Goal: Task Accomplishment & Management: Complete application form

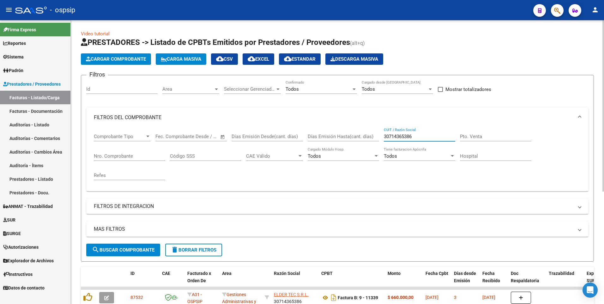
scroll to position [123, 0]
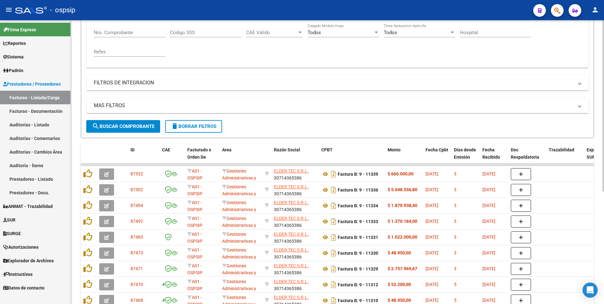
click at [357, 86] on mat-panel-title "FILTROS DE INTEGRACION" at bounding box center [333, 82] width 479 height 7
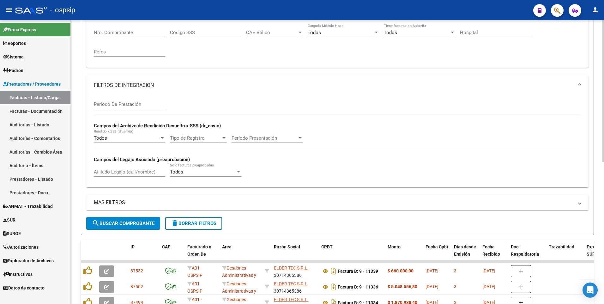
click at [144, 87] on mat-panel-title "FILTROS DE INTEGRACION" at bounding box center [333, 85] width 479 height 7
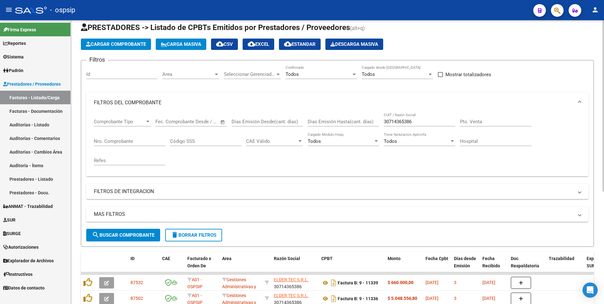
scroll to position [0, 0]
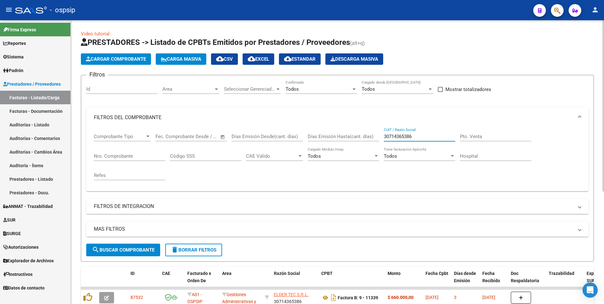
click at [416, 136] on input "30714365386" at bounding box center [419, 137] width 71 height 6
type input "30718615700"
click at [124, 55] on button "Cargar Comprobante" at bounding box center [116, 58] width 70 height 11
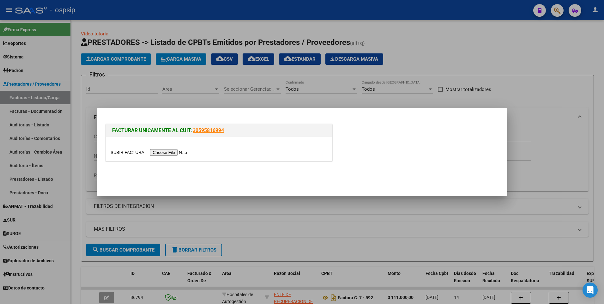
click at [161, 154] on input "file" at bounding box center [150, 152] width 80 height 7
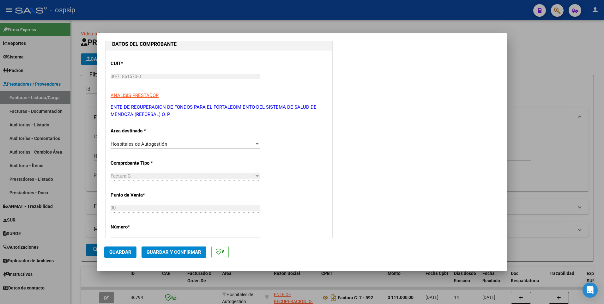
scroll to position [158, 0]
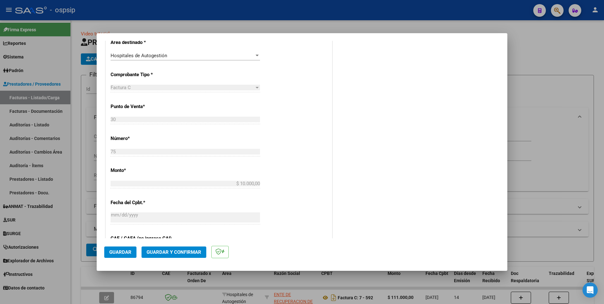
click at [124, 251] on span "Guardar" at bounding box center [120, 252] width 22 height 6
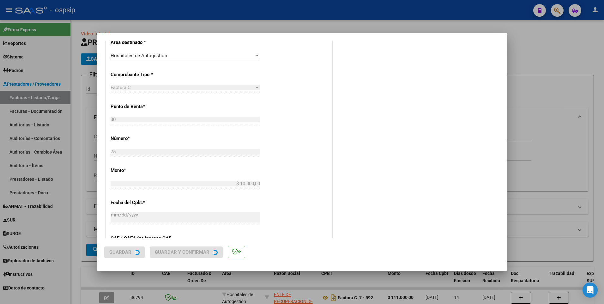
scroll to position [0, 0]
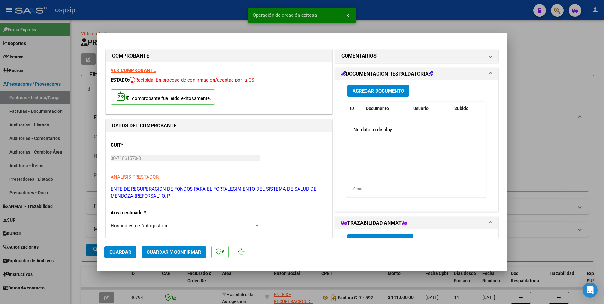
click at [189, 13] on div at bounding box center [302, 152] width 604 height 304
type input "$ 0,00"
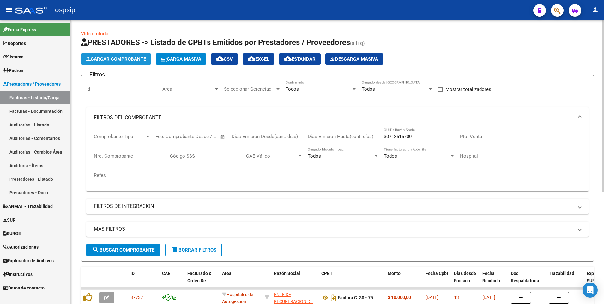
click at [150, 57] on button "Cargar Comprobante" at bounding box center [116, 58] width 70 height 11
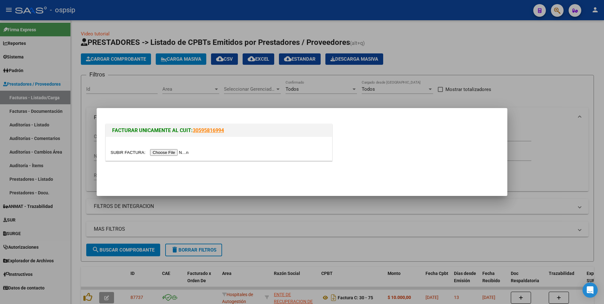
click at [161, 153] on input "file" at bounding box center [150, 152] width 80 height 7
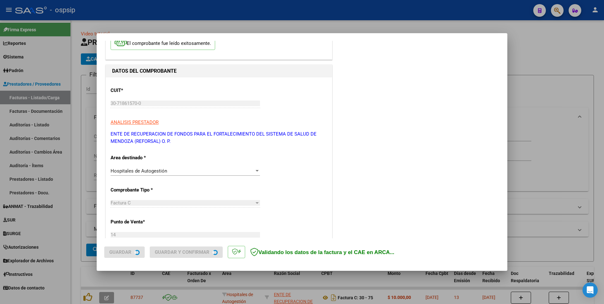
scroll to position [95, 0]
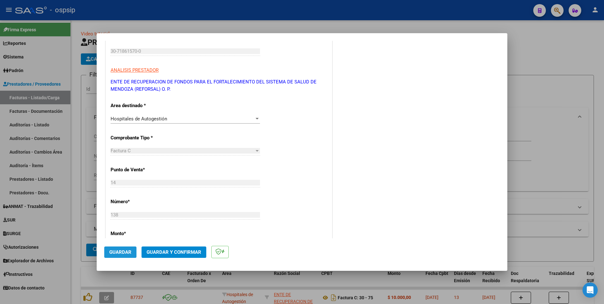
click at [121, 251] on span "Guardar" at bounding box center [120, 252] width 22 height 6
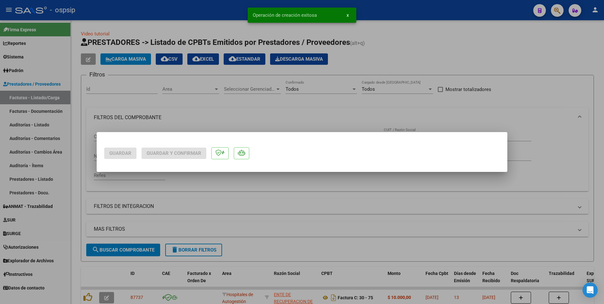
scroll to position [0, 0]
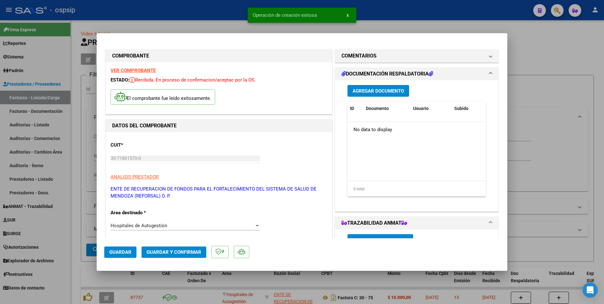
click at [79, 131] on div at bounding box center [302, 152] width 604 height 304
type input "$ 0,00"
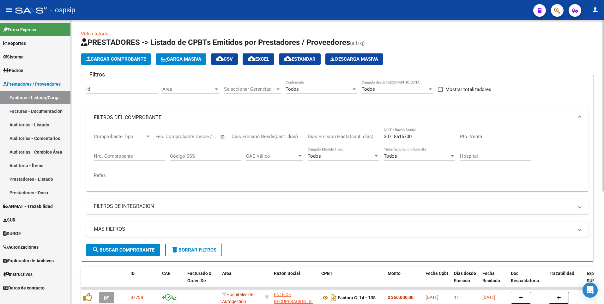
click at [118, 65] on app-list-header "PRESTADORES -> Listado de CPBTs Emitidos por Prestadores / Proveedores (alt+q) …" at bounding box center [337, 149] width 513 height 224
click at [121, 61] on span "Cargar Comprobante" at bounding box center [116, 59] width 60 height 6
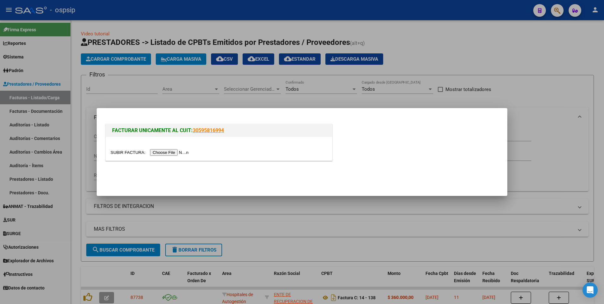
click at [170, 155] on input "file" at bounding box center [150, 152] width 80 height 7
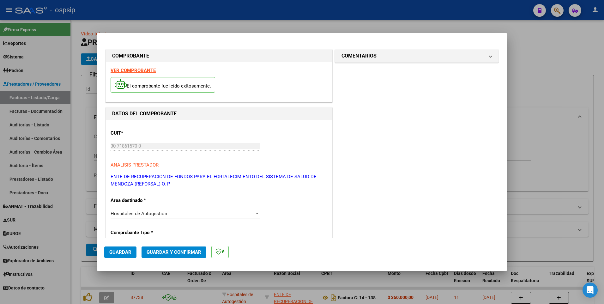
click at [124, 252] on span "Guardar" at bounding box center [120, 252] width 22 height 6
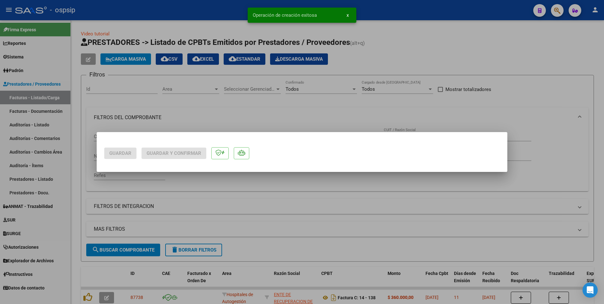
click at [79, 173] on div at bounding box center [302, 152] width 604 height 304
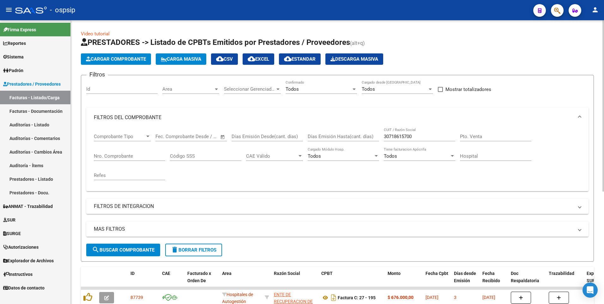
click at [123, 62] on button "Cargar Comprobante" at bounding box center [116, 58] width 70 height 11
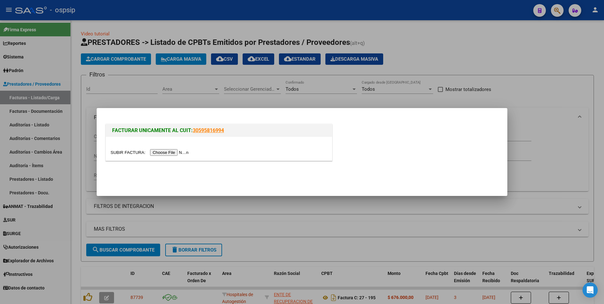
click at [164, 153] on input "file" at bounding box center [150, 152] width 80 height 7
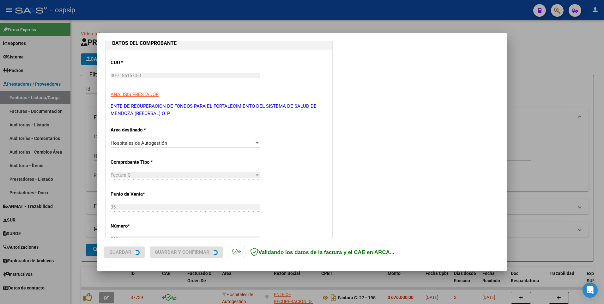
scroll to position [126, 0]
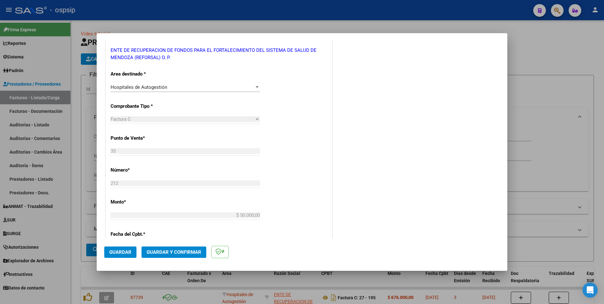
click at [127, 252] on span "Guardar" at bounding box center [120, 252] width 22 height 6
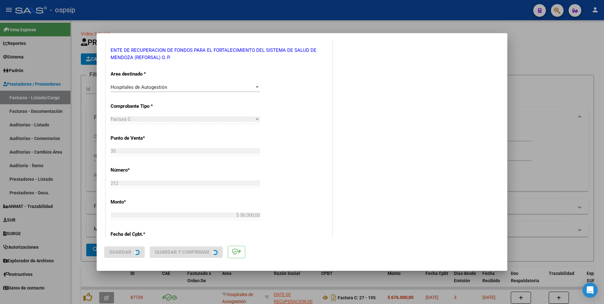
scroll to position [0, 0]
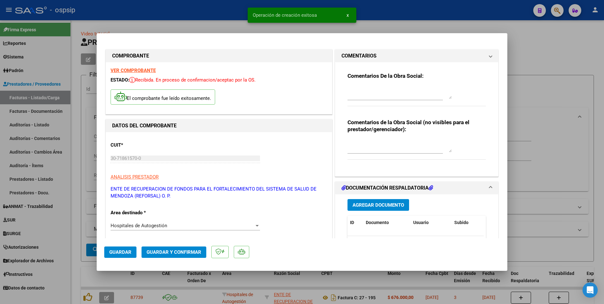
click at [142, 14] on div at bounding box center [302, 152] width 604 height 304
type input "$ 0,00"
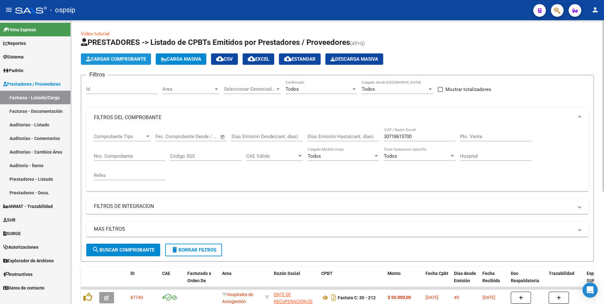
click at [130, 58] on span "Cargar Comprobante" at bounding box center [116, 59] width 60 height 6
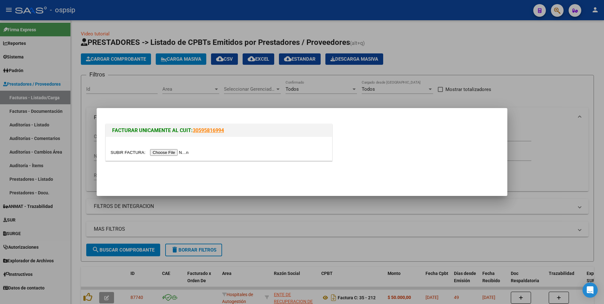
click at [178, 150] on input "file" at bounding box center [150, 152] width 80 height 7
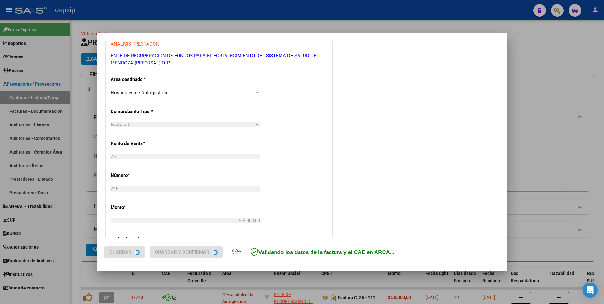
scroll to position [126, 0]
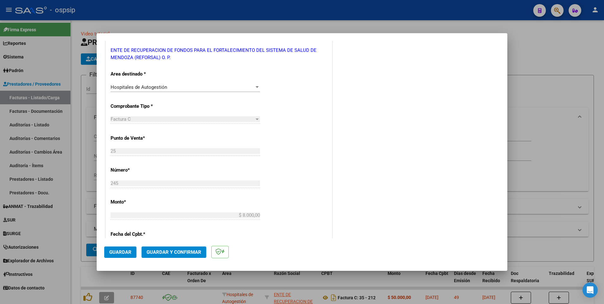
click at [126, 250] on span "Guardar" at bounding box center [120, 252] width 22 height 6
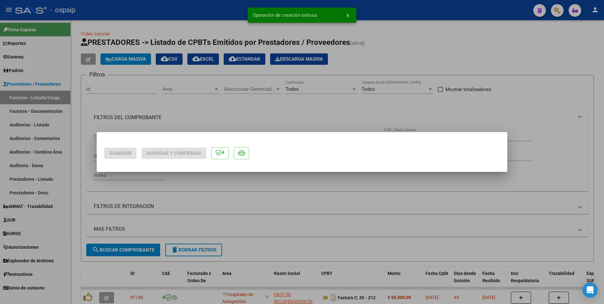
scroll to position [0, 0]
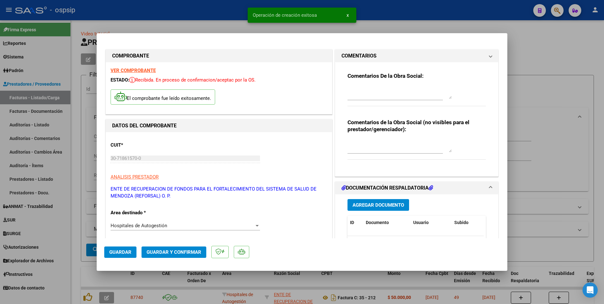
click at [83, 112] on div at bounding box center [302, 152] width 604 height 304
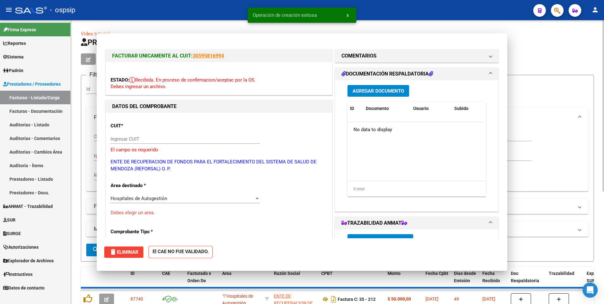
type input "$ 0,00"
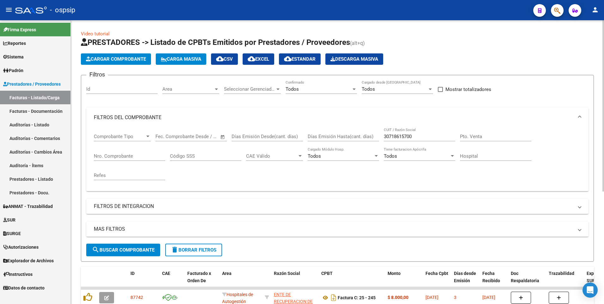
click at [115, 60] on span "Cargar Comprobante" at bounding box center [116, 59] width 60 height 6
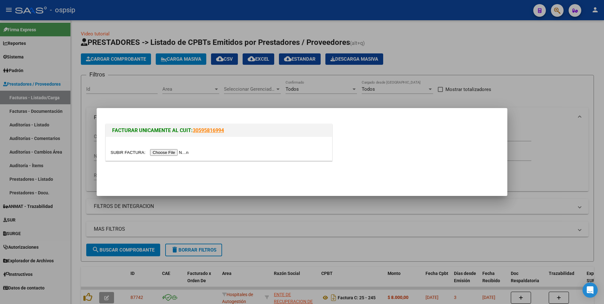
click at [169, 153] on input "file" at bounding box center [150, 152] width 80 height 7
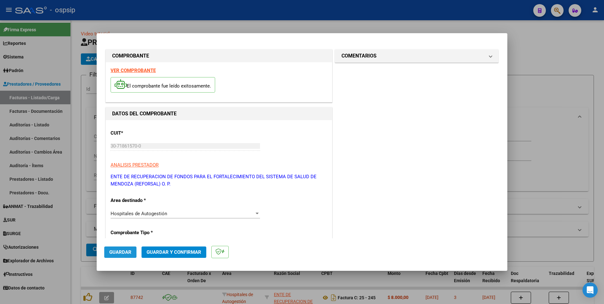
click at [132, 252] on button "Guardar" at bounding box center [120, 251] width 32 height 11
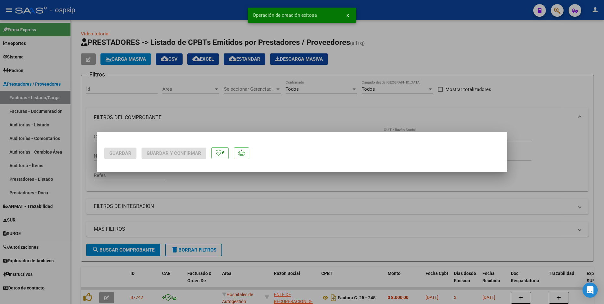
click at [78, 131] on div at bounding box center [302, 152] width 604 height 304
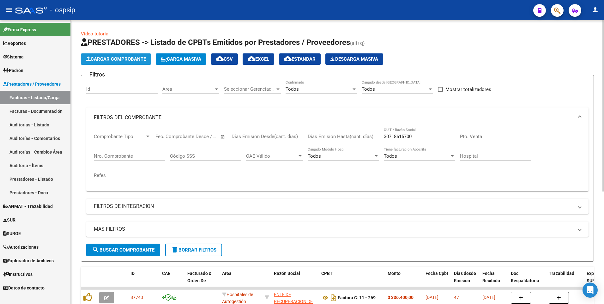
click at [118, 58] on span "Cargar Comprobante" at bounding box center [116, 59] width 60 height 6
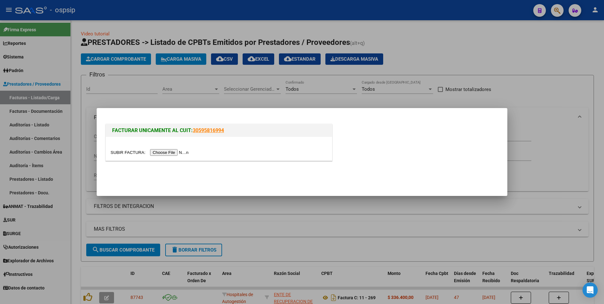
click at [168, 152] on input "file" at bounding box center [150, 152] width 80 height 7
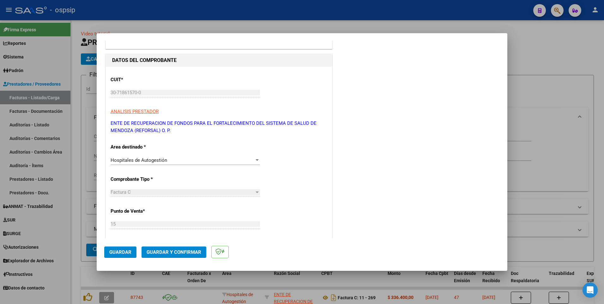
scroll to position [126, 0]
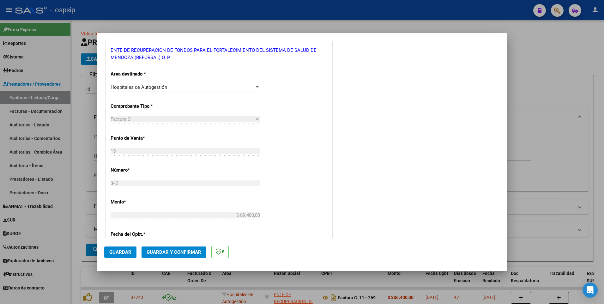
click at [127, 251] on span "Guardar" at bounding box center [120, 252] width 22 height 6
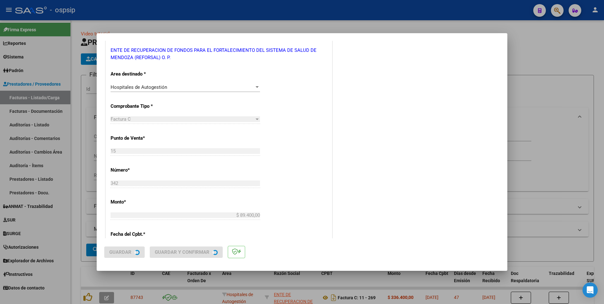
scroll to position [0, 0]
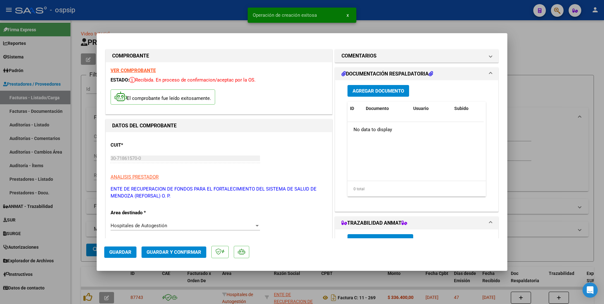
click at [212, 12] on div at bounding box center [302, 152] width 604 height 304
type input "$ 0,00"
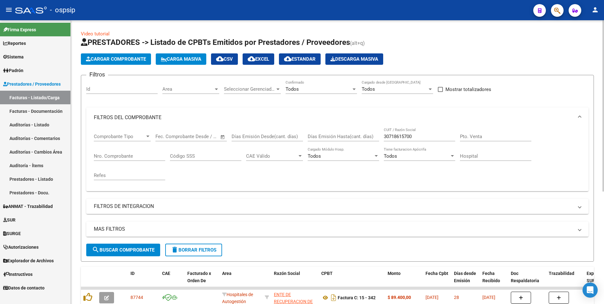
click at [133, 62] on span "Cargar Comprobante" at bounding box center [116, 59] width 60 height 6
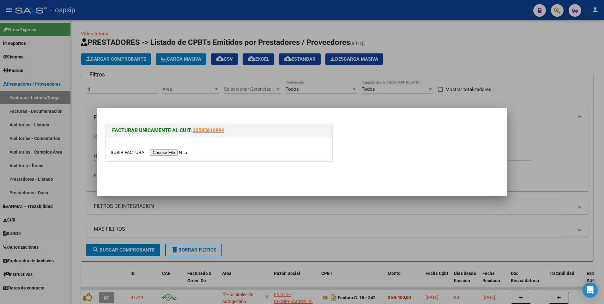
click at [173, 151] on input "file" at bounding box center [150, 152] width 80 height 7
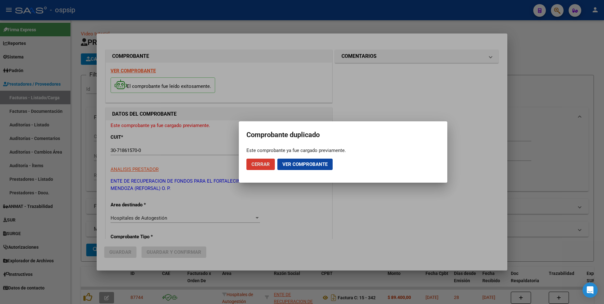
click at [264, 165] on span "Cerrar" at bounding box center [260, 164] width 18 height 6
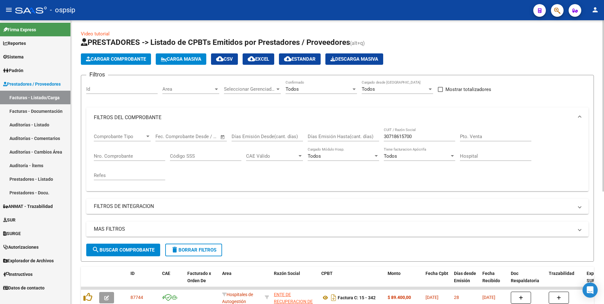
click at [121, 59] on span "Cargar Comprobante" at bounding box center [116, 59] width 60 height 6
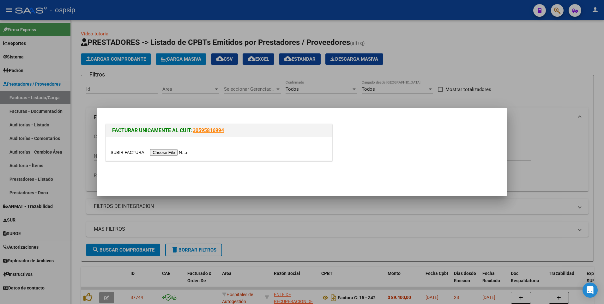
click at [163, 154] on input "file" at bounding box center [150, 152] width 80 height 7
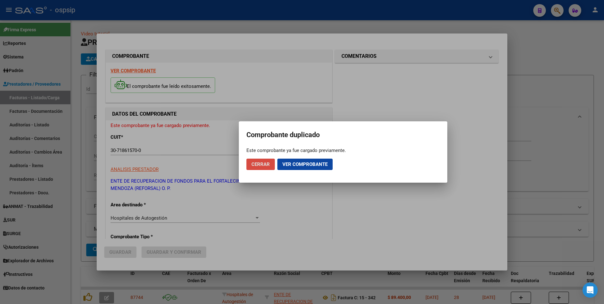
click at [264, 164] on span "Cerrar" at bounding box center [260, 164] width 18 height 6
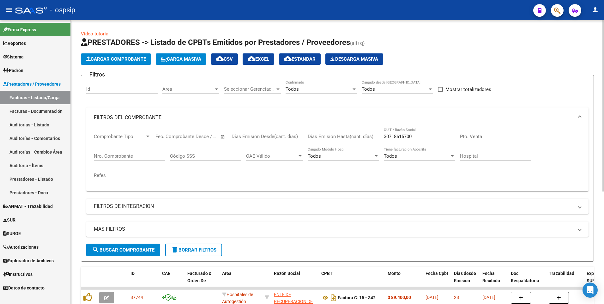
scroll to position [32, 0]
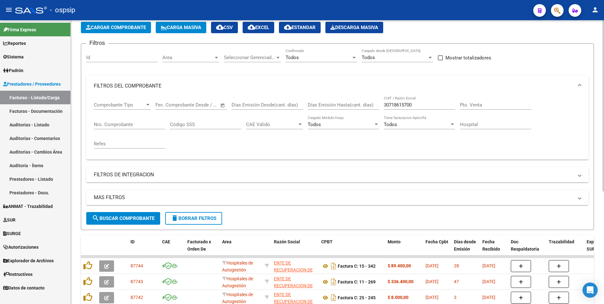
click at [140, 34] on app-list-header "PRESTADORES -> Listado de CPBTs Emitidos por Prestadores / Proveedores (alt+q) …" at bounding box center [337, 118] width 513 height 224
click at [139, 31] on button "Cargar Comprobante" at bounding box center [116, 27] width 70 height 11
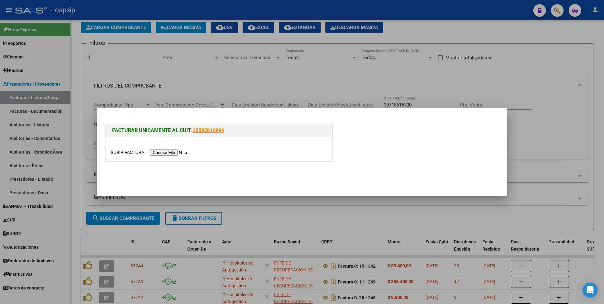
click at [163, 151] on input "file" at bounding box center [150, 152] width 80 height 7
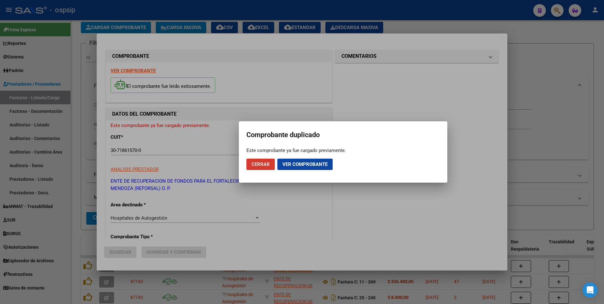
click at [196, 154] on div at bounding box center [302, 152] width 604 height 304
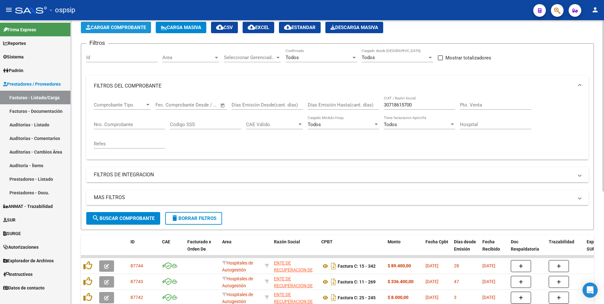
click at [117, 28] on span "Cargar Comprobante" at bounding box center [116, 28] width 60 height 6
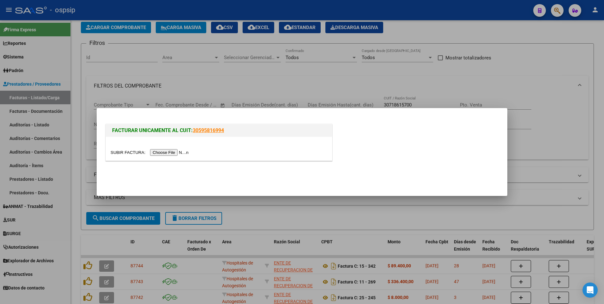
click at [161, 150] on input "file" at bounding box center [150, 152] width 80 height 7
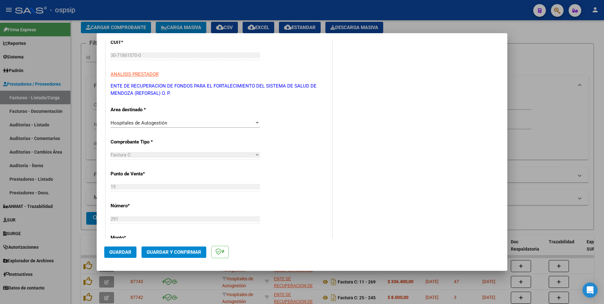
scroll to position [95, 0]
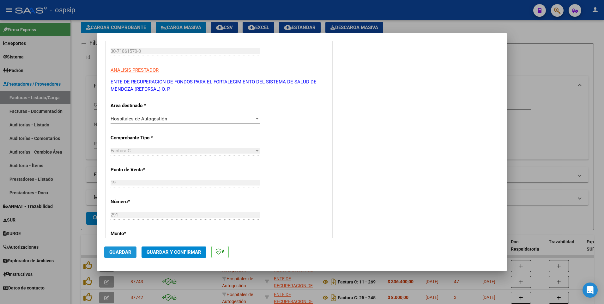
click at [126, 254] on span "Guardar" at bounding box center [120, 252] width 22 height 6
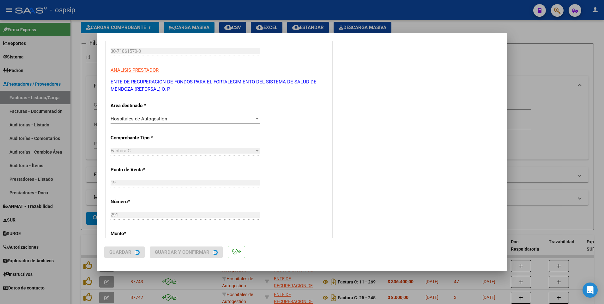
scroll to position [0, 0]
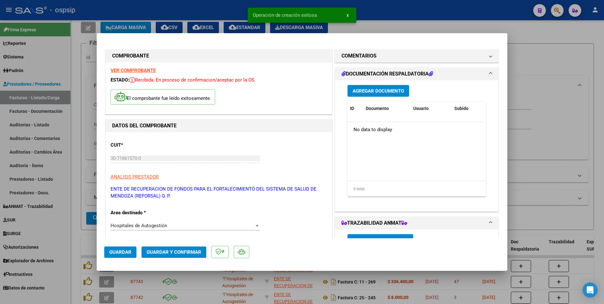
click at [209, 12] on div at bounding box center [302, 152] width 604 height 304
type input "$ 0,00"
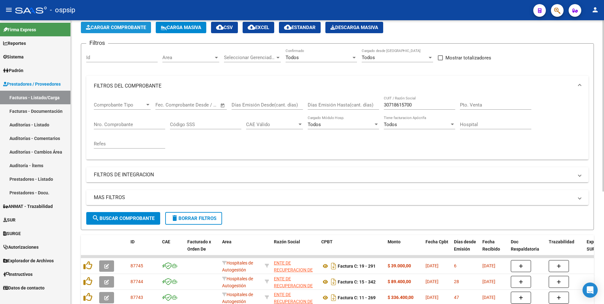
click at [132, 29] on span "Cargar Comprobante" at bounding box center [116, 28] width 60 height 6
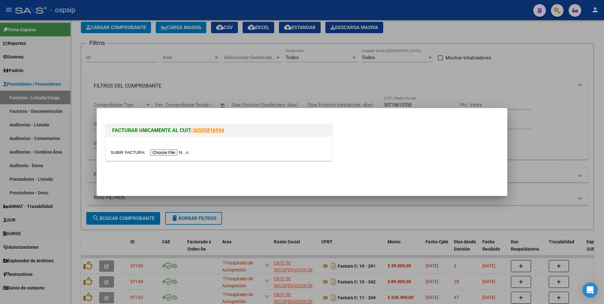
click at [170, 151] on input "file" at bounding box center [150, 152] width 80 height 7
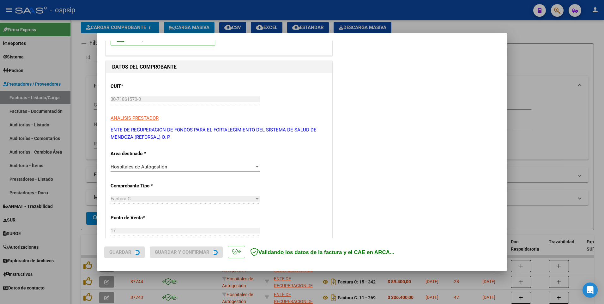
scroll to position [126, 0]
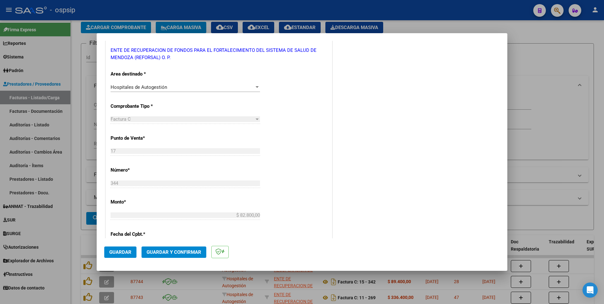
click at [126, 253] on span "Guardar" at bounding box center [120, 252] width 22 height 6
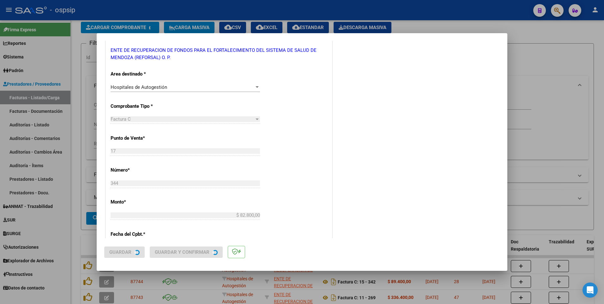
scroll to position [0, 0]
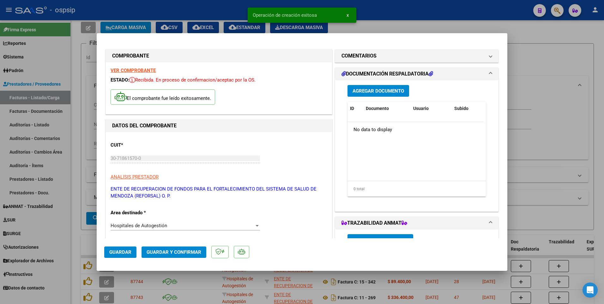
click at [76, 94] on div at bounding box center [302, 152] width 604 height 304
type input "$ 0,00"
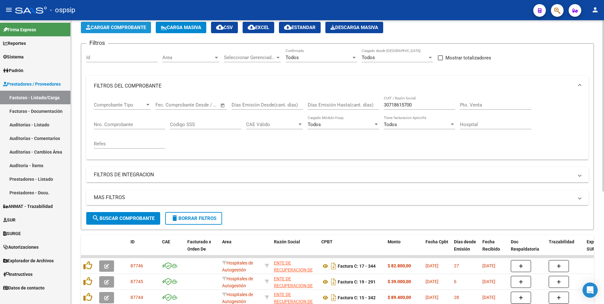
click at [111, 31] on button "Cargar Comprobante" at bounding box center [116, 27] width 70 height 11
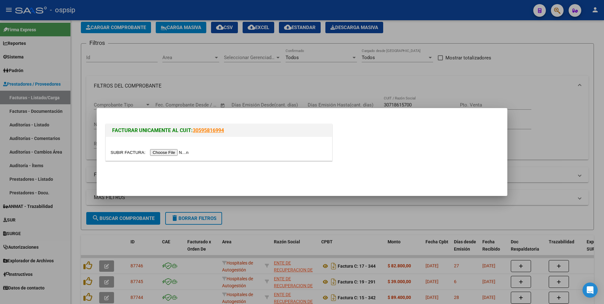
click at [168, 151] on input "file" at bounding box center [150, 152] width 80 height 7
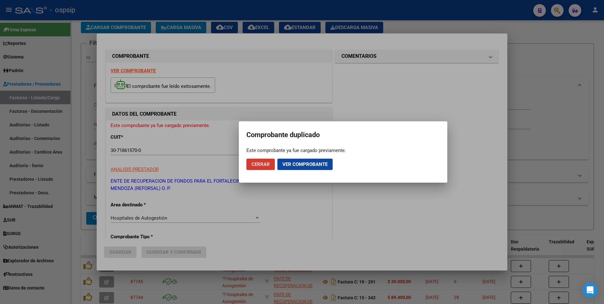
click at [265, 162] on span "Cerrar" at bounding box center [260, 164] width 18 height 6
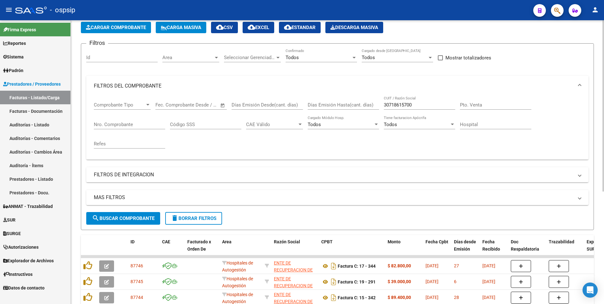
click at [111, 31] on button "Cargar Comprobante" at bounding box center [116, 27] width 70 height 11
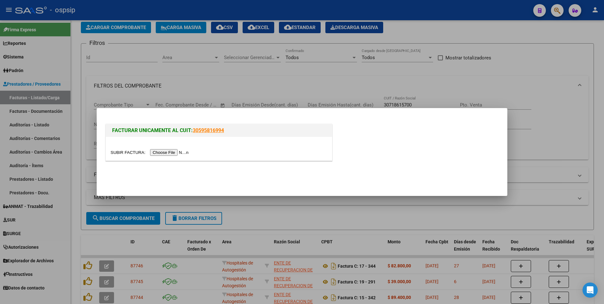
click at [162, 153] on input "file" at bounding box center [150, 152] width 80 height 7
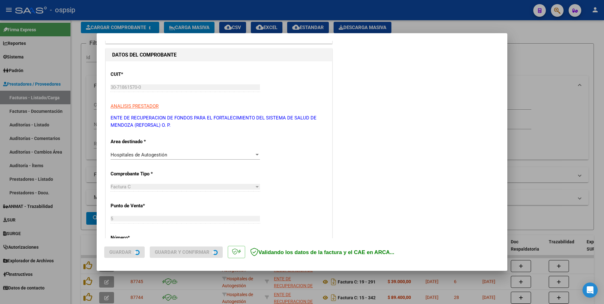
scroll to position [126, 0]
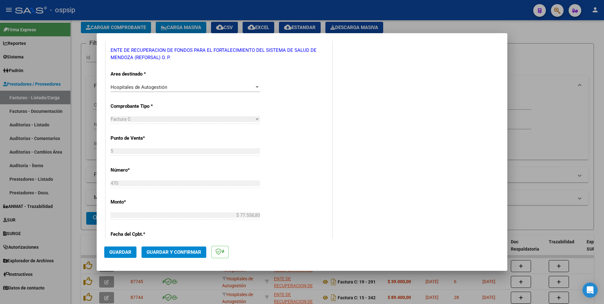
click at [132, 252] on button "Guardar" at bounding box center [120, 251] width 32 height 11
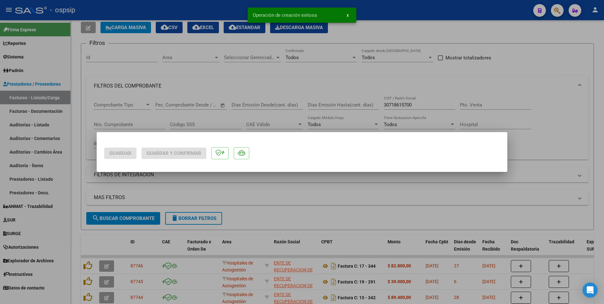
scroll to position [0, 0]
click at [81, 106] on div at bounding box center [302, 152] width 604 height 304
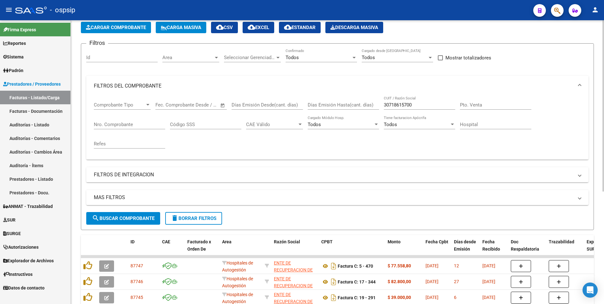
click at [125, 31] on button "Cargar Comprobante" at bounding box center [116, 27] width 70 height 11
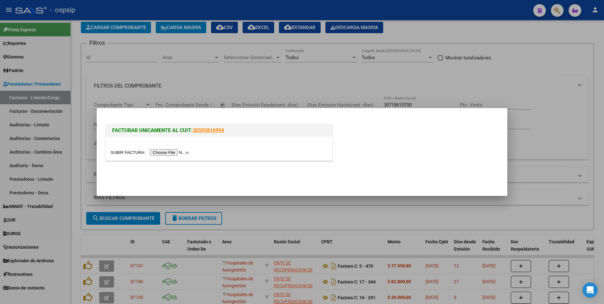
click at [169, 153] on input "file" at bounding box center [150, 152] width 80 height 7
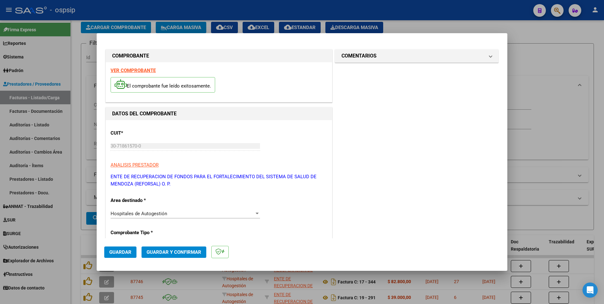
scroll to position [189, 0]
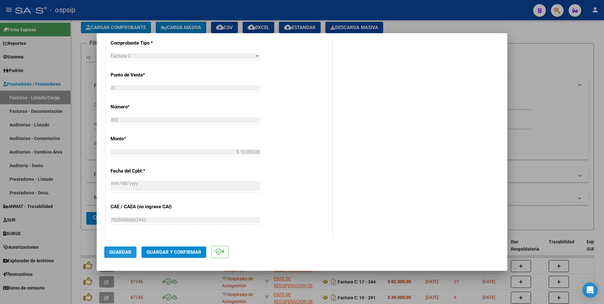
click at [124, 251] on span "Guardar" at bounding box center [120, 252] width 22 height 6
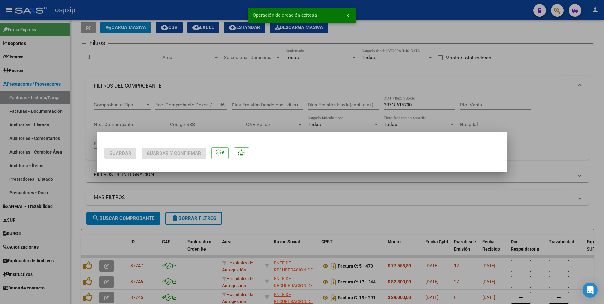
scroll to position [0, 0]
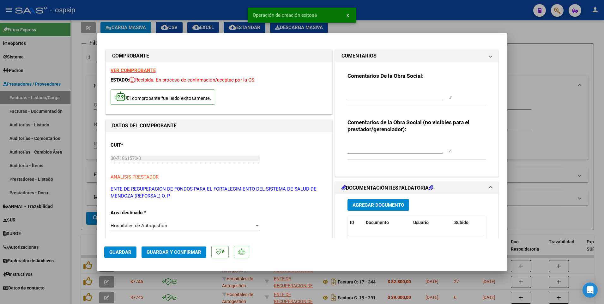
click at [84, 132] on div at bounding box center [302, 152] width 604 height 304
type input "$ 0,00"
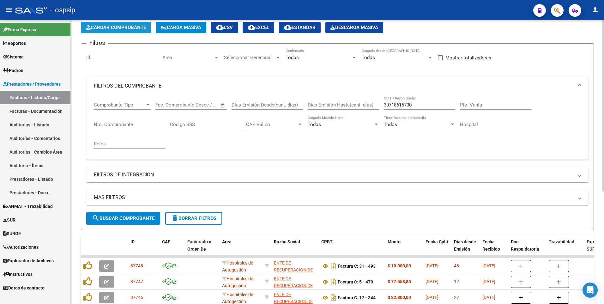
click at [126, 30] on button "Cargar Comprobante" at bounding box center [116, 27] width 70 height 11
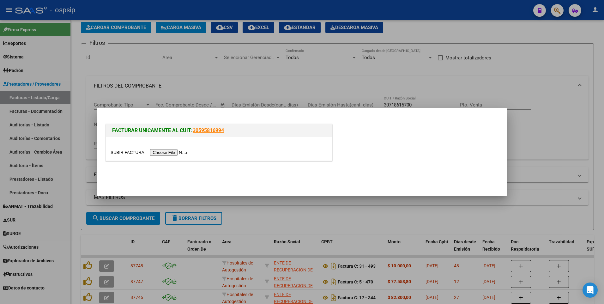
click at [158, 152] on input "file" at bounding box center [150, 152] width 80 height 7
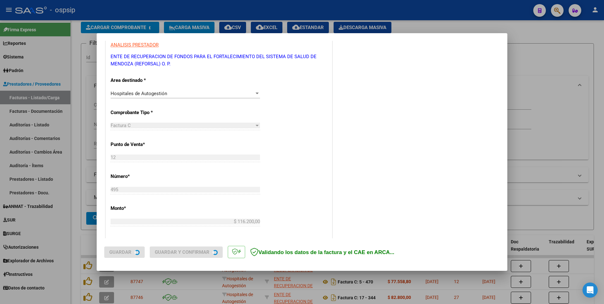
scroll to position [158, 0]
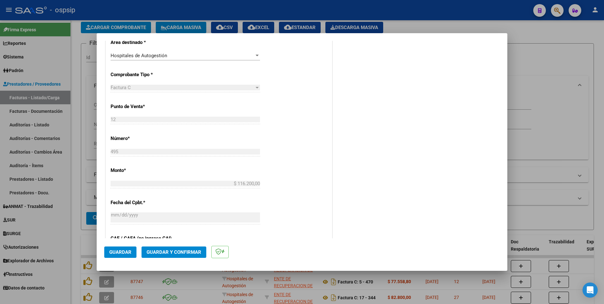
click at [130, 252] on span "Guardar" at bounding box center [120, 252] width 22 height 6
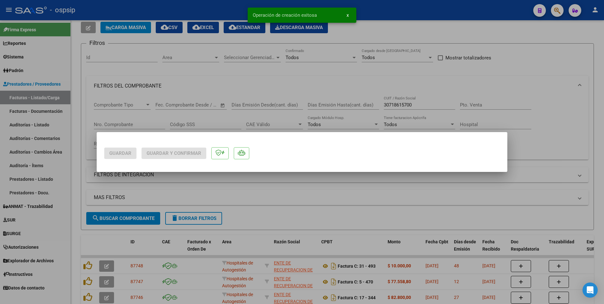
scroll to position [0, 0]
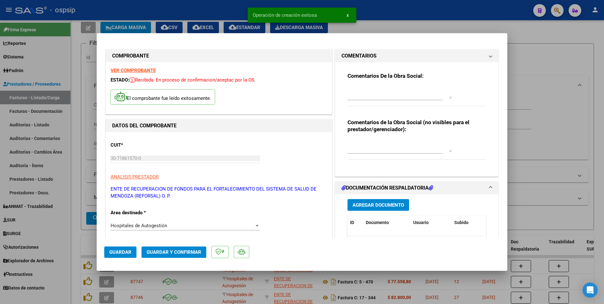
click at [183, 11] on div at bounding box center [302, 152] width 604 height 304
type input "$ 0,00"
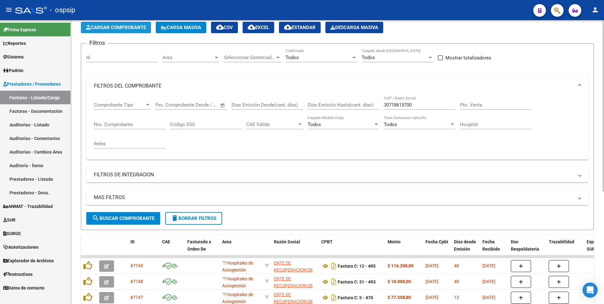
click at [116, 31] on button "Cargar Comprobante" at bounding box center [116, 27] width 70 height 11
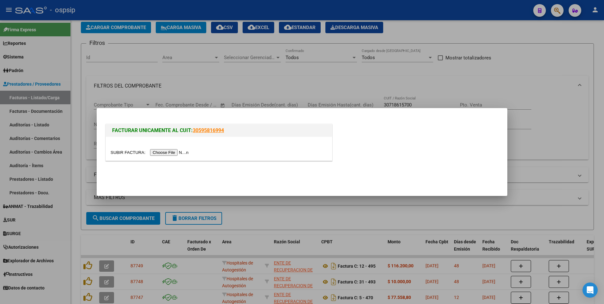
click at [169, 151] on input "file" at bounding box center [150, 152] width 80 height 7
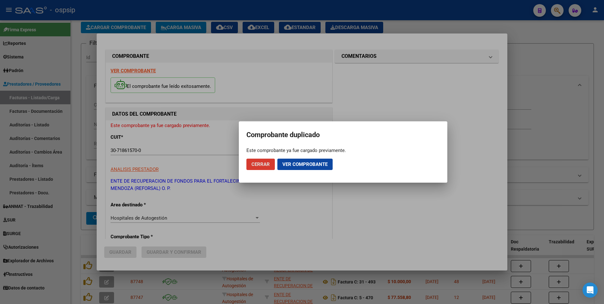
click at [263, 166] on span "Cerrar" at bounding box center [260, 164] width 18 height 6
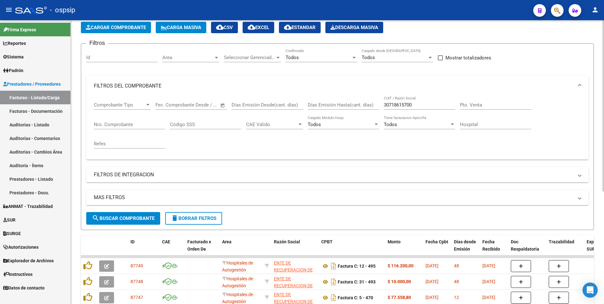
click at [129, 30] on button "Cargar Comprobante" at bounding box center [116, 27] width 70 height 11
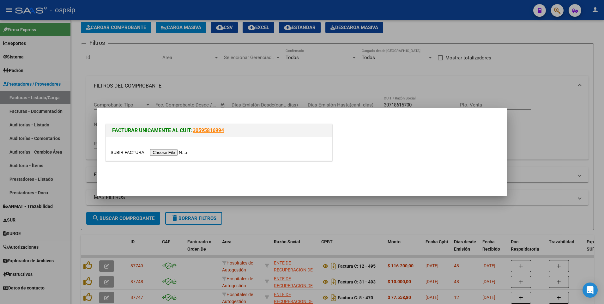
click at [165, 154] on input "file" at bounding box center [150, 152] width 80 height 7
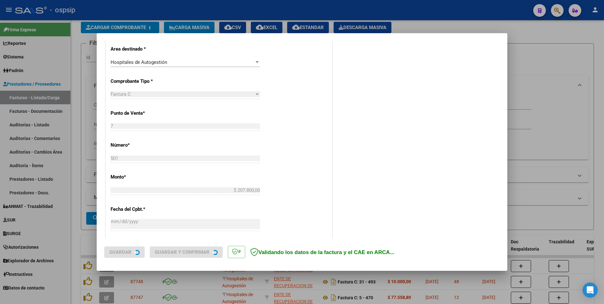
scroll to position [158, 0]
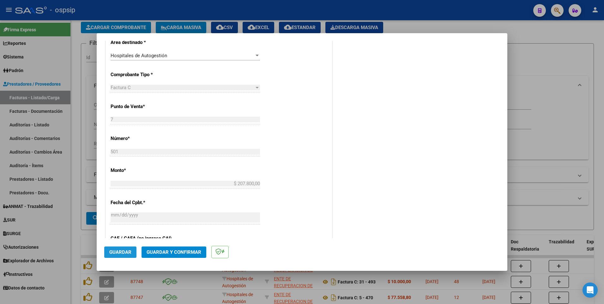
click at [127, 254] on span "Guardar" at bounding box center [120, 252] width 22 height 6
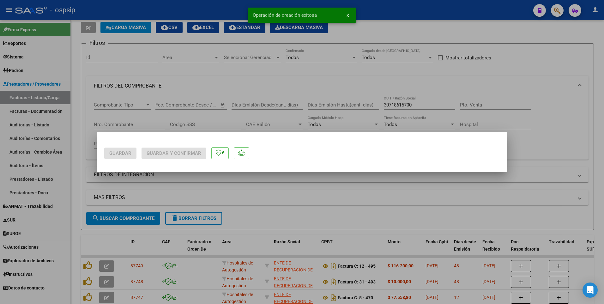
scroll to position [0, 0]
click at [80, 134] on div at bounding box center [302, 152] width 604 height 304
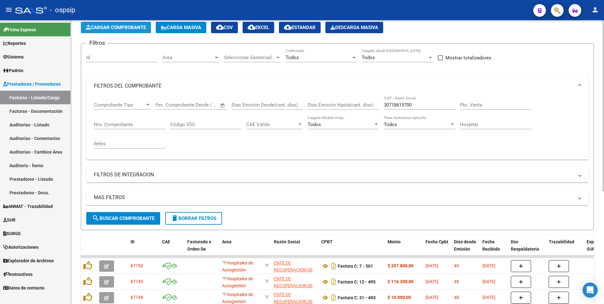
click at [101, 32] on button "Cargar Comprobante" at bounding box center [116, 27] width 70 height 11
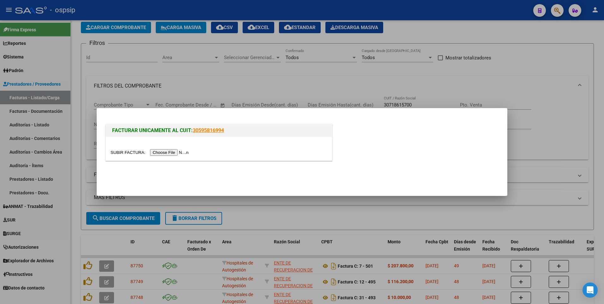
click at [160, 153] on input "file" at bounding box center [150, 152] width 80 height 7
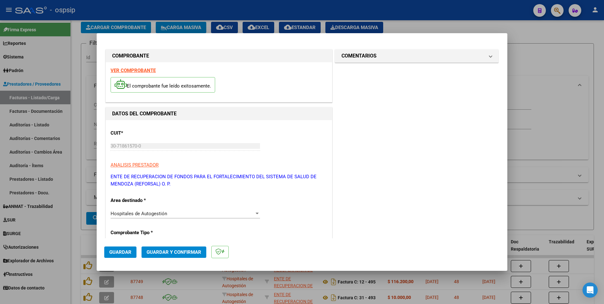
click at [127, 250] on span "Guardar" at bounding box center [120, 252] width 22 height 6
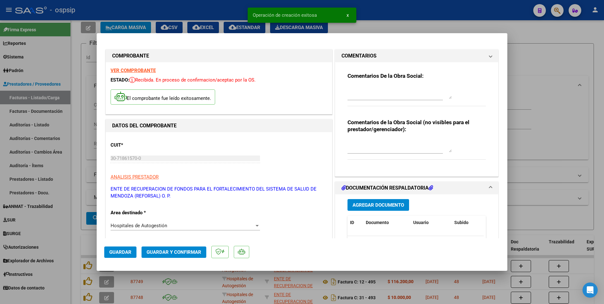
click at [190, 3] on div at bounding box center [302, 152] width 604 height 304
type input "$ 0,00"
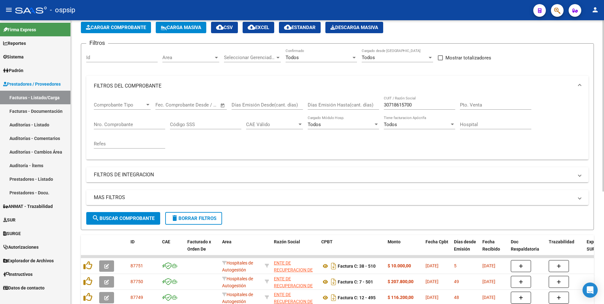
click at [126, 31] on button "Cargar Comprobante" at bounding box center [116, 27] width 70 height 11
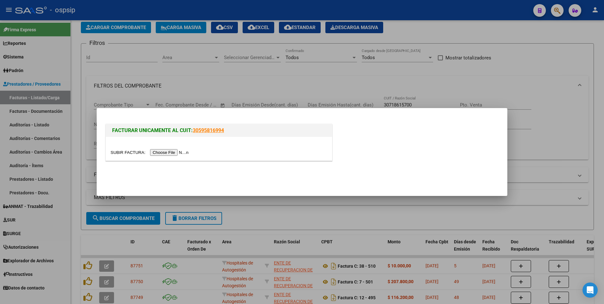
click at [162, 151] on input "file" at bounding box center [150, 152] width 80 height 7
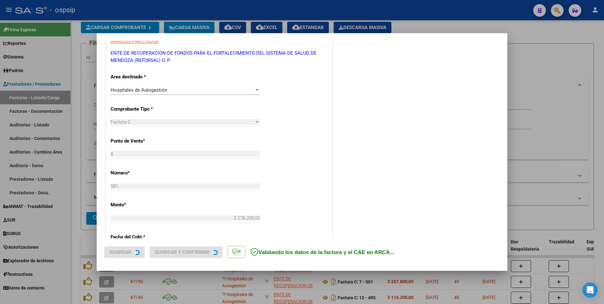
scroll to position [126, 0]
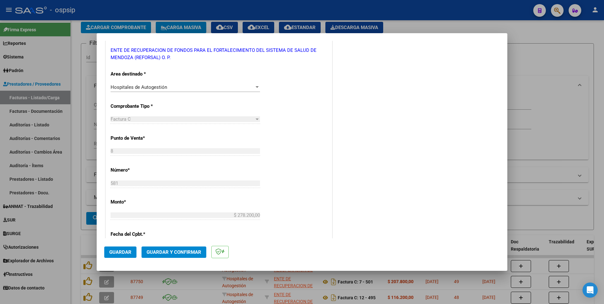
click at [122, 250] on span "Guardar" at bounding box center [120, 252] width 22 height 6
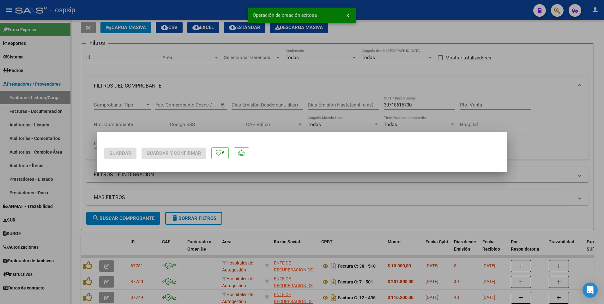
scroll to position [0, 0]
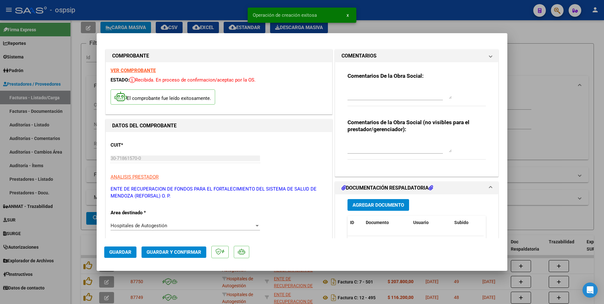
click at [74, 122] on div at bounding box center [302, 152] width 604 height 304
type input "$ 0,00"
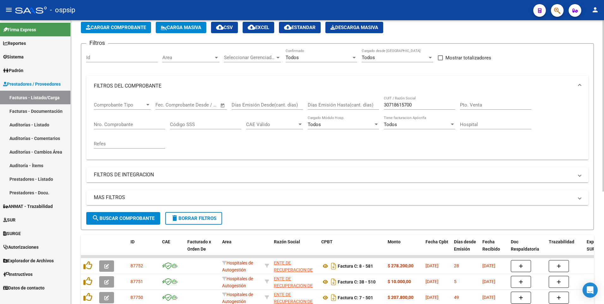
click at [123, 31] on button "Cargar Comprobante" at bounding box center [116, 27] width 70 height 11
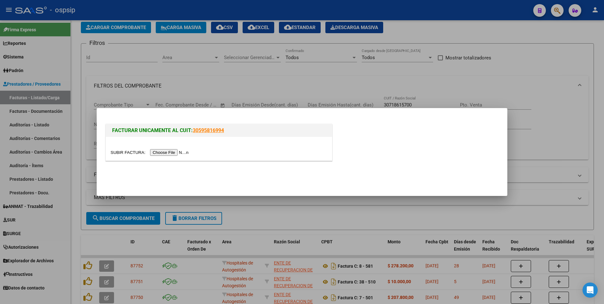
click at [175, 152] on input "file" at bounding box center [150, 152] width 80 height 7
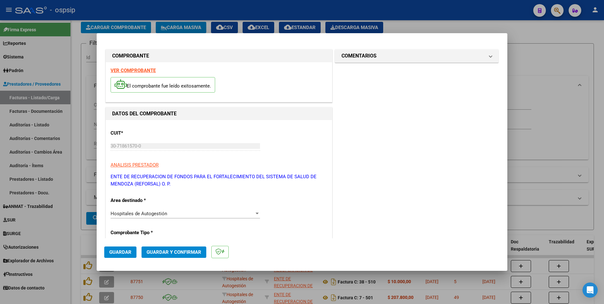
scroll to position [126, 0]
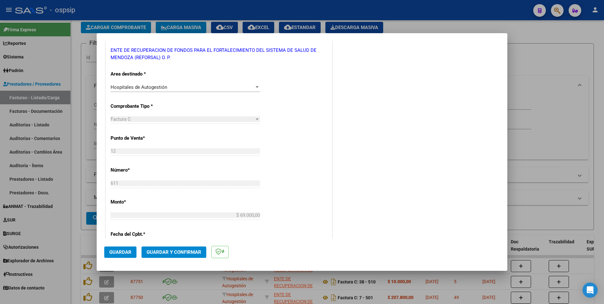
click at [123, 253] on span "Guardar" at bounding box center [120, 252] width 22 height 6
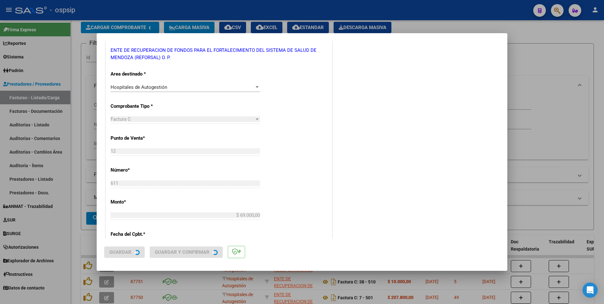
scroll to position [0, 0]
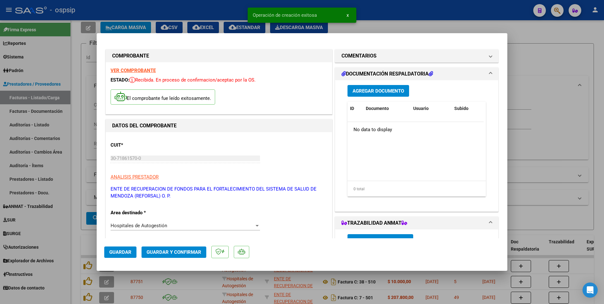
click at [72, 96] on div at bounding box center [302, 152] width 604 height 304
type input "$ 0,00"
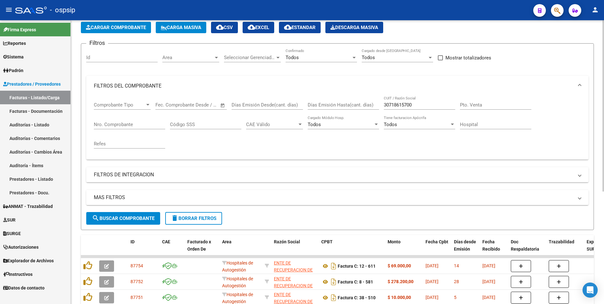
click at [131, 28] on span "Cargar Comprobante" at bounding box center [116, 28] width 60 height 6
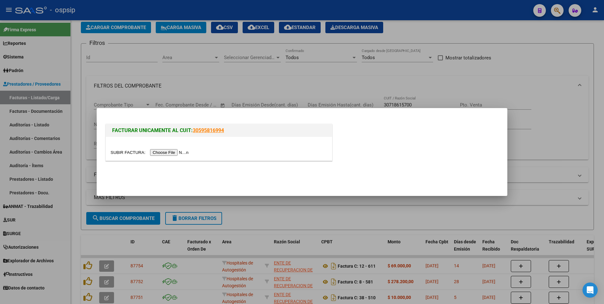
click at [166, 149] on input "file" at bounding box center [150, 152] width 80 height 7
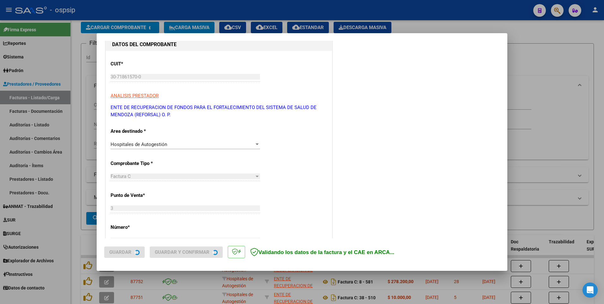
scroll to position [126, 0]
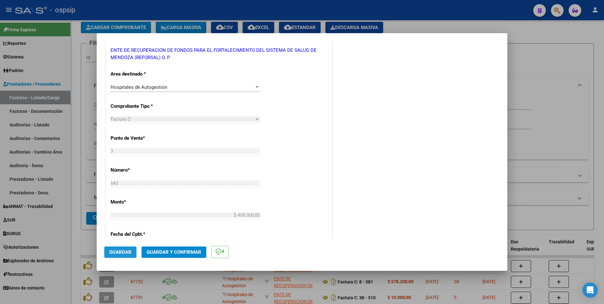
click at [126, 252] on span "Guardar" at bounding box center [120, 252] width 22 height 6
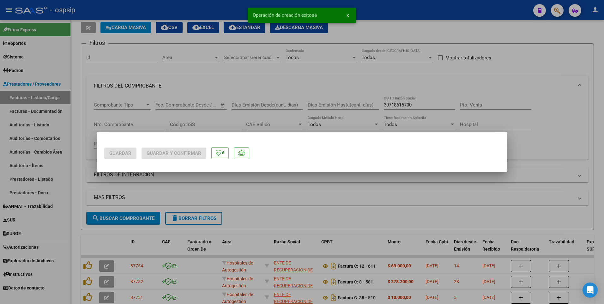
scroll to position [0, 0]
click at [187, 7] on div at bounding box center [302, 152] width 604 height 304
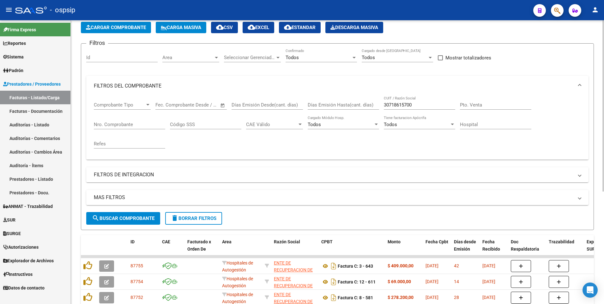
click at [134, 30] on span "Cargar Comprobante" at bounding box center [116, 28] width 60 height 6
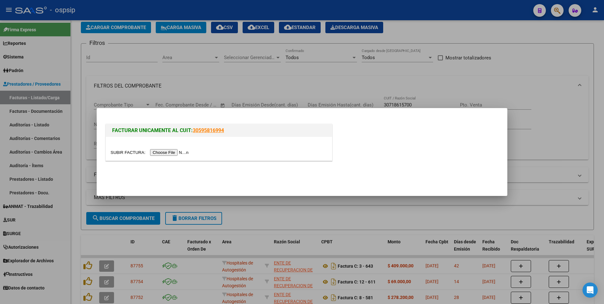
click at [165, 153] on input "file" at bounding box center [150, 152] width 80 height 7
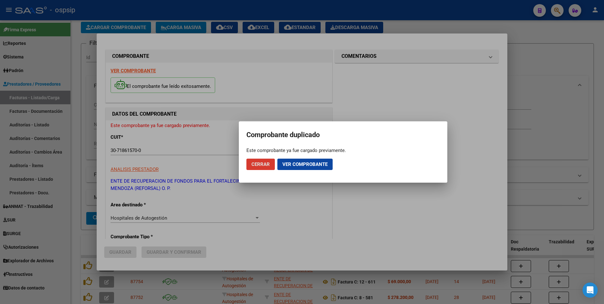
click at [259, 161] on button "Cerrar" at bounding box center [260, 163] width 28 height 11
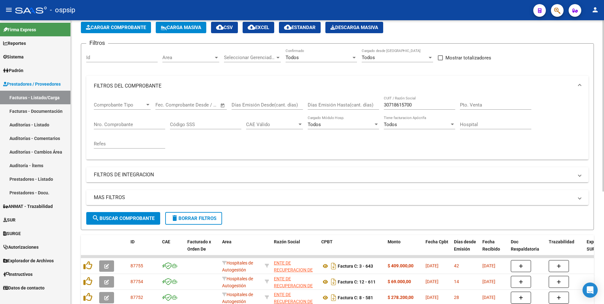
click at [122, 30] on button "Cargar Comprobante" at bounding box center [116, 27] width 70 height 11
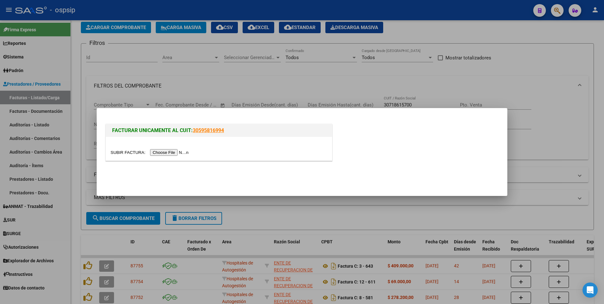
click at [160, 154] on input "file" at bounding box center [150, 152] width 80 height 7
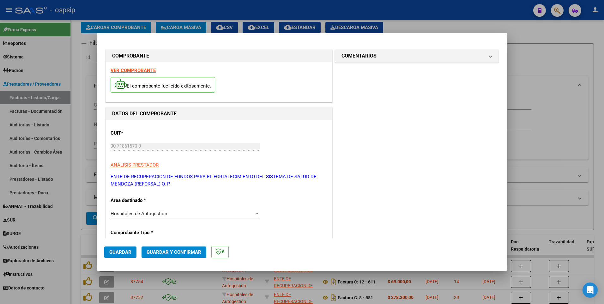
scroll to position [126, 0]
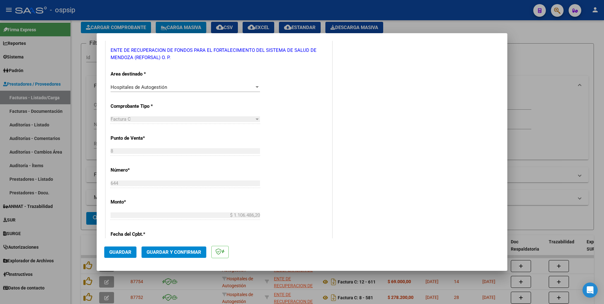
click at [128, 250] on span "Guardar" at bounding box center [120, 252] width 22 height 6
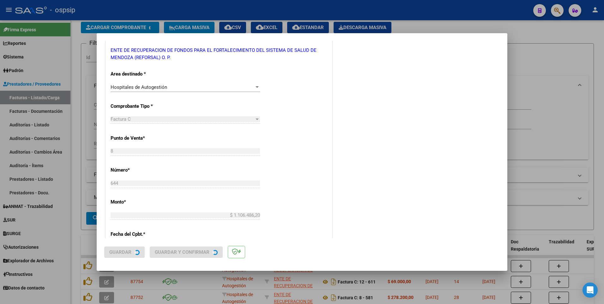
scroll to position [0, 0]
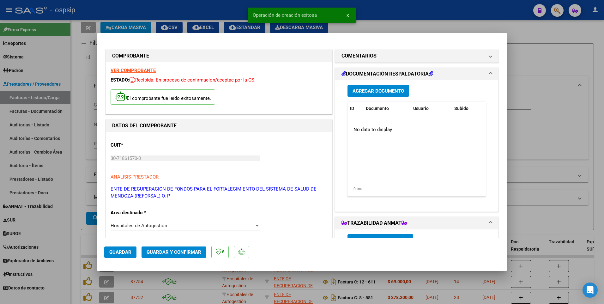
click at [82, 122] on div at bounding box center [302, 152] width 604 height 304
type input "$ 0,00"
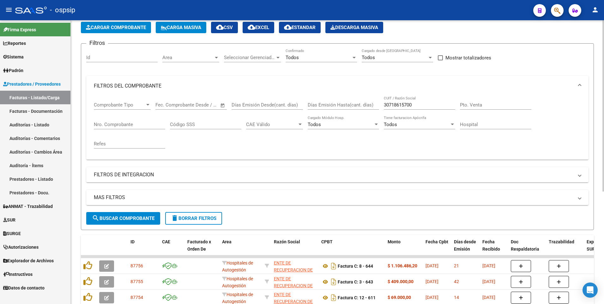
click at [117, 31] on button "Cargar Comprobante" at bounding box center [116, 27] width 70 height 11
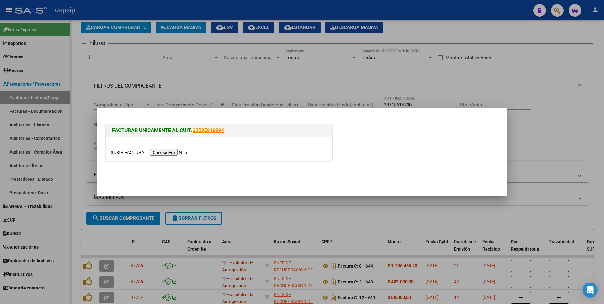
click at [160, 154] on input "file" at bounding box center [150, 152] width 80 height 7
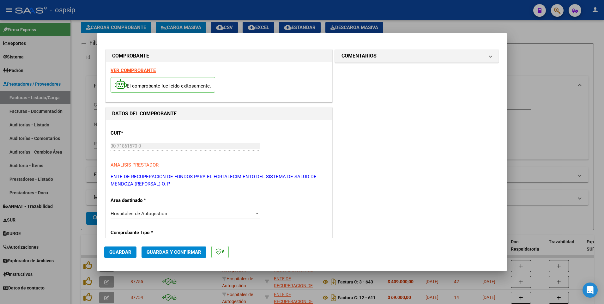
click at [132, 250] on button "Guardar" at bounding box center [120, 251] width 32 height 11
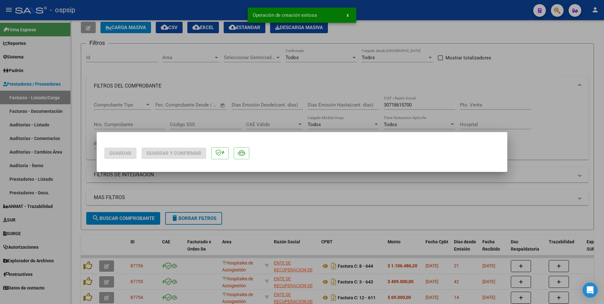
click at [146, 13] on div at bounding box center [302, 152] width 604 height 304
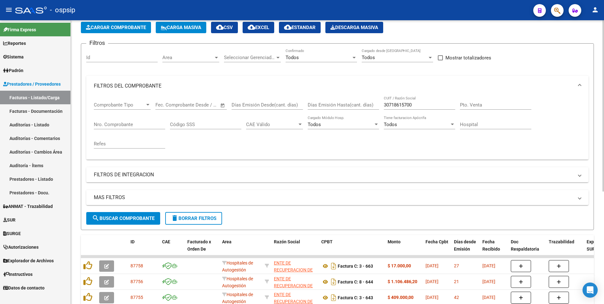
click at [100, 30] on span "Cargar Comprobante" at bounding box center [116, 28] width 60 height 6
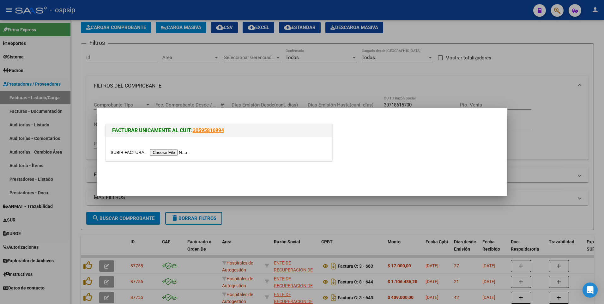
click at [178, 150] on input "file" at bounding box center [150, 152] width 80 height 7
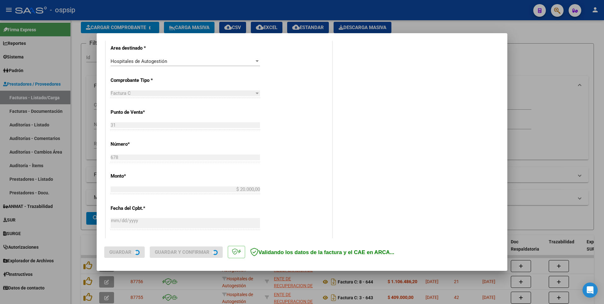
scroll to position [158, 0]
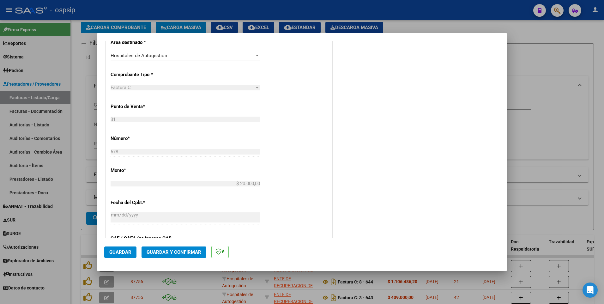
click at [131, 252] on button "Guardar" at bounding box center [120, 251] width 32 height 11
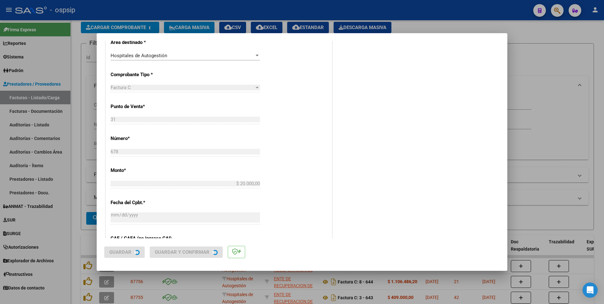
scroll to position [0, 0]
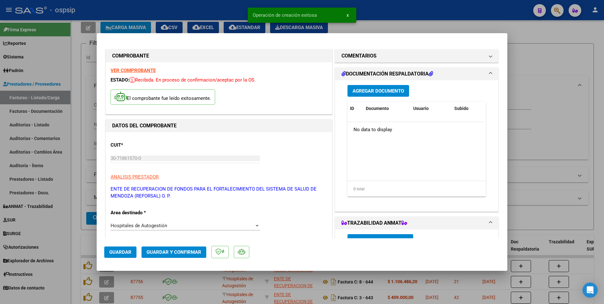
click at [88, 124] on div at bounding box center [302, 152] width 604 height 304
type input "$ 0,00"
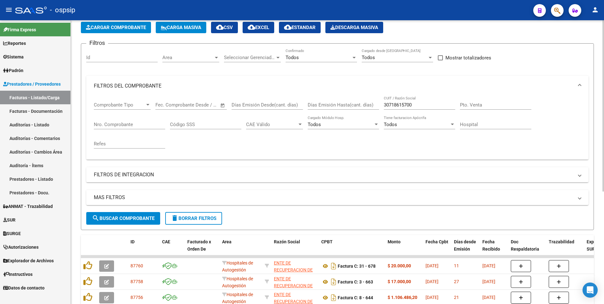
click at [110, 30] on button "Cargar Comprobante" at bounding box center [116, 27] width 70 height 11
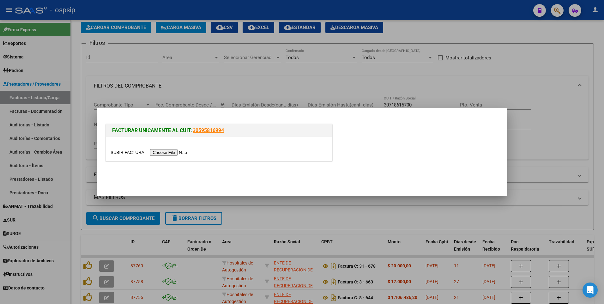
click at [169, 150] on input "file" at bounding box center [150, 152] width 80 height 7
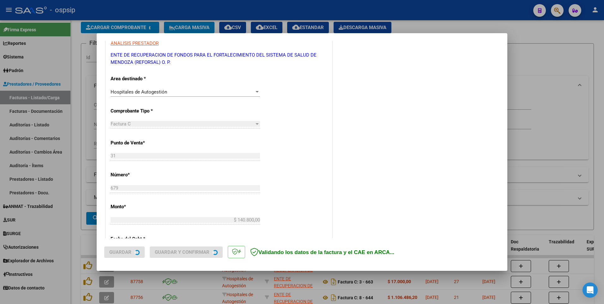
scroll to position [126, 0]
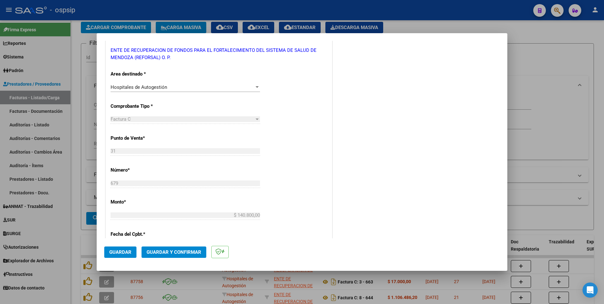
click at [123, 251] on span "Guardar" at bounding box center [120, 252] width 22 height 6
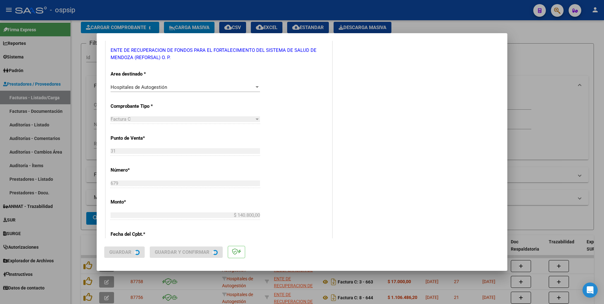
scroll to position [0, 0]
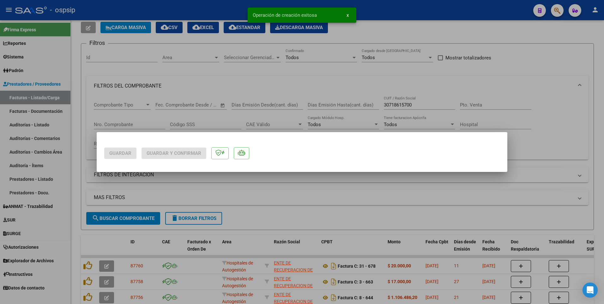
click at [82, 134] on div at bounding box center [302, 152] width 604 height 304
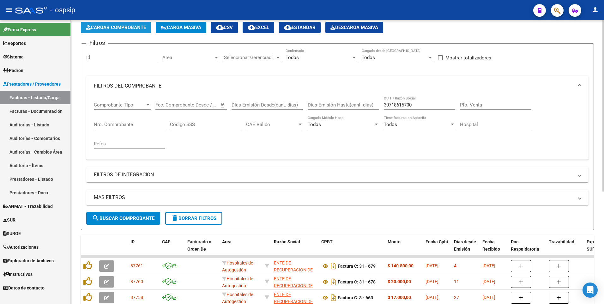
click at [134, 24] on button "Cargar Comprobante" at bounding box center [116, 27] width 70 height 11
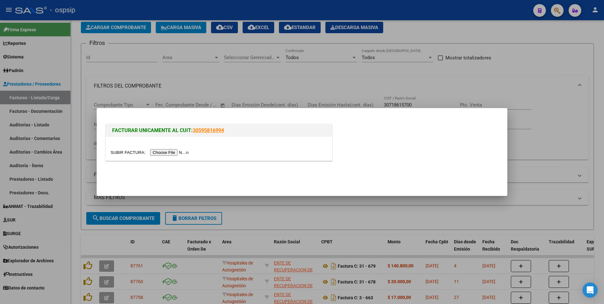
click at [163, 153] on input "file" at bounding box center [150, 152] width 80 height 7
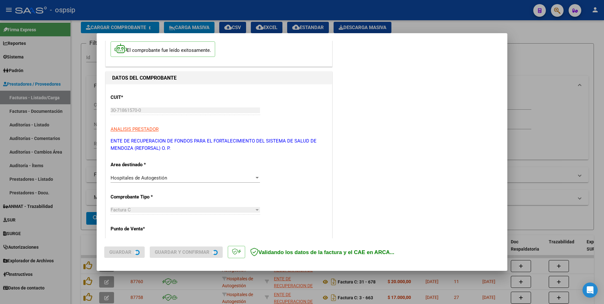
scroll to position [126, 0]
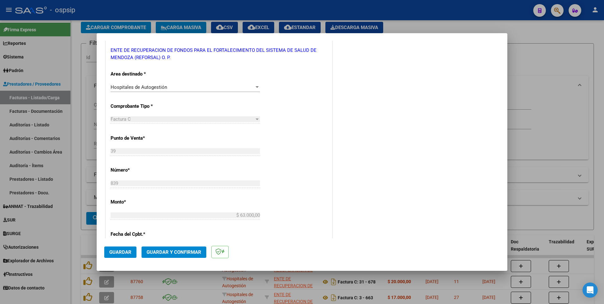
click at [134, 249] on button "Guardar" at bounding box center [120, 251] width 32 height 11
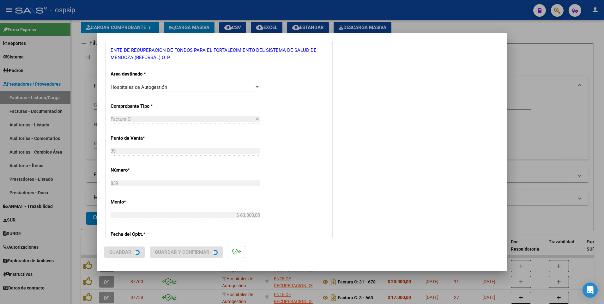
scroll to position [0, 0]
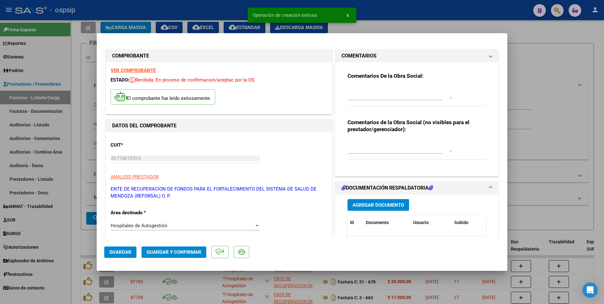
click at [183, 13] on div at bounding box center [302, 152] width 604 height 304
type input "$ 0,00"
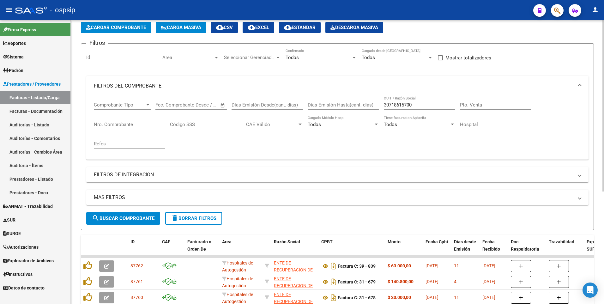
click at [132, 28] on span "Cargar Comprobante" at bounding box center [116, 28] width 60 height 6
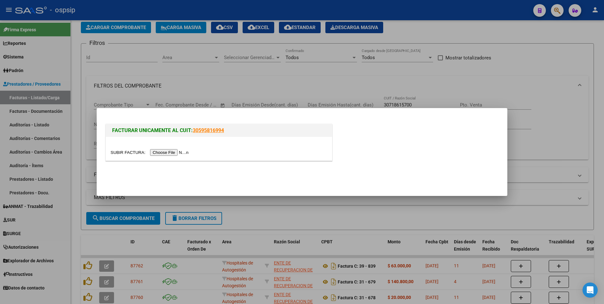
click at [165, 152] on input "file" at bounding box center [150, 152] width 80 height 7
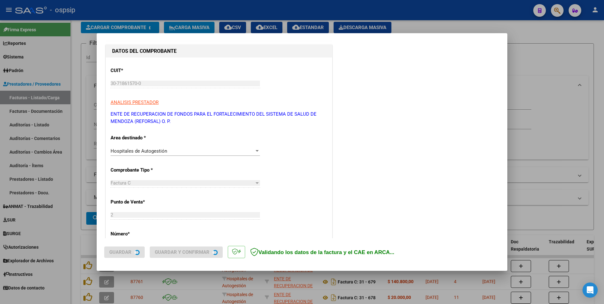
scroll to position [63, 0]
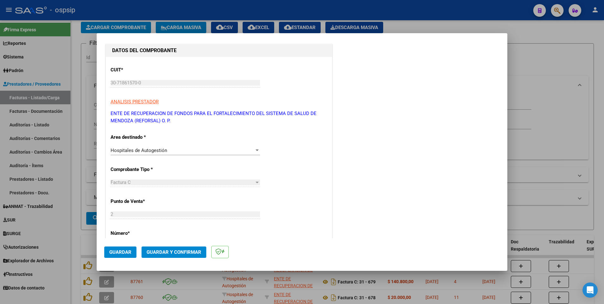
click at [128, 253] on span "Guardar" at bounding box center [120, 252] width 22 height 6
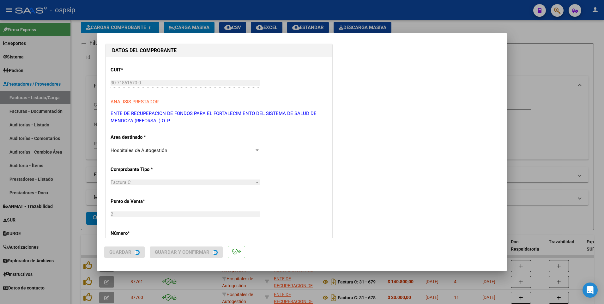
scroll to position [0, 0]
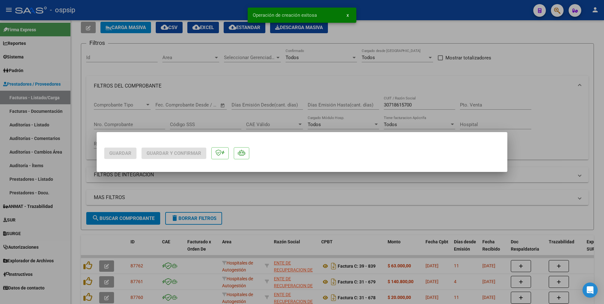
click at [209, 12] on div at bounding box center [302, 152] width 604 height 304
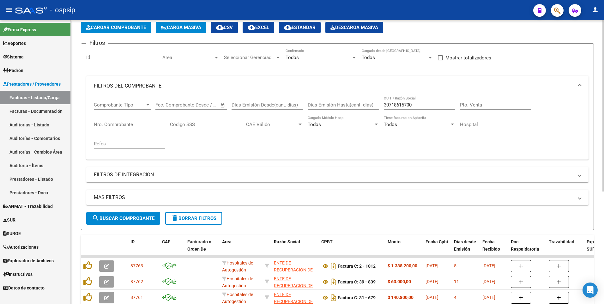
click at [142, 30] on span "Cargar Comprobante" at bounding box center [116, 28] width 60 height 6
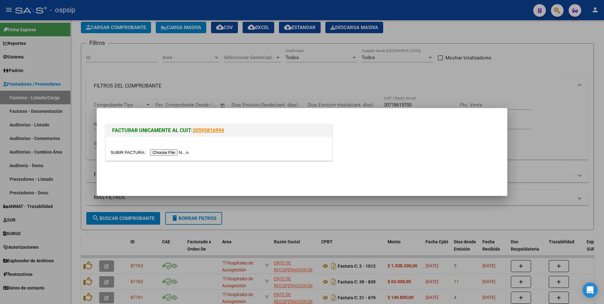
click at [171, 155] on input "file" at bounding box center [150, 152] width 80 height 7
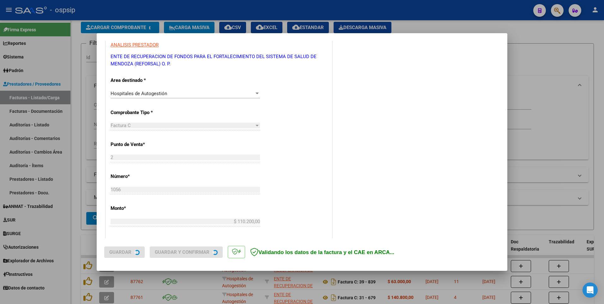
scroll to position [126, 0]
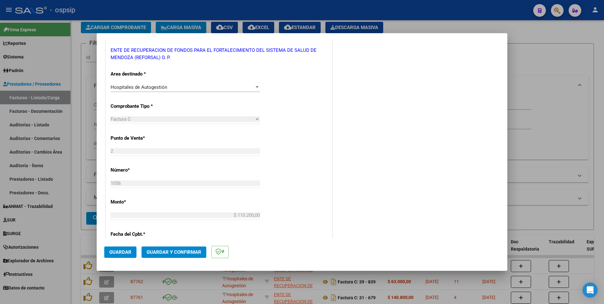
click at [132, 252] on button "Guardar" at bounding box center [120, 251] width 32 height 11
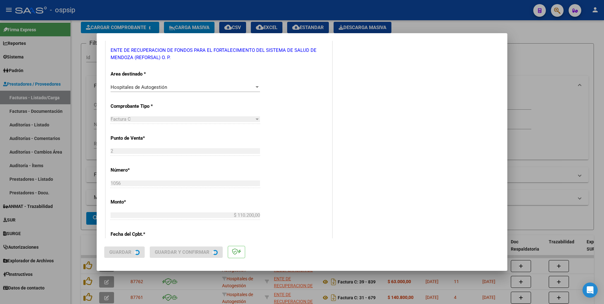
scroll to position [0, 0]
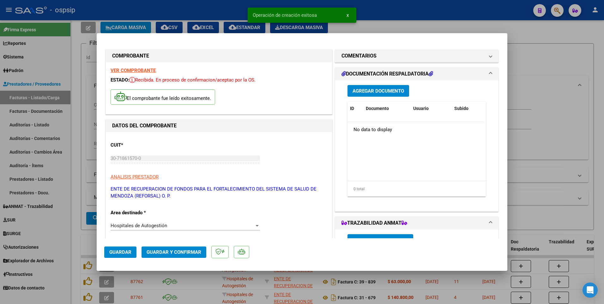
click at [181, 15] on div at bounding box center [302, 152] width 604 height 304
type input "$ 0,00"
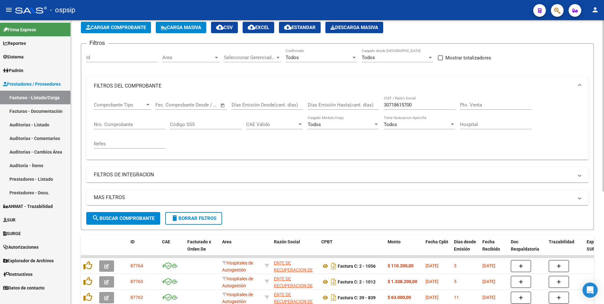
click at [188, 216] on span "delete Borrar Filtros" at bounding box center [193, 218] width 45 height 6
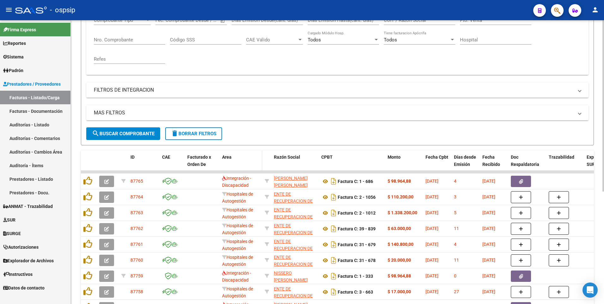
scroll to position [126, 0]
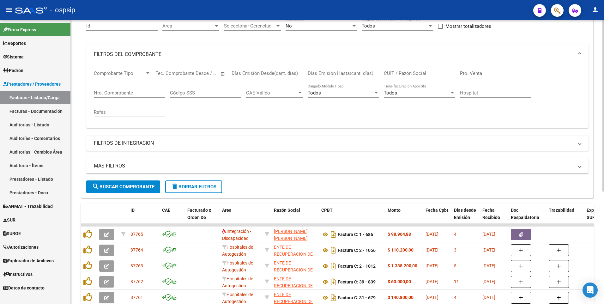
click at [206, 188] on span "delete Borrar Filtros" at bounding box center [193, 187] width 45 height 6
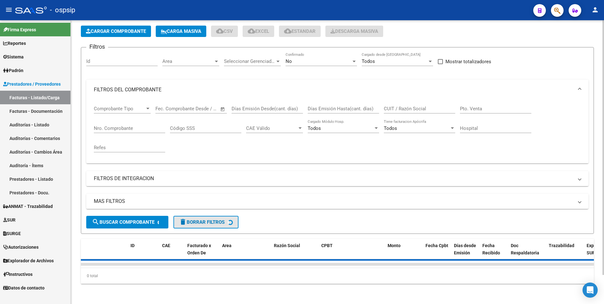
scroll to position [33, 0]
click at [129, 125] on input "Nro. Comprobante" at bounding box center [129, 128] width 71 height 6
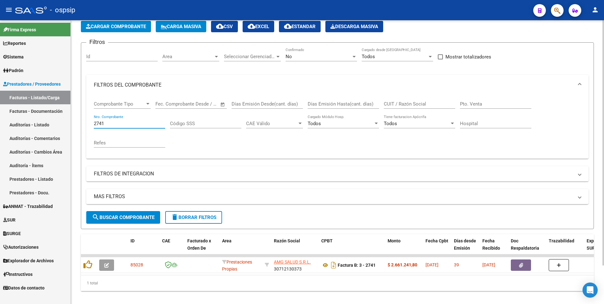
type input "2741"
click at [309, 56] on div "No" at bounding box center [318, 57] width 66 height 6
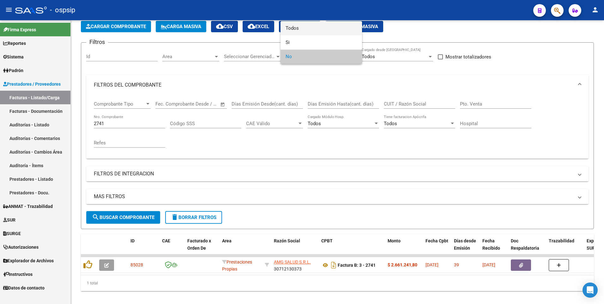
click at [305, 32] on span "Todos" at bounding box center [320, 28] width 71 height 14
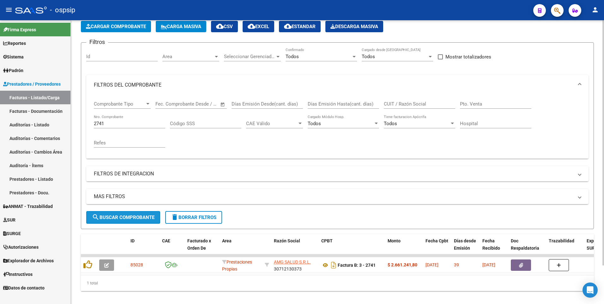
click at [131, 215] on span "search Buscar Comprobante" at bounding box center [123, 217] width 63 height 6
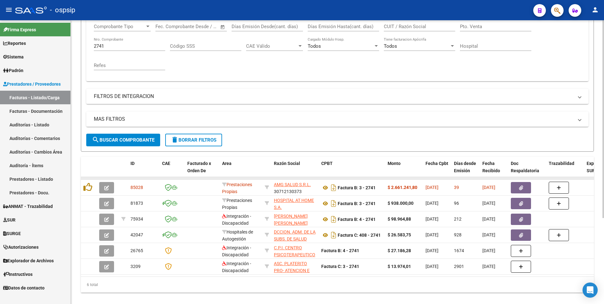
scroll to position [123, 0]
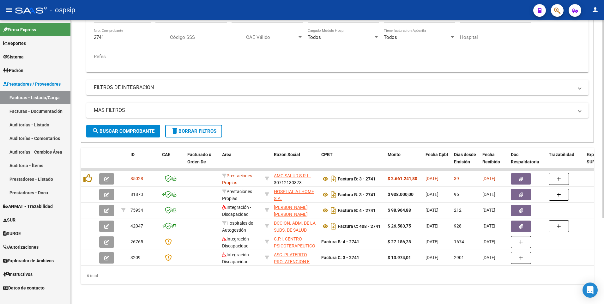
click at [190, 125] on button "delete Borrar Filtros" at bounding box center [193, 131] width 57 height 13
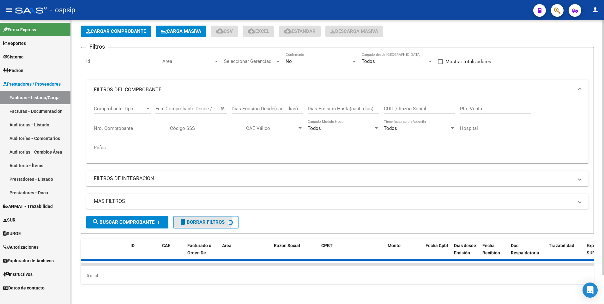
scroll to position [33, 0]
click at [303, 58] on div "No" at bounding box center [318, 61] width 66 height 6
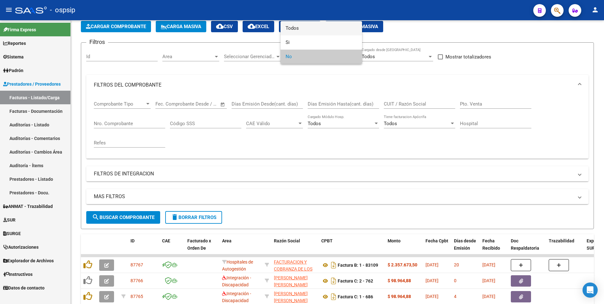
click at [298, 27] on span "Todos" at bounding box center [320, 28] width 71 height 14
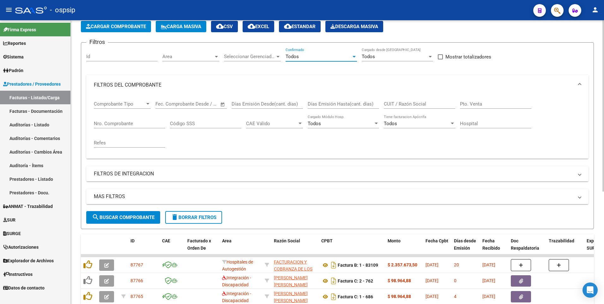
click at [402, 103] on input "CUIT / Razón Social" at bounding box center [419, 104] width 71 height 6
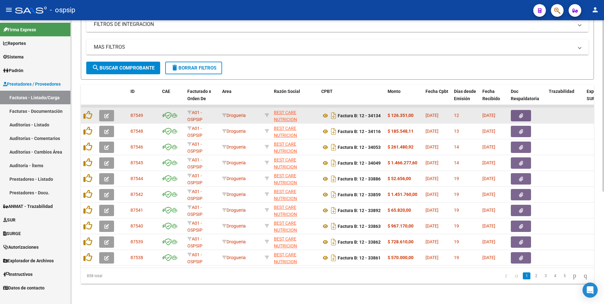
scroll to position [187, 0]
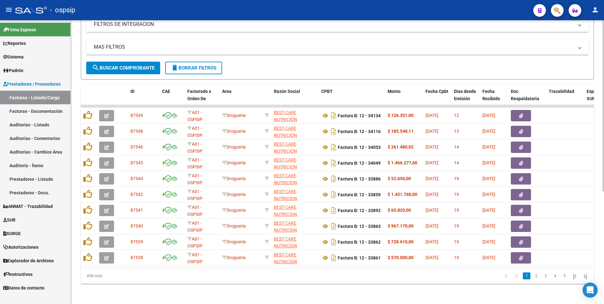
type input "30715222295"
click at [531, 279] on li "2" at bounding box center [535, 275] width 9 height 11
click at [532, 277] on link "2" at bounding box center [536, 275] width 8 height 7
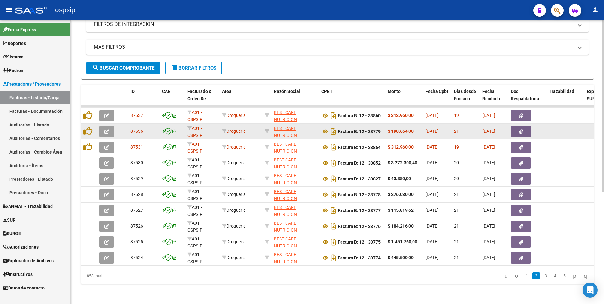
click at [524, 127] on button "button" at bounding box center [520, 131] width 20 height 11
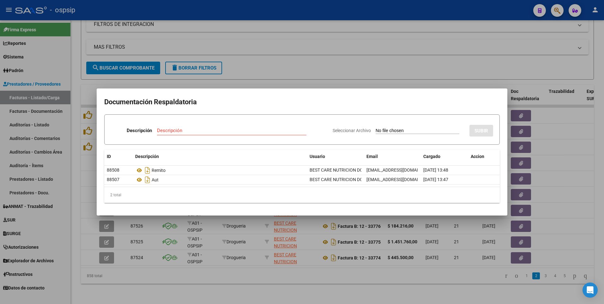
click at [338, 57] on div at bounding box center [302, 152] width 604 height 304
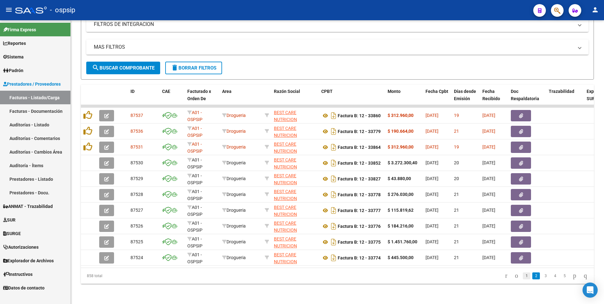
click at [522, 276] on link "1" at bounding box center [526, 275] width 8 height 7
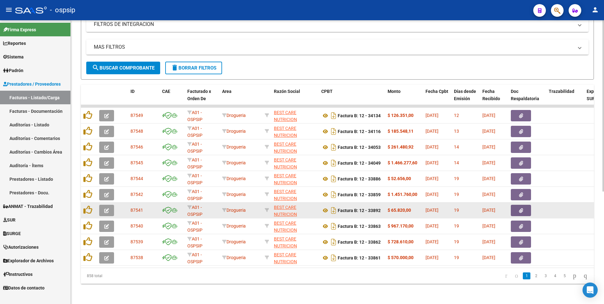
click at [513, 206] on button "button" at bounding box center [520, 210] width 20 height 11
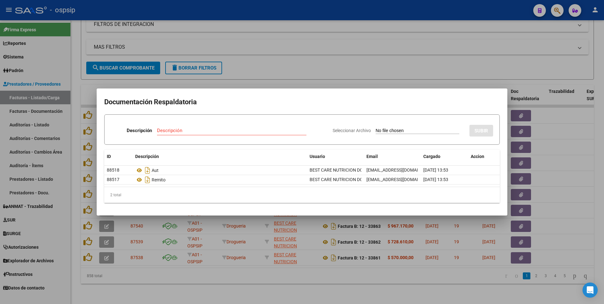
click at [249, 8] on div at bounding box center [302, 152] width 604 height 304
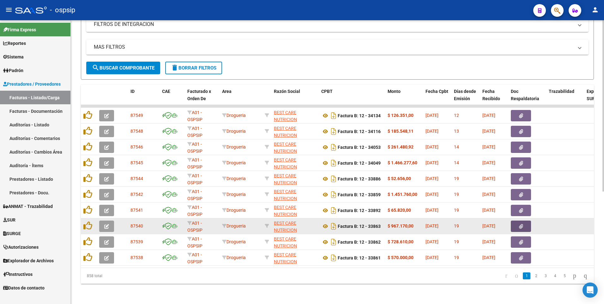
click at [517, 224] on button "button" at bounding box center [520, 225] width 20 height 11
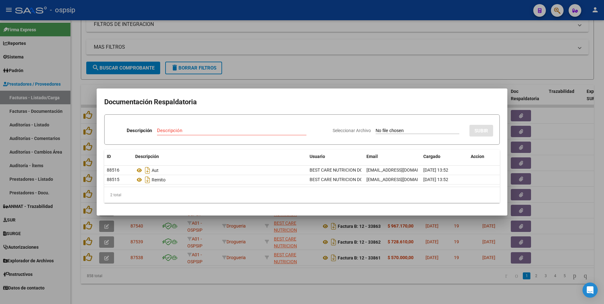
click at [251, 33] on div at bounding box center [302, 152] width 604 height 304
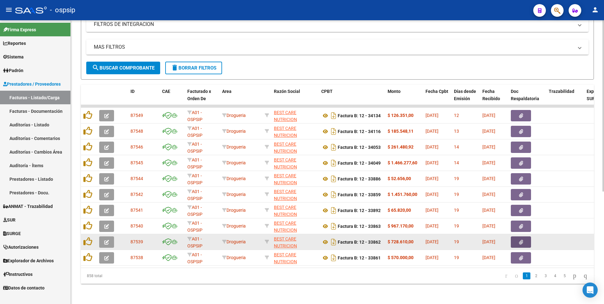
click at [518, 237] on button "button" at bounding box center [520, 241] width 20 height 11
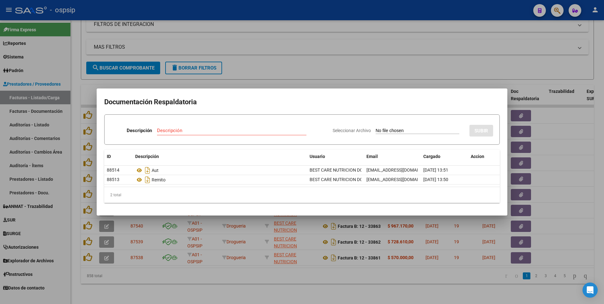
click at [323, 51] on div at bounding box center [302, 152] width 604 height 304
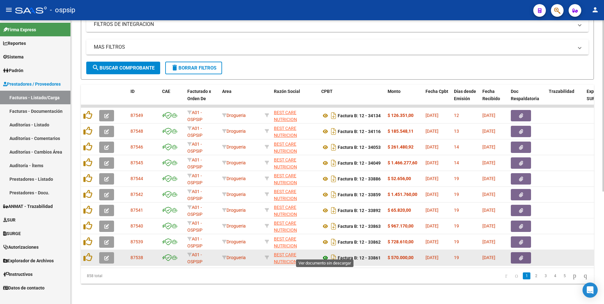
click at [325, 255] on icon at bounding box center [325, 258] width 8 height 8
click at [525, 252] on button "button" at bounding box center [520, 257] width 20 height 11
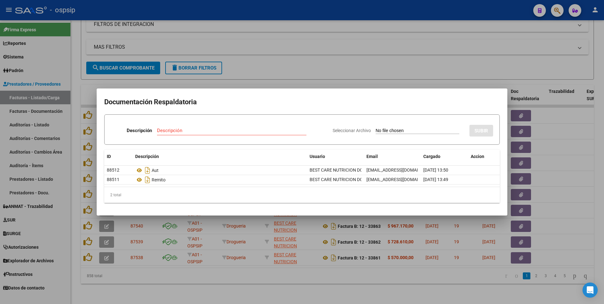
click at [285, 7] on div at bounding box center [302, 152] width 604 height 304
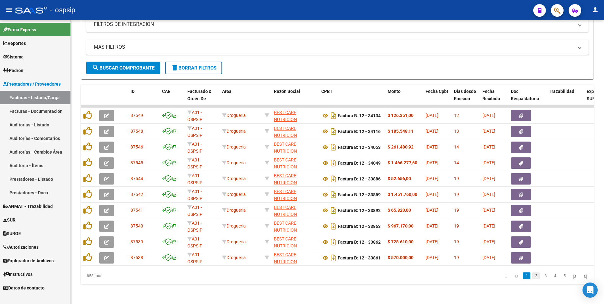
click at [532, 278] on link "2" at bounding box center [536, 275] width 8 height 7
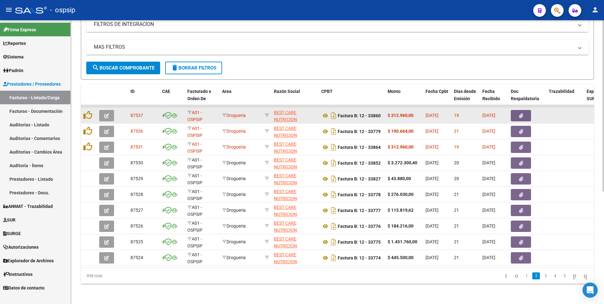
click at [521, 113] on icon "button" at bounding box center [521, 115] width 4 height 5
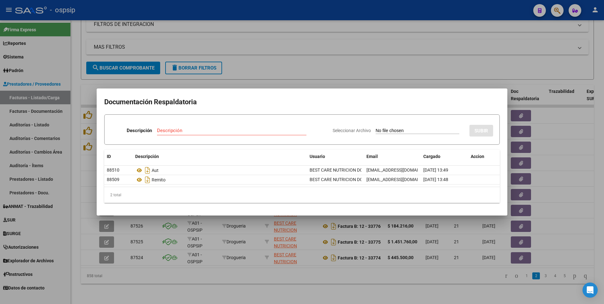
click at [235, 12] on div at bounding box center [302, 152] width 604 height 304
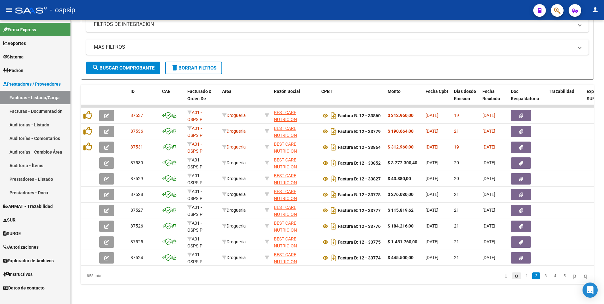
click at [514, 276] on icon "go to previous page" at bounding box center [516, 276] width 5 height 8
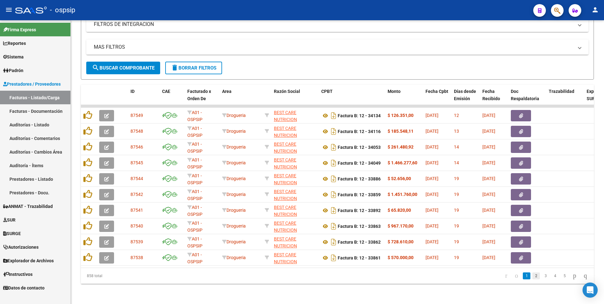
click at [532, 279] on li "2" at bounding box center [535, 275] width 9 height 11
click at [532, 272] on link "2" at bounding box center [536, 275] width 8 height 7
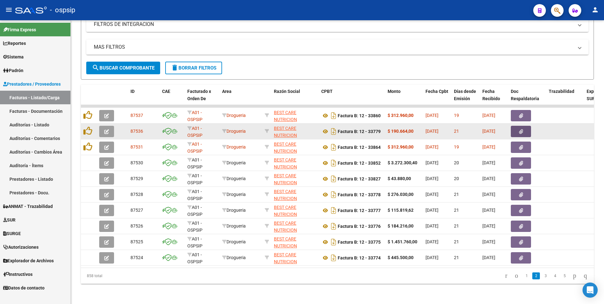
click at [517, 128] on button "button" at bounding box center [520, 131] width 20 height 11
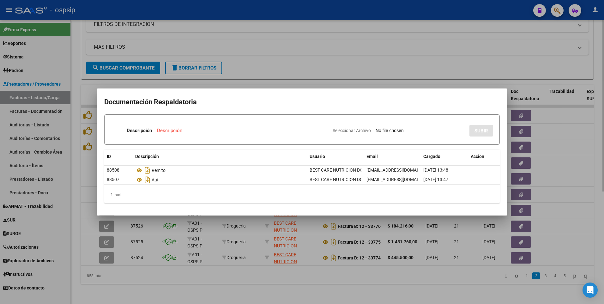
drag, startPoint x: 249, startPoint y: 10, endPoint x: 275, endPoint y: 75, distance: 69.8
click at [250, 11] on div at bounding box center [302, 152] width 604 height 304
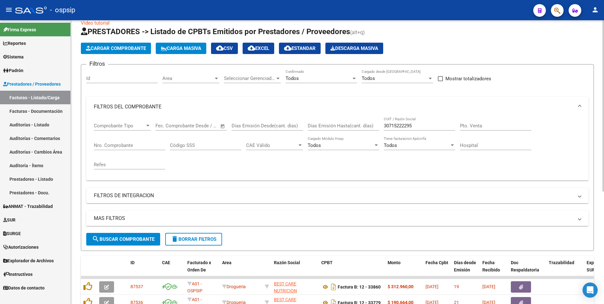
scroll to position [0, 0]
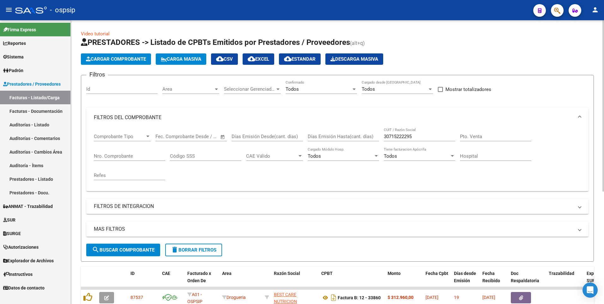
click at [138, 63] on button "Cargar Comprobante" at bounding box center [116, 58] width 70 height 11
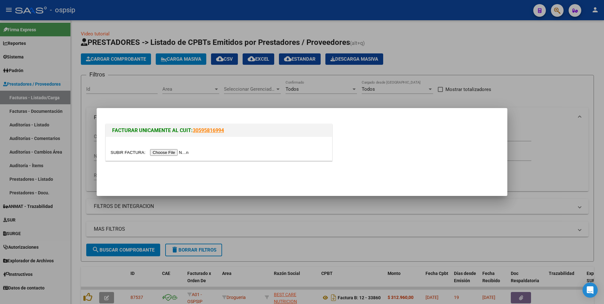
click at [290, 112] on mat-dialog-container "FACTURAR UNICAMENTE AL CUIT: 30595816994" at bounding box center [302, 152] width 410 height 88
click at [516, 94] on div at bounding box center [302, 152] width 604 height 304
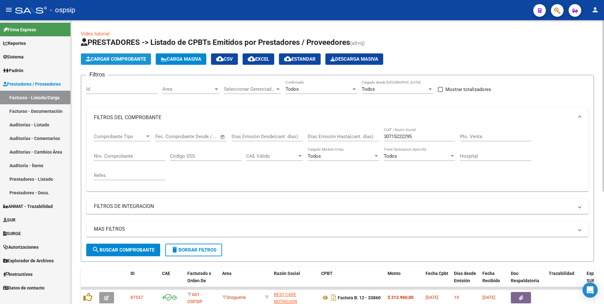
click at [124, 63] on button "Cargar Comprobante" at bounding box center [116, 58] width 70 height 11
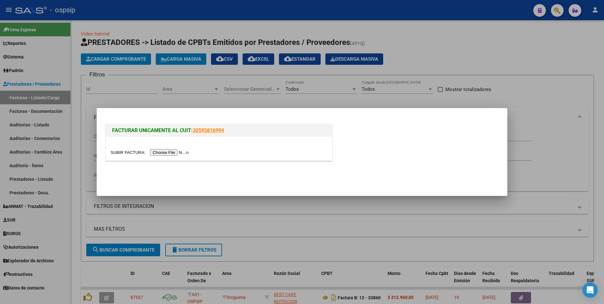
click at [165, 153] on input "file" at bounding box center [150, 152] width 80 height 7
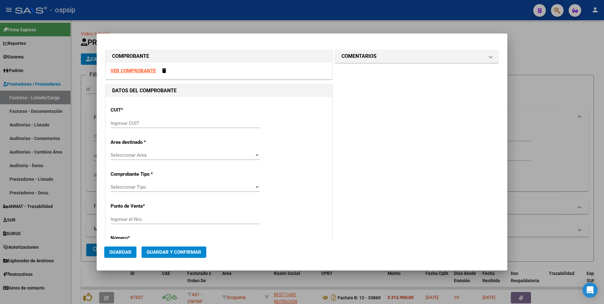
click at [121, 69] on strong "VER COMPROBANTE" at bounding box center [132, 71] width 45 height 6
click at [170, 123] on input "Ingresar CUIT" at bounding box center [184, 123] width 149 height 6
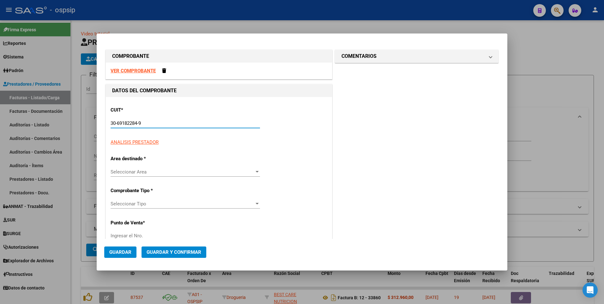
type input "30-69182284-9"
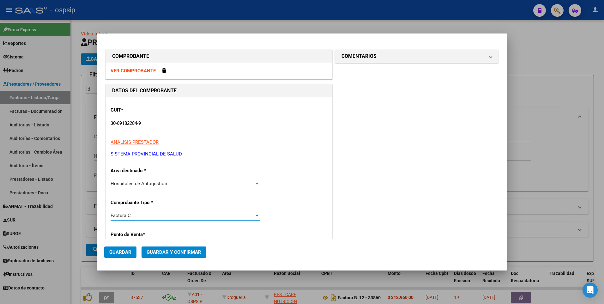
scroll to position [108, 0]
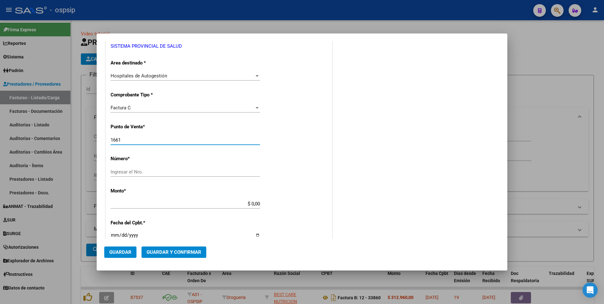
type input "1661"
type input "34032"
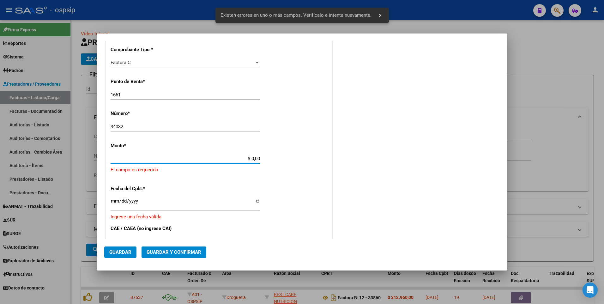
scroll to position [169, 0]
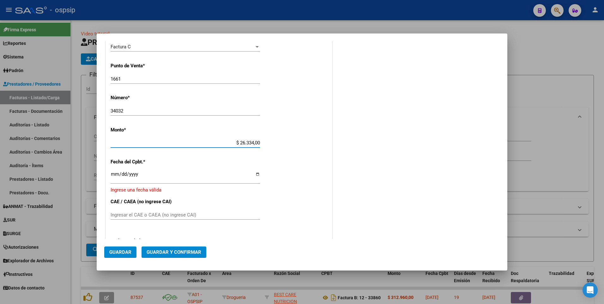
type input "$ 263.340,06"
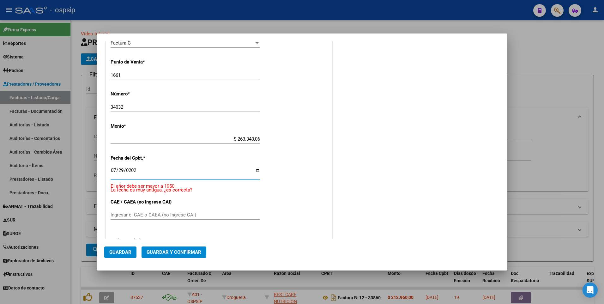
type input "[DATE]"
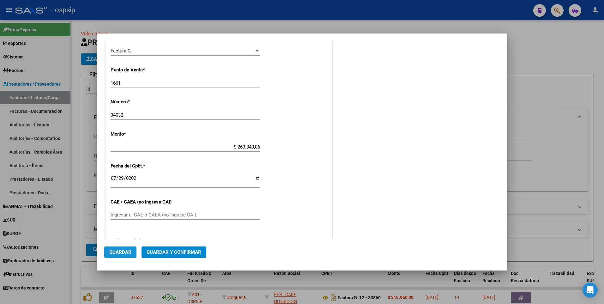
click at [127, 252] on span "Guardar" at bounding box center [120, 252] width 22 height 6
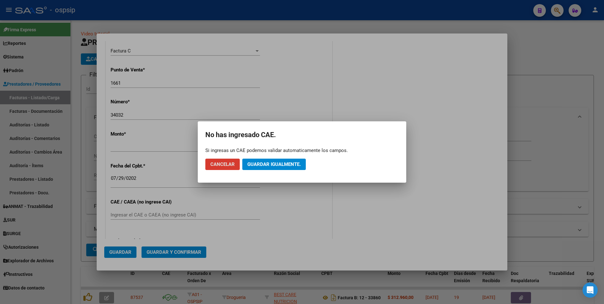
click at [253, 167] on button "Guardar igualmente." at bounding box center [273, 163] width 63 height 11
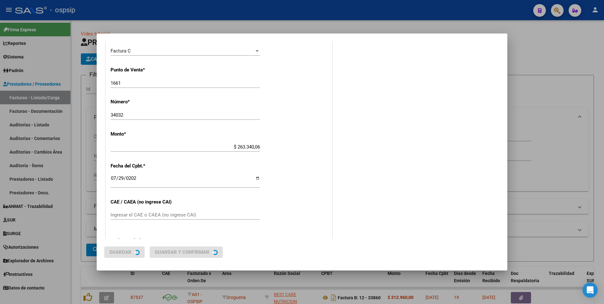
scroll to position [0, 0]
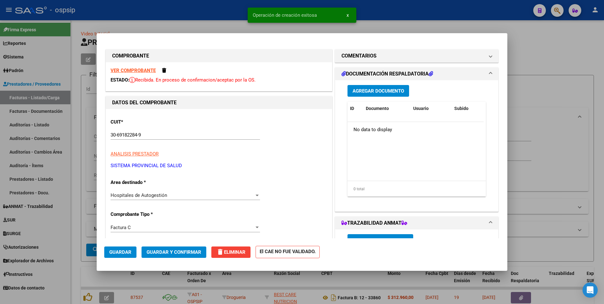
click at [218, 9] on div at bounding box center [302, 152] width 604 height 304
type input "$ 0,00"
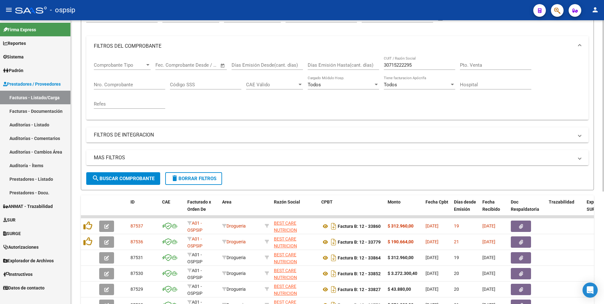
scroll to position [95, 0]
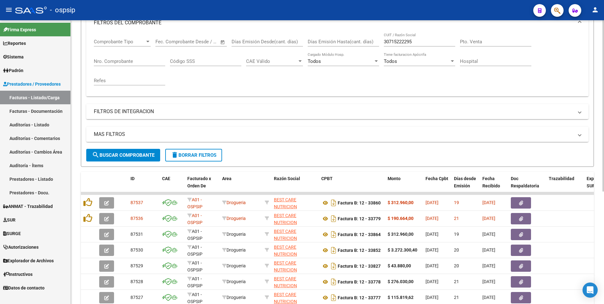
click at [204, 184] on span "Facturado x Orden De" at bounding box center [199, 182] width 24 height 12
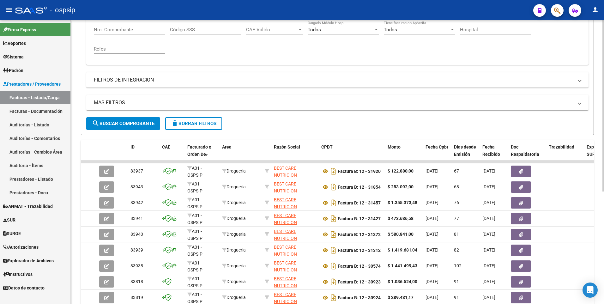
click at [210, 130] on form "Filtros Id Area Area Seleccionar Gerenciador Seleccionar Gerenciador Todos Conf…" at bounding box center [337, 42] width 513 height 187
click at [200, 121] on span "delete Borrar Filtros" at bounding box center [193, 124] width 45 height 6
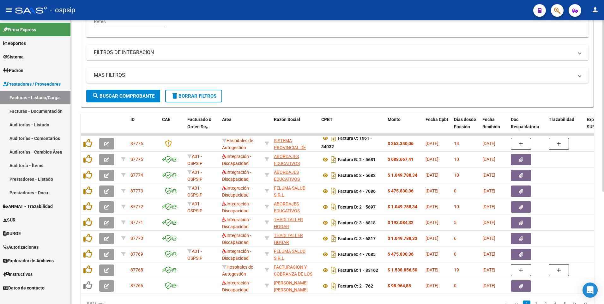
scroll to position [123, 0]
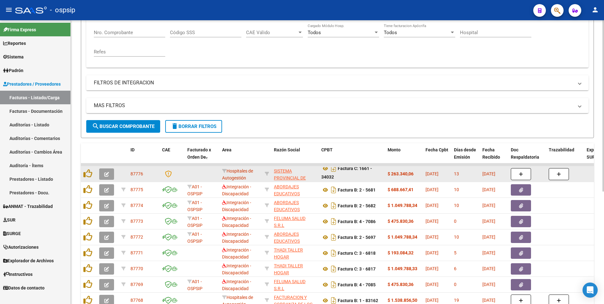
click at [109, 176] on icon "button" at bounding box center [106, 174] width 5 height 5
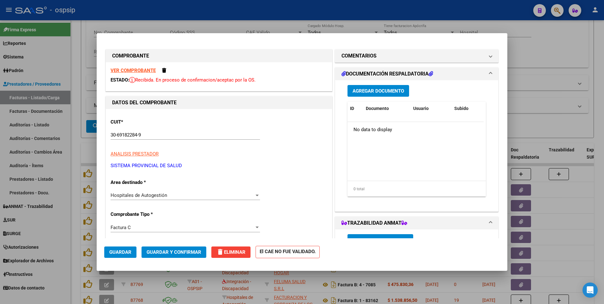
click at [390, 88] on span "Agregar Documento" at bounding box center [377, 91] width 51 height 6
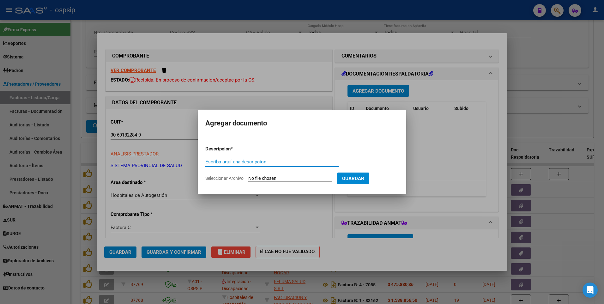
paste input "[EMAIL_ADDRESS][DOMAIN_NAME]"
type input "[EMAIL_ADDRESS][DOMAIN_NAME]"
click at [311, 178] on input "Seleccionar Archivo" at bounding box center [290, 179] width 84 height 6
type input "C:\fakepath\rinfofacturados 1661-00034032.aspx.pdf"
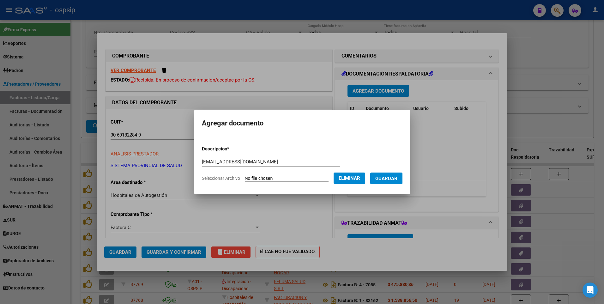
click at [397, 180] on span "Guardar" at bounding box center [386, 179] width 22 height 6
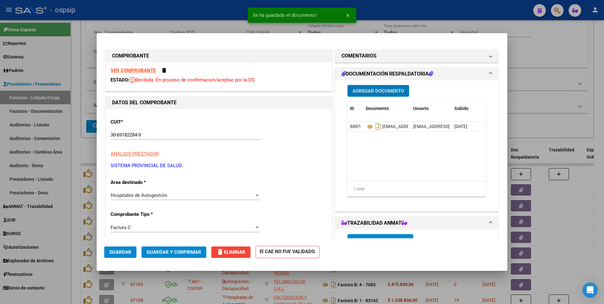
click at [126, 252] on button "Guardar" at bounding box center [120, 251] width 32 height 11
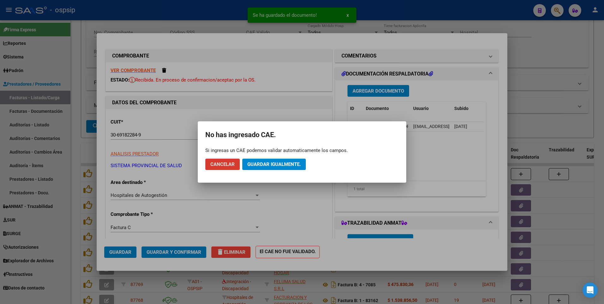
click at [271, 167] on button "Guardar igualmente." at bounding box center [273, 163] width 63 height 11
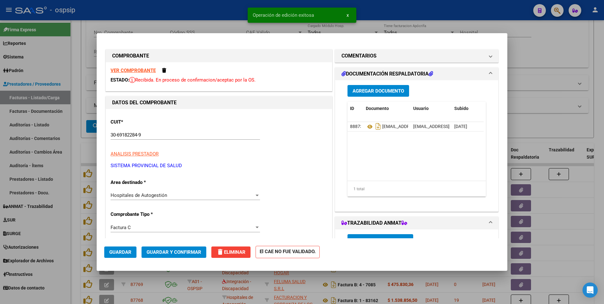
click at [191, 7] on div at bounding box center [302, 152] width 604 height 304
type input "$ 0,00"
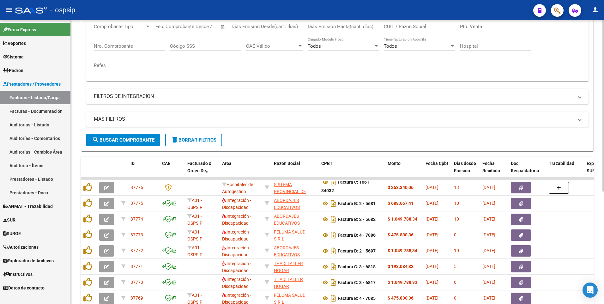
scroll to position [0, 0]
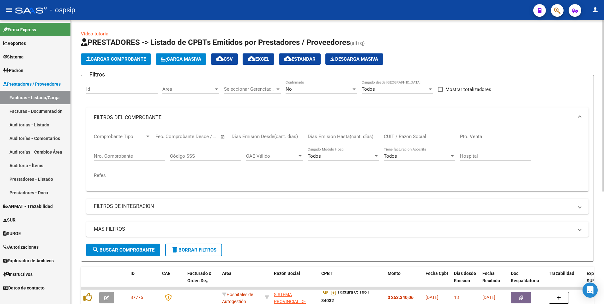
click at [127, 60] on span "Cargar Comprobante" at bounding box center [116, 59] width 60 height 6
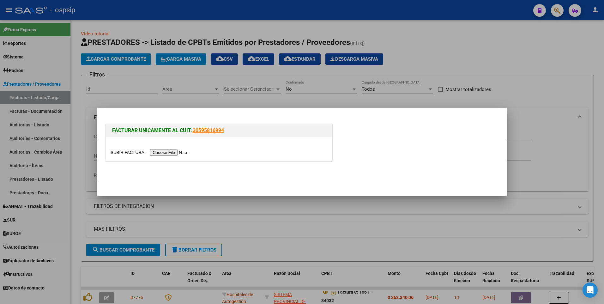
click at [162, 155] on input "file" at bounding box center [150, 152] width 80 height 7
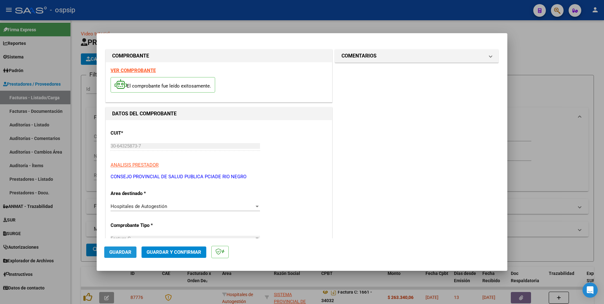
click at [121, 256] on button "Guardar" at bounding box center [120, 251] width 32 height 11
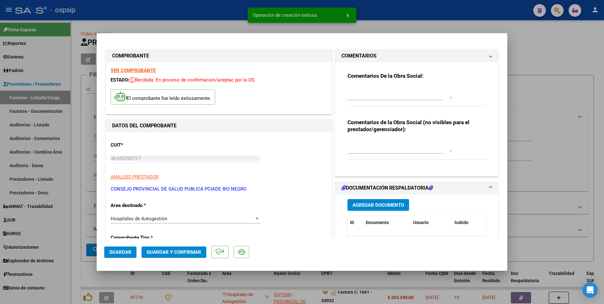
click at [185, 11] on div at bounding box center [302, 152] width 604 height 304
type input "$ 0,00"
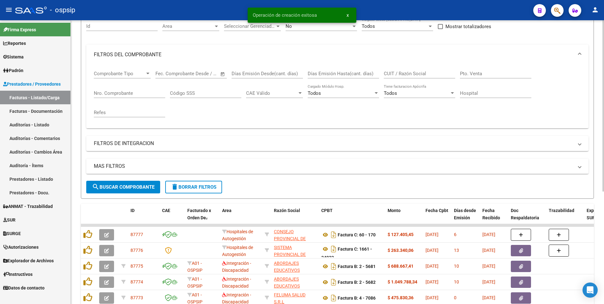
scroll to position [63, 0]
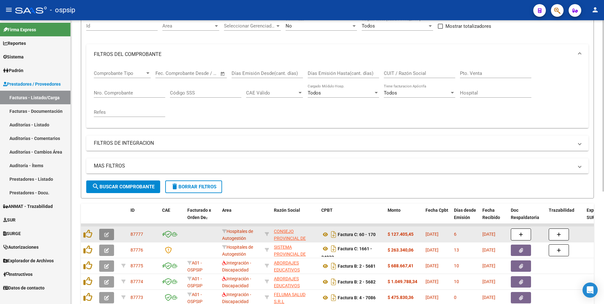
click at [107, 236] on icon "button" at bounding box center [106, 234] width 5 height 5
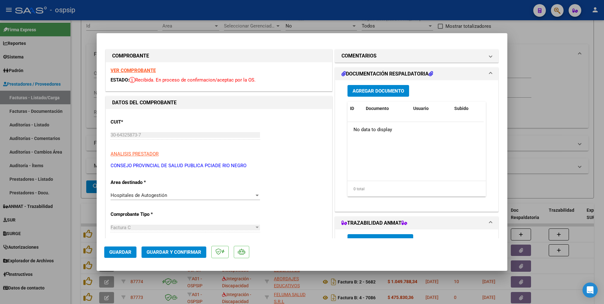
click at [363, 93] on span "Agregar Documento" at bounding box center [377, 91] width 51 height 6
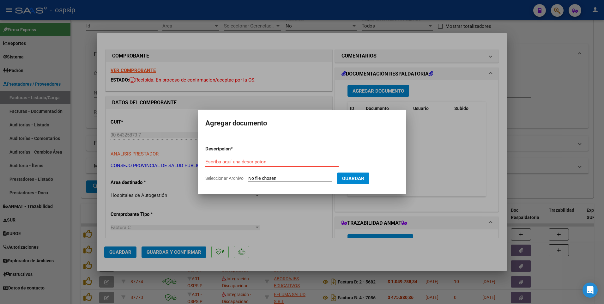
paste input "[EMAIL_ADDRESS][DOMAIN_NAME]"
type input "[EMAIL_ADDRESS][DOMAIN_NAME]"
click at [286, 179] on input "Seleccionar Archivo" at bounding box center [290, 179] width 84 height 6
type input "C:\fakepath\RV_ FACTURA Nº00060-0000170.zip"
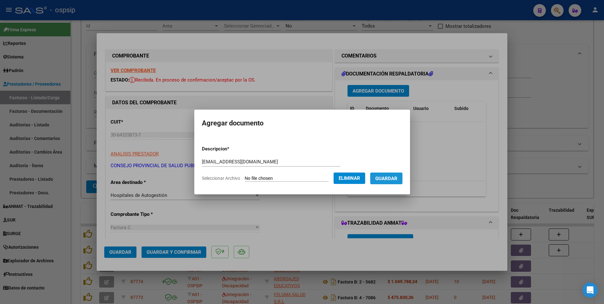
click at [391, 180] on span "Guardar" at bounding box center [386, 179] width 22 height 6
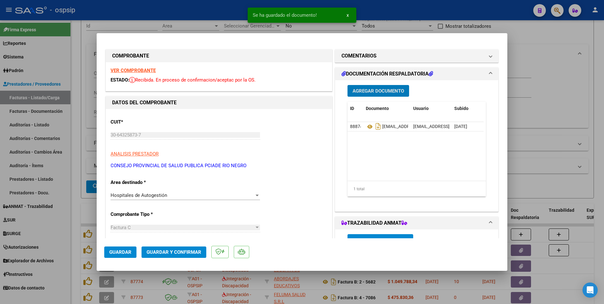
click at [119, 251] on span "Guardar" at bounding box center [120, 252] width 22 height 6
click at [234, 2] on div at bounding box center [302, 152] width 604 height 304
type input "$ 0,00"
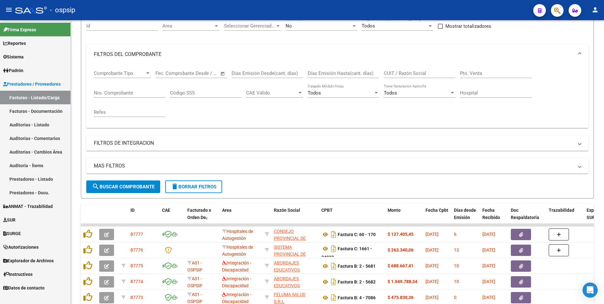
click at [245, 9] on div "- ospsip" at bounding box center [271, 10] width 513 height 14
click at [182, 190] on button "delete Borrar Filtros" at bounding box center [193, 186] width 57 height 13
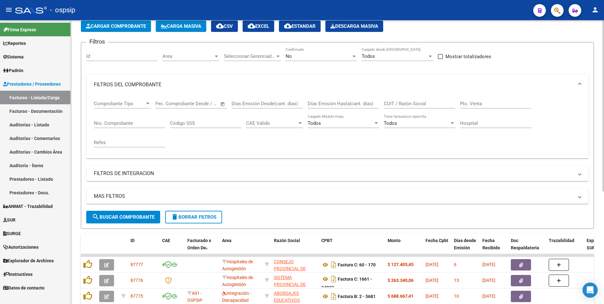
scroll to position [0, 0]
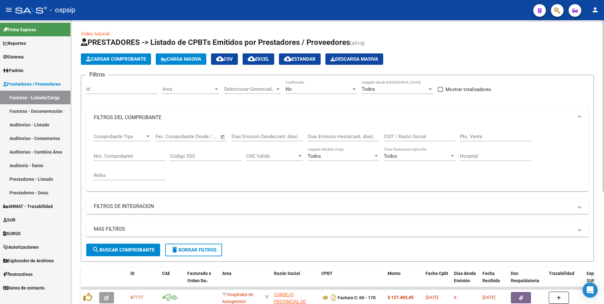
click at [129, 62] on button "Cargar Comprobante" at bounding box center [116, 58] width 70 height 11
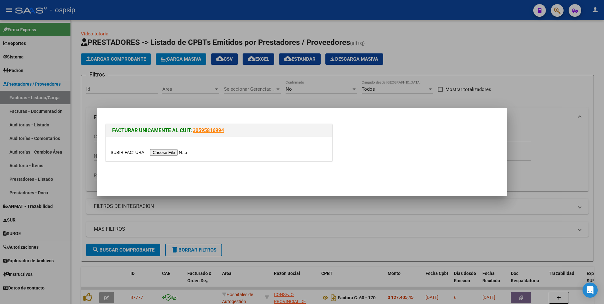
click at [164, 151] on input "file" at bounding box center [150, 152] width 80 height 7
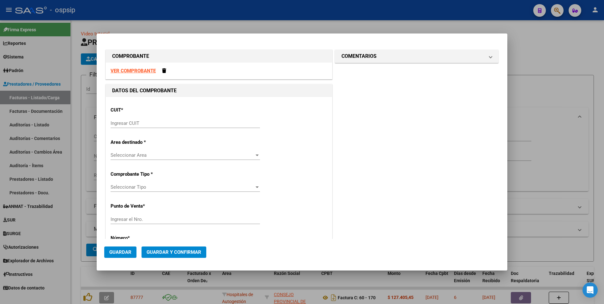
click at [146, 72] on strong "VER COMPROBANTE" at bounding box center [132, 71] width 45 height 6
click at [196, 121] on input "Ingresar CUIT" at bounding box center [184, 123] width 149 height 6
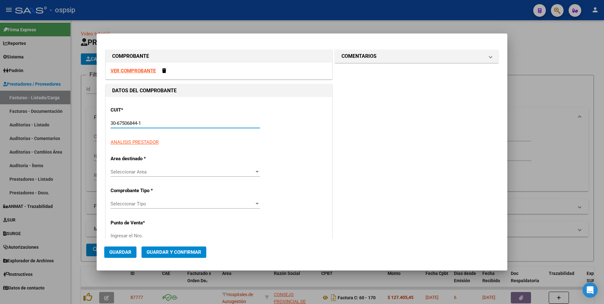
type input "30-67506844-1"
type input "113"
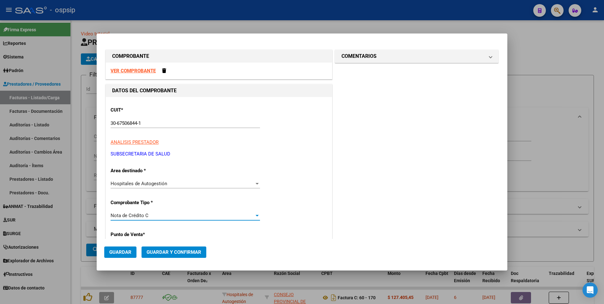
scroll to position [108, 0]
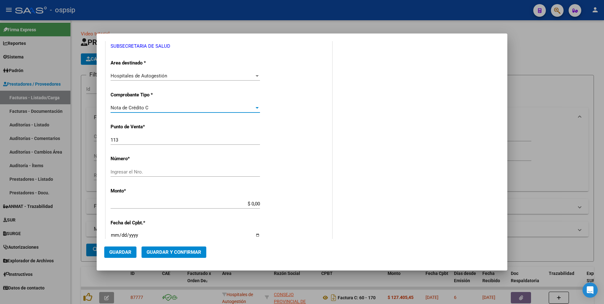
click at [189, 108] on div "Nota de Crédito C" at bounding box center [182, 108] width 144 height 6
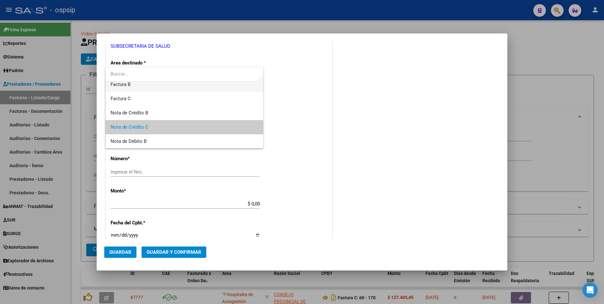
scroll to position [0, 0]
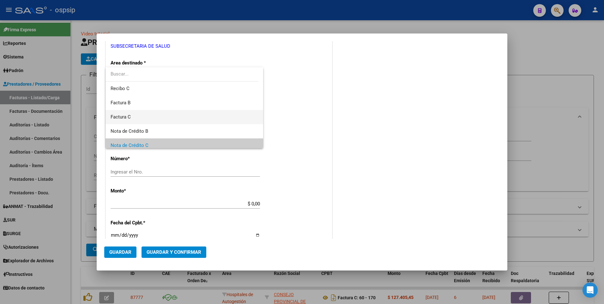
click at [154, 117] on span "Factura C" at bounding box center [183, 117] width 147 height 14
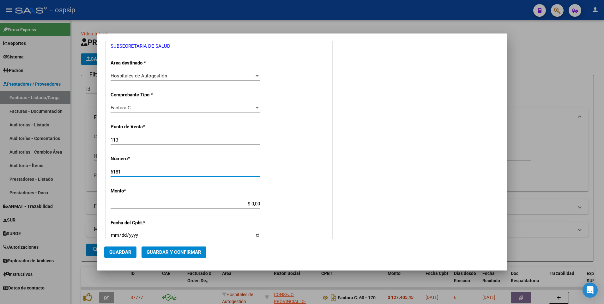
type input "6181"
type input "$ 13.680,00"
type input "[DATE]"
type input "75311040212629"
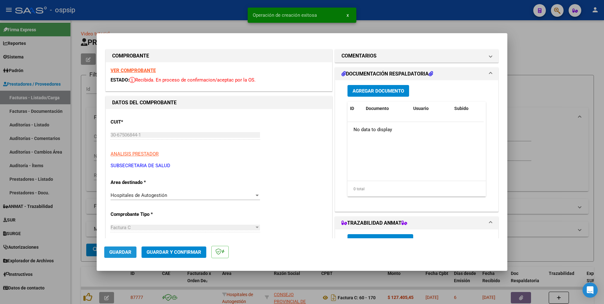
click at [129, 249] on span "Guardar" at bounding box center [120, 252] width 22 height 6
click at [186, 20] on div at bounding box center [302, 152] width 604 height 304
type input "$ 0,00"
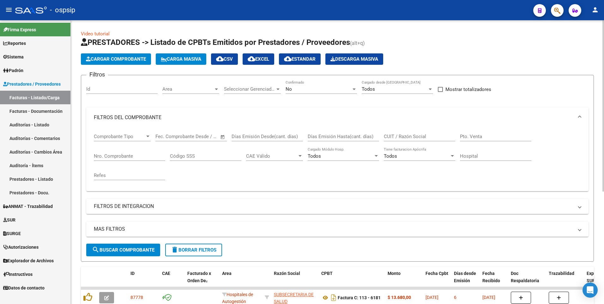
click at [127, 62] on span "Cargar Comprobante" at bounding box center [116, 59] width 60 height 6
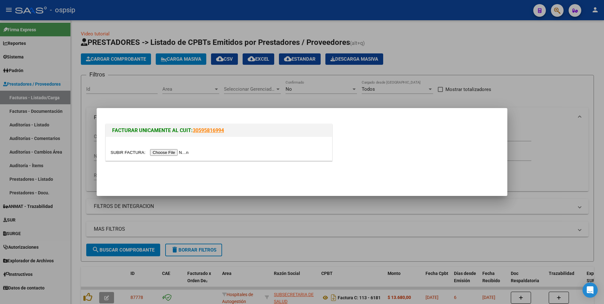
click at [161, 155] on input "file" at bounding box center [150, 152] width 80 height 7
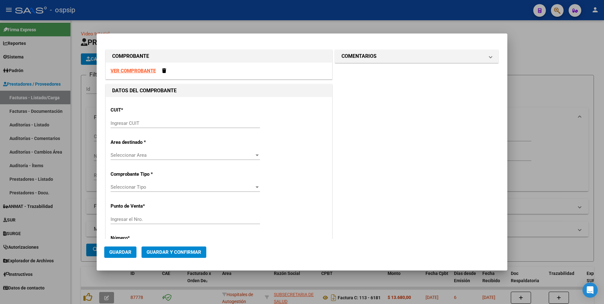
click at [141, 68] on strong "VER COMPROBANTE" at bounding box center [132, 71] width 45 height 6
click at [195, 123] on input "Ingresar CUIT" at bounding box center [184, 123] width 149 height 6
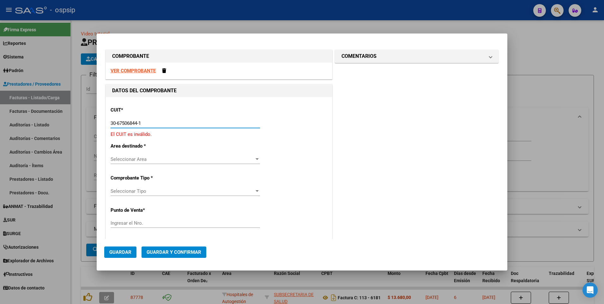
type input "30-67506844-1"
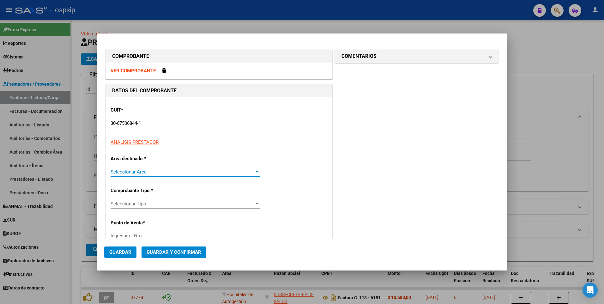
type input "113"
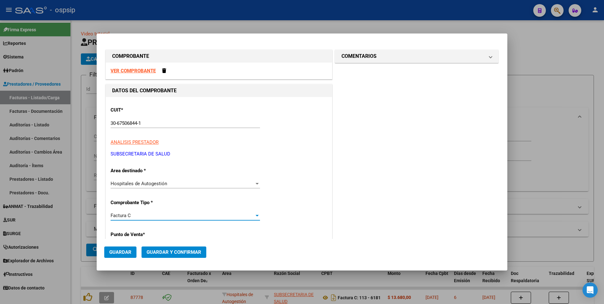
scroll to position [108, 0]
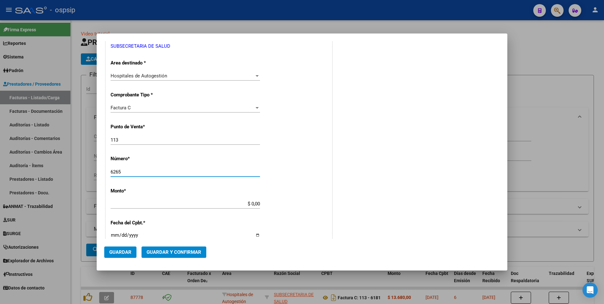
type input "6265"
type input "$ 39.783,00"
type input "[DATE]"
type input "75321166401428"
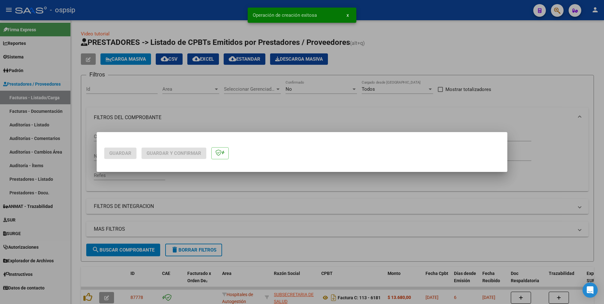
scroll to position [0, 0]
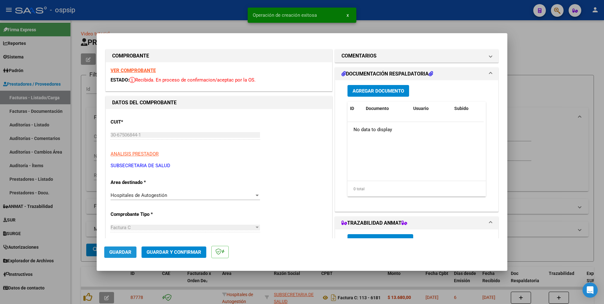
click at [125, 249] on span "Guardar" at bounding box center [120, 252] width 22 height 6
click at [74, 116] on div at bounding box center [302, 152] width 604 height 304
type input "$ 0,00"
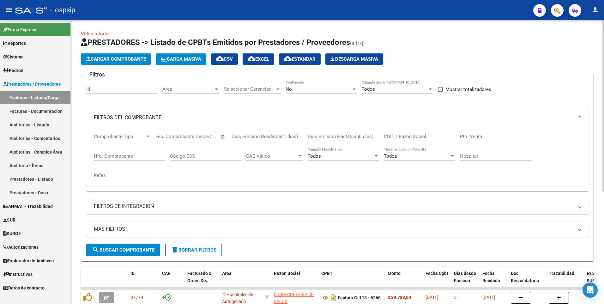
click at [125, 65] on app-list-header "PRESTADORES -> Listado de CPBTs Emitidos por Prestadores / Proveedores (alt+q) …" at bounding box center [337, 149] width 513 height 224
click at [128, 65] on app-list-header "PRESTADORES -> Listado de CPBTs Emitidos por Prestadores / Proveedores (alt+q) …" at bounding box center [337, 149] width 513 height 224
click at [136, 64] on button "Cargar Comprobante" at bounding box center [116, 58] width 70 height 11
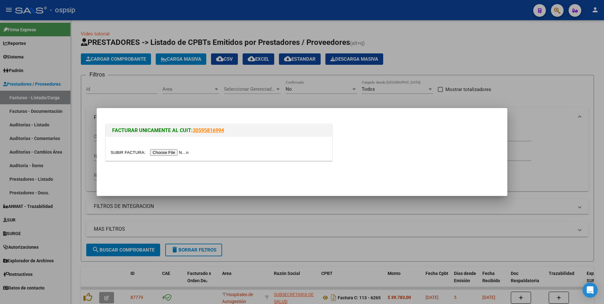
click at [156, 152] on input "file" at bounding box center [150, 152] width 80 height 7
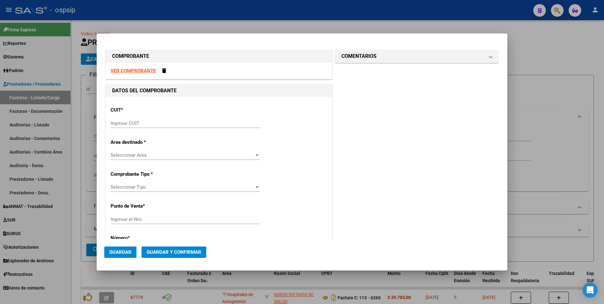
click at [145, 70] on strong "VER COMPROBANTE" at bounding box center [132, 71] width 45 height 6
click at [176, 124] on input "Ingresar CUIT" at bounding box center [184, 123] width 149 height 6
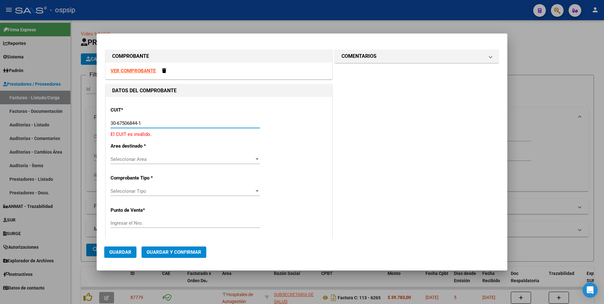
type input "30-67506844-1"
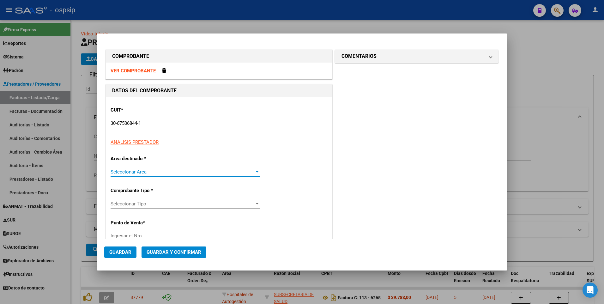
type input "113"
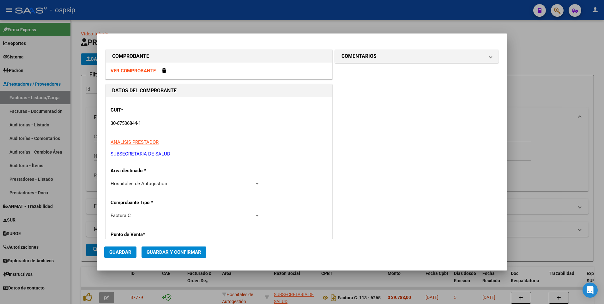
scroll to position [108, 0]
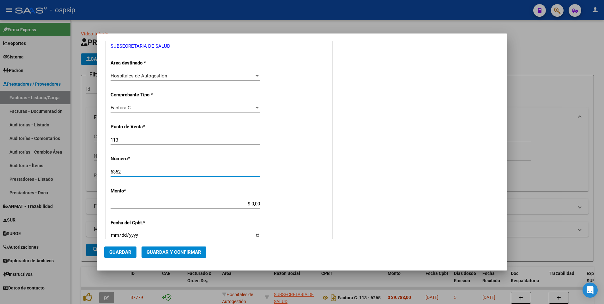
type input "6352"
type input "$ 3.801,00"
type input "[DATE]"
type input "75321192769159"
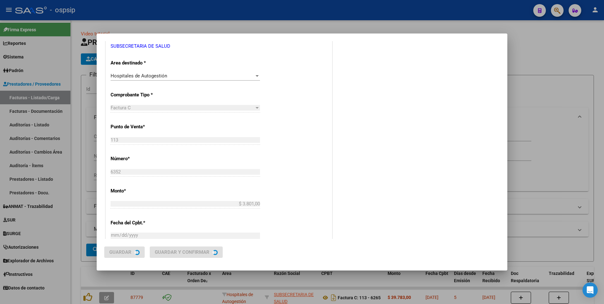
scroll to position [0, 0]
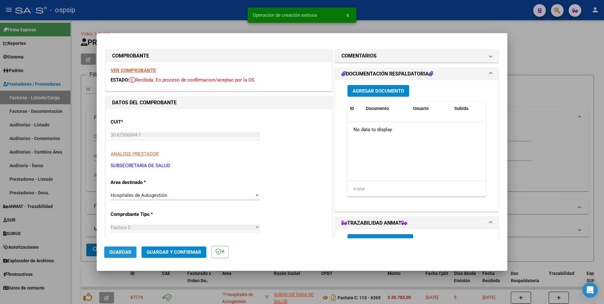
click at [126, 249] on span "Guardar" at bounding box center [120, 252] width 22 height 6
click at [220, 20] on div at bounding box center [302, 152] width 604 height 304
type input "$ 0,00"
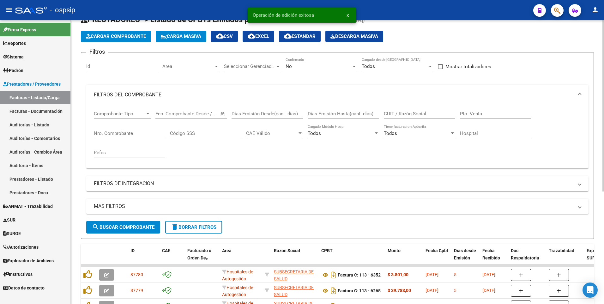
scroll to position [32, 0]
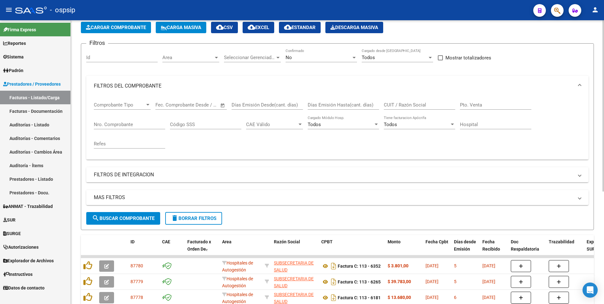
click at [110, 31] on button "Cargar Comprobante" at bounding box center [116, 27] width 70 height 11
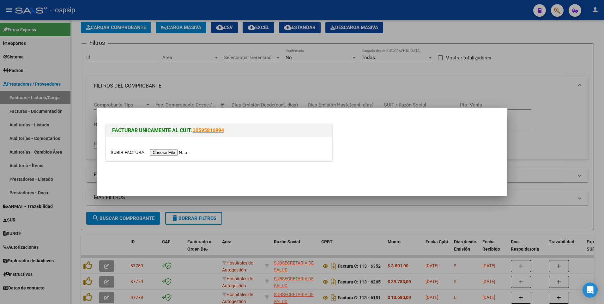
click at [166, 155] on input "file" at bounding box center [150, 152] width 80 height 7
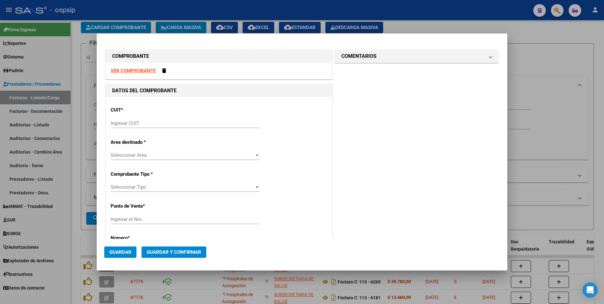
click at [143, 68] on strong "VER COMPROBANTE" at bounding box center [132, 71] width 45 height 6
click at [149, 123] on input "Ingresar CUIT" at bounding box center [184, 123] width 149 height 6
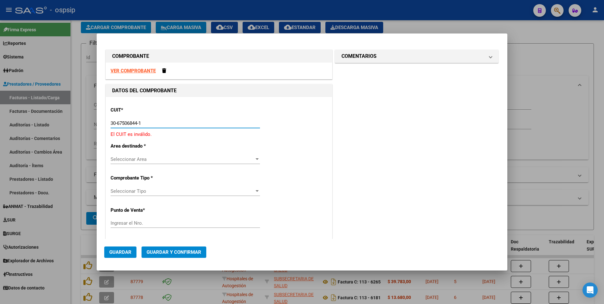
type input "30-67506844-1"
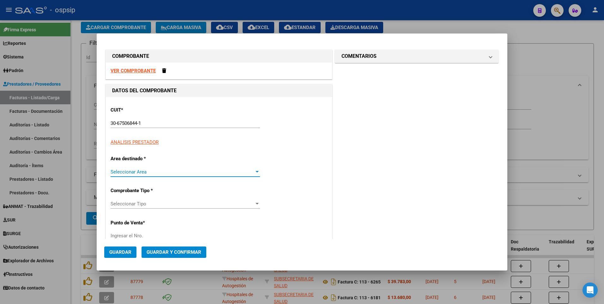
type input "113"
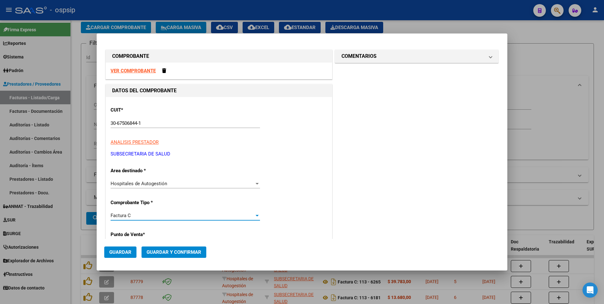
scroll to position [108, 0]
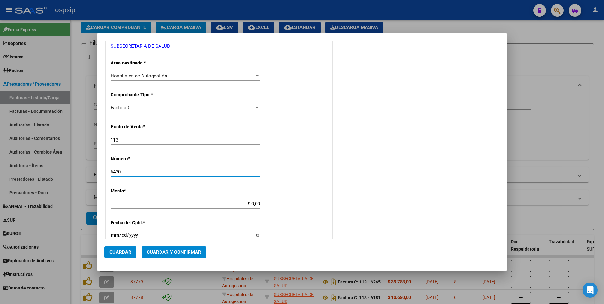
type input "6430"
type input "$ 4.560,00"
type input "[DATE]"
type input "75321337399297"
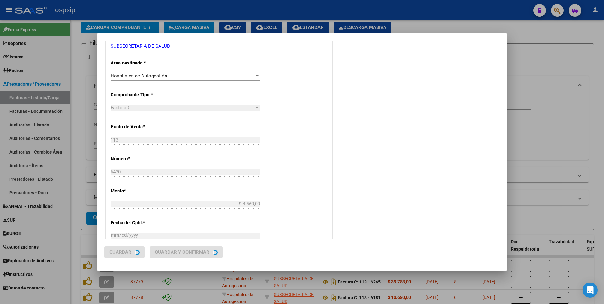
scroll to position [0, 0]
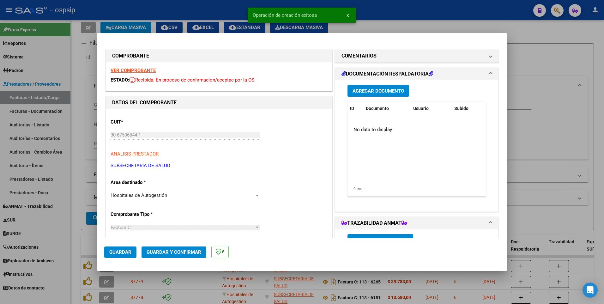
click at [128, 257] on button "Guardar" at bounding box center [120, 251] width 32 height 11
click at [236, 11] on div at bounding box center [302, 152] width 604 height 304
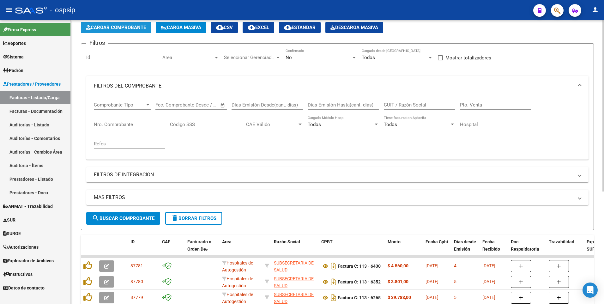
click at [130, 25] on span "Cargar Comprobante" at bounding box center [116, 28] width 60 height 6
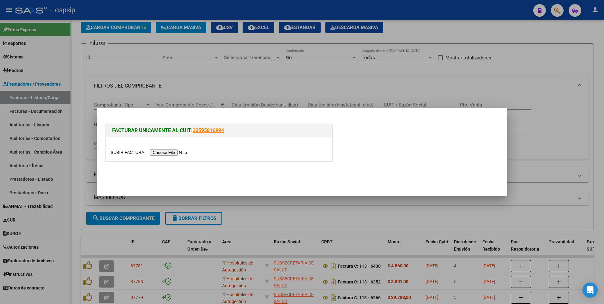
click at [171, 151] on input "file" at bounding box center [150, 152] width 80 height 7
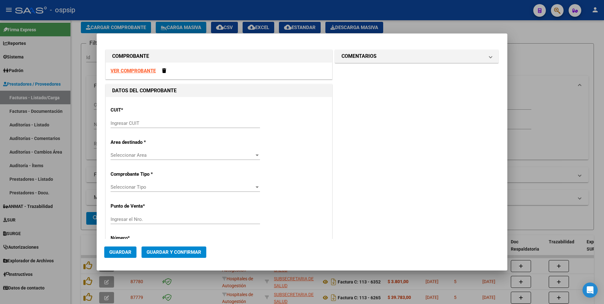
click at [138, 72] on strong "VER COMPROBANTE" at bounding box center [132, 71] width 45 height 6
click at [194, 126] on div "Ingresar CUIT" at bounding box center [184, 122] width 149 height 9
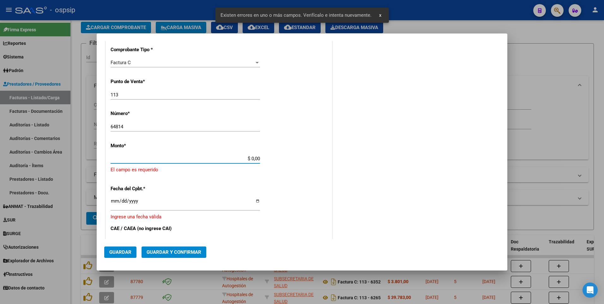
scroll to position [169, 0]
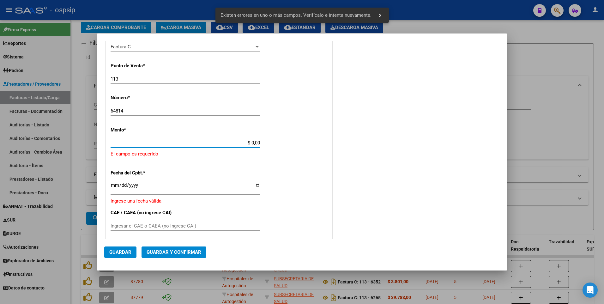
click at [205, 112] on input "64814" at bounding box center [184, 111] width 149 height 6
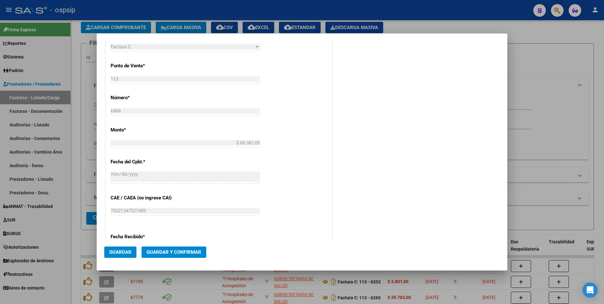
click at [380, 7] on div at bounding box center [302, 152] width 604 height 304
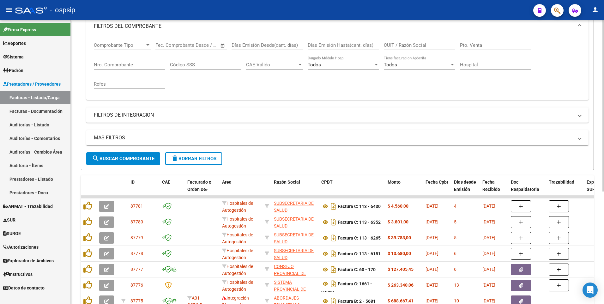
scroll to position [0, 0]
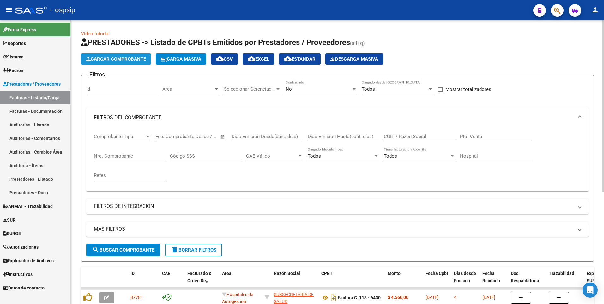
click at [125, 60] on span "Cargar Comprobante" at bounding box center [116, 59] width 60 height 6
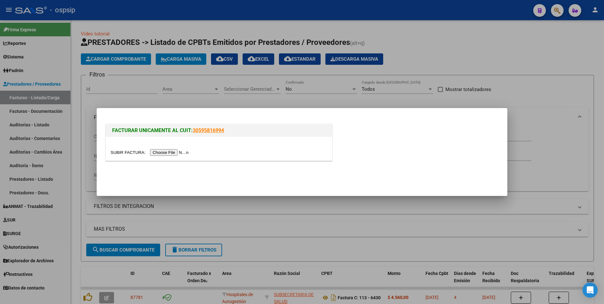
click at [162, 153] on input "file" at bounding box center [150, 152] width 80 height 7
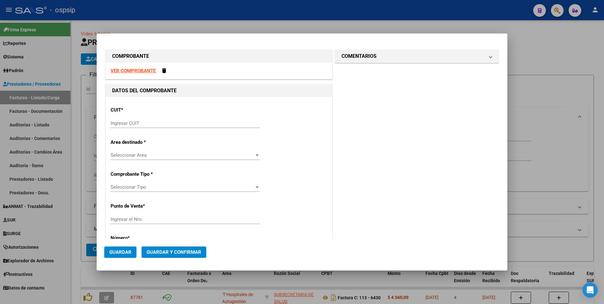
click at [131, 69] on strong "VER COMPROBANTE" at bounding box center [132, 71] width 45 height 6
click at [167, 123] on input "Ingresar CUIT" at bounding box center [184, 123] width 149 height 6
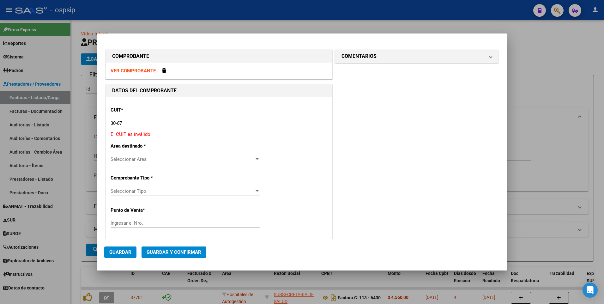
click at [134, 72] on strong "VER COMPROBANTE" at bounding box center [132, 71] width 45 height 6
click at [152, 125] on input "30-67" at bounding box center [184, 123] width 149 height 6
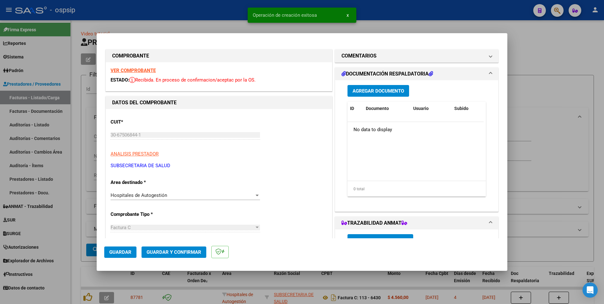
click at [133, 250] on button "Guardar" at bounding box center [120, 251] width 32 height 11
click at [78, 143] on div at bounding box center [302, 152] width 604 height 304
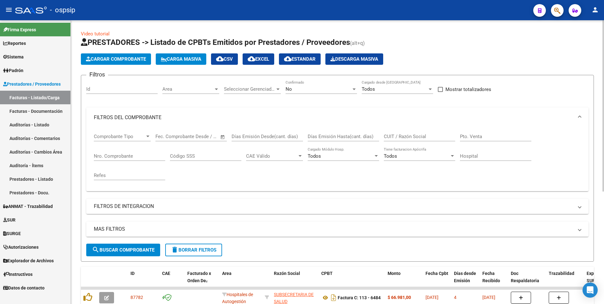
click at [106, 61] on span "Cargar Comprobante" at bounding box center [116, 59] width 60 height 6
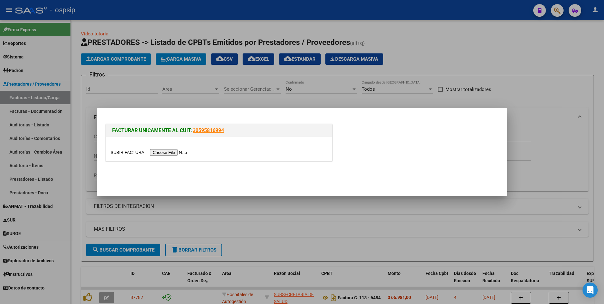
click at [172, 152] on input "file" at bounding box center [150, 152] width 80 height 7
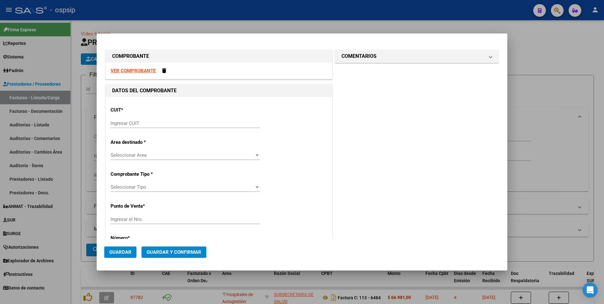
click at [139, 73] on strong "VER COMPROBANTE" at bounding box center [132, 71] width 45 height 6
click at [209, 123] on input "Ingresar CUIT" at bounding box center [184, 123] width 149 height 6
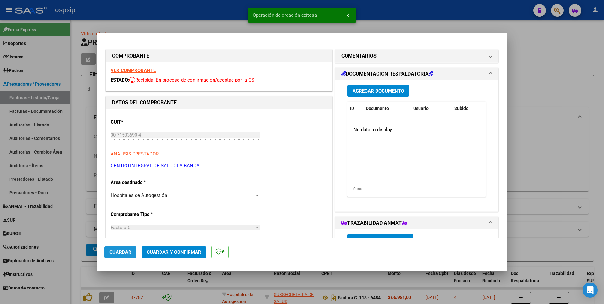
click at [121, 254] on span "Guardar" at bounding box center [120, 252] width 22 height 6
click at [80, 160] on div at bounding box center [302, 152] width 604 height 304
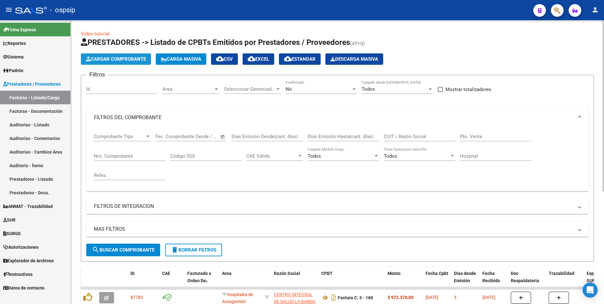
click at [107, 60] on span "Cargar Comprobante" at bounding box center [116, 59] width 60 height 6
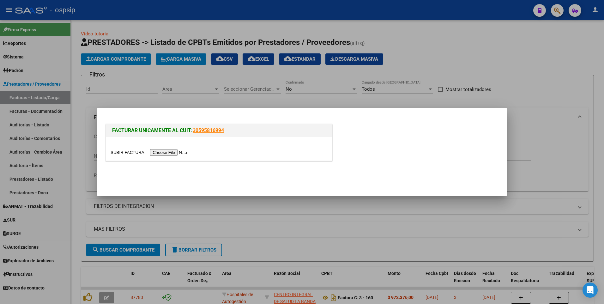
click at [178, 154] on input "file" at bounding box center [150, 152] width 80 height 7
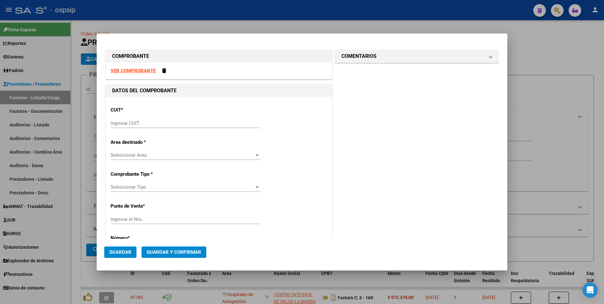
click at [143, 71] on strong "VER COMPROBANTE" at bounding box center [132, 71] width 45 height 6
click at [185, 121] on input "Ingresar CUIT" at bounding box center [184, 123] width 149 height 6
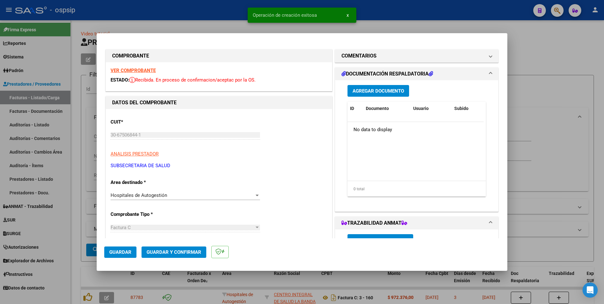
click at [125, 252] on span "Guardar" at bounding box center [120, 252] width 22 height 6
click at [181, 22] on div at bounding box center [302, 152] width 604 height 304
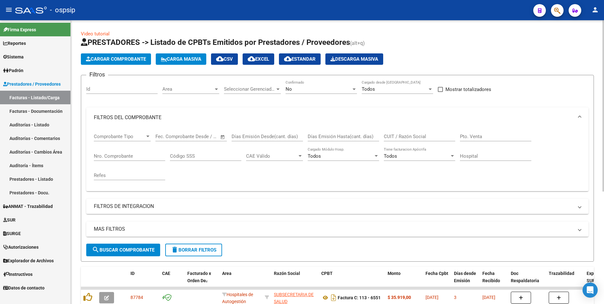
click at [132, 63] on button "Cargar Comprobante" at bounding box center [116, 58] width 70 height 11
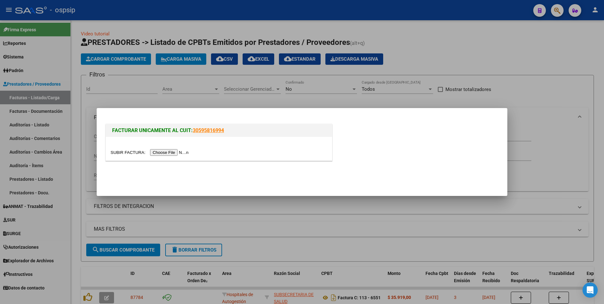
click at [170, 155] on input "file" at bounding box center [150, 152] width 80 height 7
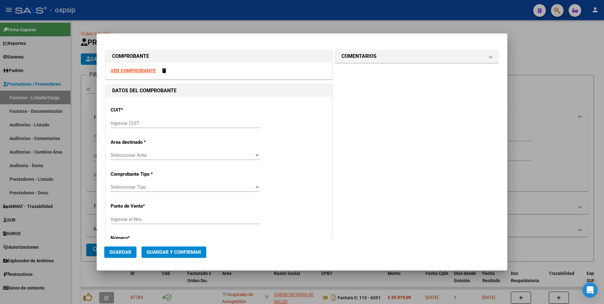
click at [132, 72] on strong "VER COMPROBANTE" at bounding box center [132, 71] width 45 height 6
click at [174, 124] on input "Ingresar CUIT" at bounding box center [184, 123] width 149 height 6
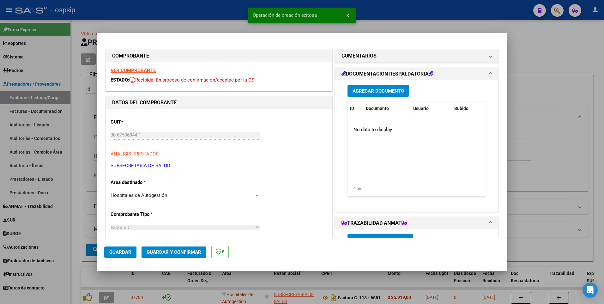
click at [128, 251] on span "Guardar" at bounding box center [120, 252] width 22 height 6
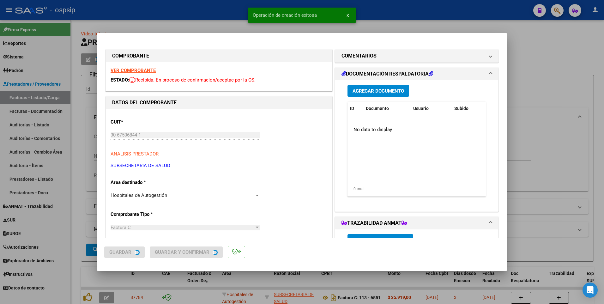
click at [177, 19] on div at bounding box center [302, 152] width 604 height 304
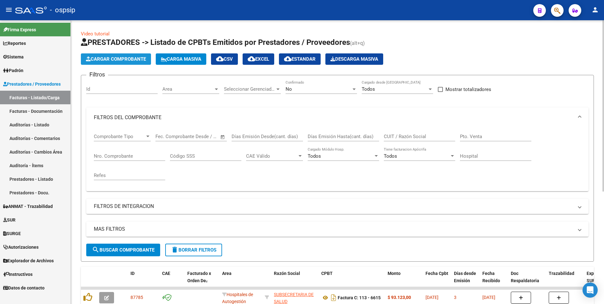
click at [117, 64] on button "Cargar Comprobante" at bounding box center [116, 58] width 70 height 11
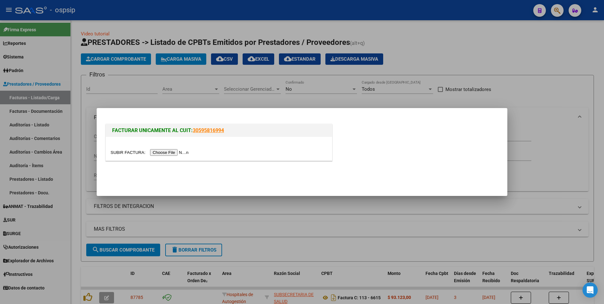
click at [158, 152] on input "file" at bounding box center [150, 152] width 80 height 7
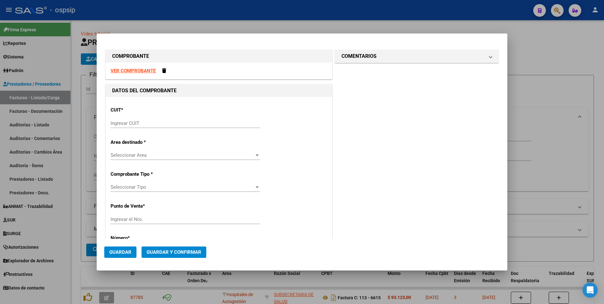
click at [137, 69] on strong "VER COMPROBANTE" at bounding box center [132, 71] width 45 height 6
click at [233, 125] on input "Ingresar CUIT" at bounding box center [184, 123] width 149 height 6
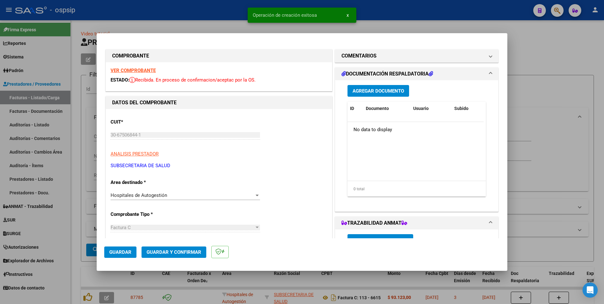
click at [135, 253] on button "Guardar" at bounding box center [120, 251] width 32 height 11
click at [203, 12] on div at bounding box center [302, 152] width 604 height 304
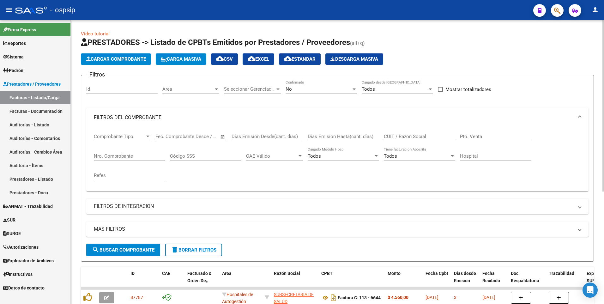
click at [110, 62] on button "Cargar Comprobante" at bounding box center [116, 58] width 70 height 11
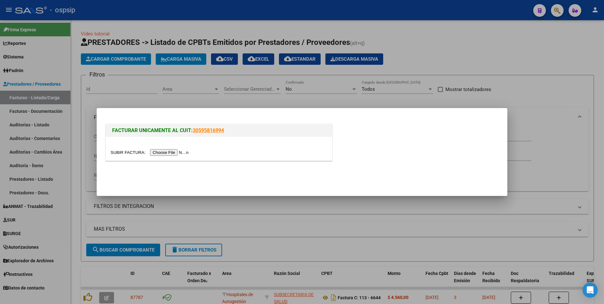
click at [158, 154] on input "file" at bounding box center [150, 152] width 80 height 7
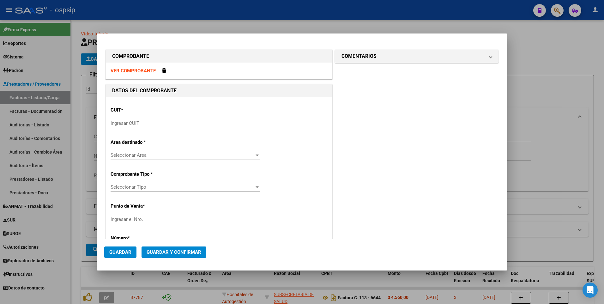
click at [136, 71] on strong "VER COMPROBANTE" at bounding box center [132, 71] width 45 height 6
click at [155, 124] on input "Ingresar CUIT" at bounding box center [184, 123] width 149 height 6
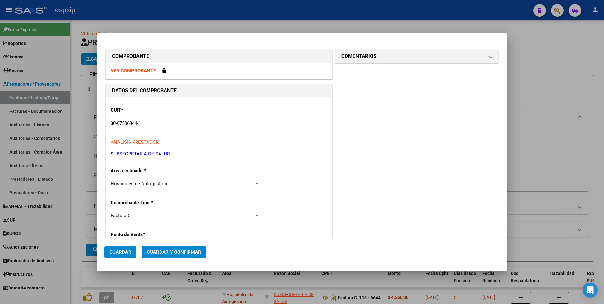
click at [137, 71] on strong "VER COMPROBANTE" at bounding box center [132, 71] width 45 height 6
click at [168, 123] on input "30-67506844-1" at bounding box center [184, 123] width 149 height 6
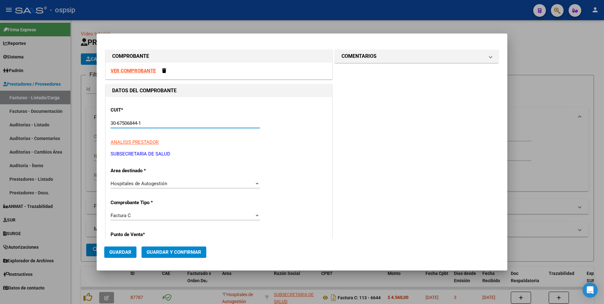
click at [168, 123] on input "30-67506844-1" at bounding box center [184, 123] width 149 height 6
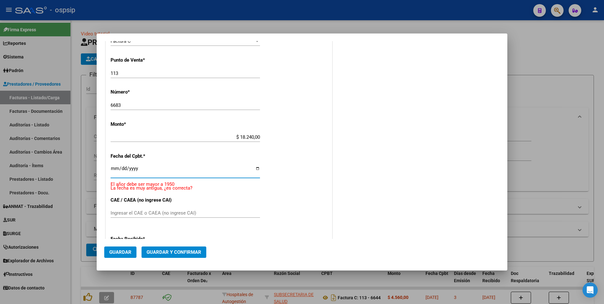
scroll to position [166, 0]
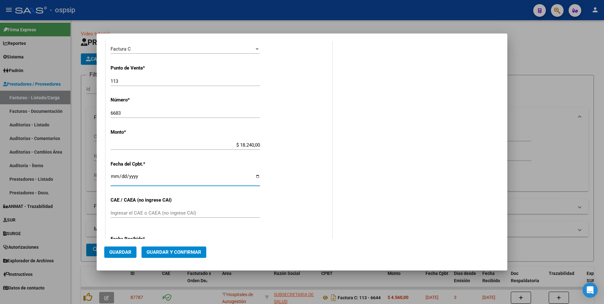
drag, startPoint x: 122, startPoint y: 243, endPoint x: 122, endPoint y: 249, distance: 6.4
click at [122, 243] on mat-dialog-actions "Guardar Guardar y Confirmar" at bounding box center [301, 251] width 395 height 24
click at [121, 250] on span "Guardar" at bounding box center [120, 252] width 22 height 6
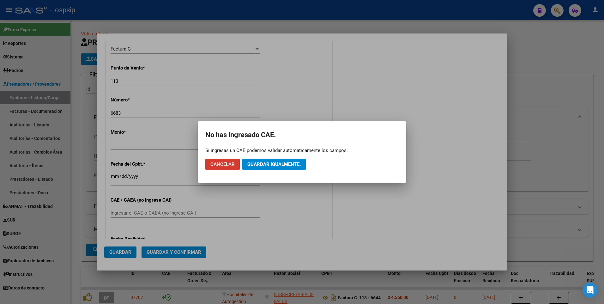
click at [268, 164] on span "Guardar igualmente." at bounding box center [273, 164] width 53 height 6
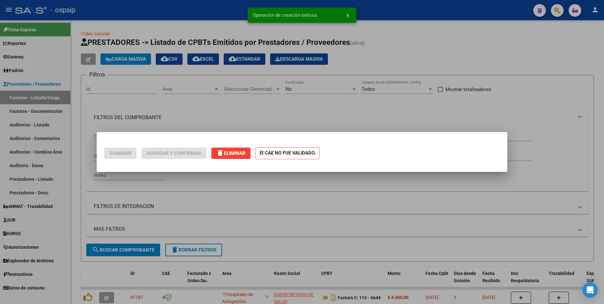
scroll to position [0, 0]
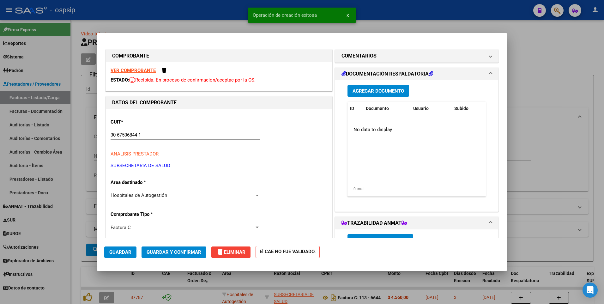
click at [232, 11] on div at bounding box center [302, 152] width 604 height 304
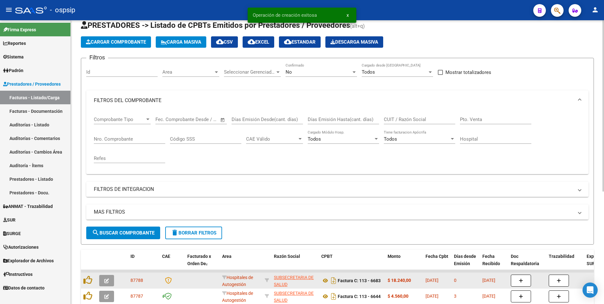
scroll to position [32, 0]
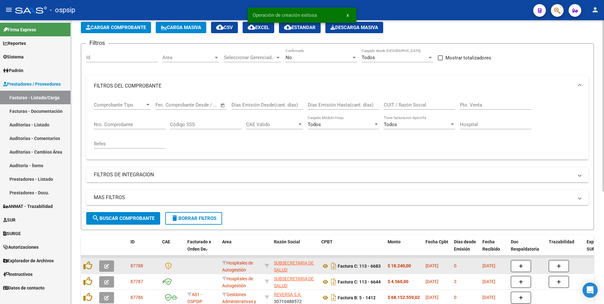
click at [170, 264] on icon at bounding box center [168, 265] width 7 height 7
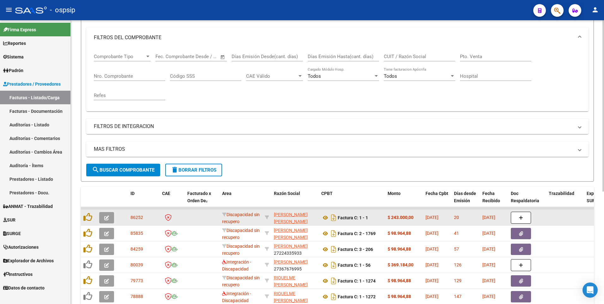
scroll to position [0, 0]
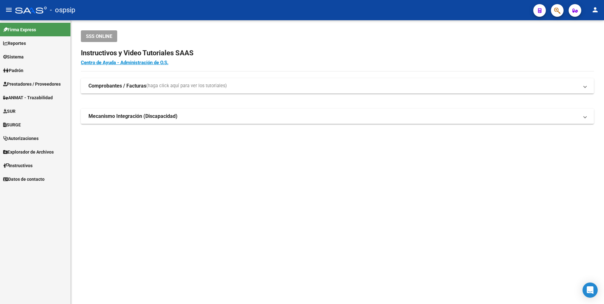
click at [46, 80] on link "Prestadores / Proveedores" at bounding box center [35, 84] width 70 height 14
click at [46, 84] on span "Prestadores / Proveedores" at bounding box center [31, 84] width 57 height 7
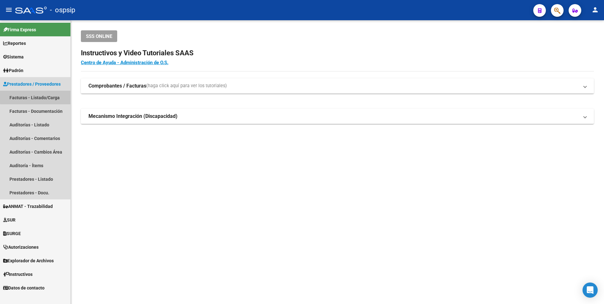
click at [46, 93] on link "Facturas - Listado/Carga" at bounding box center [35, 98] width 70 height 14
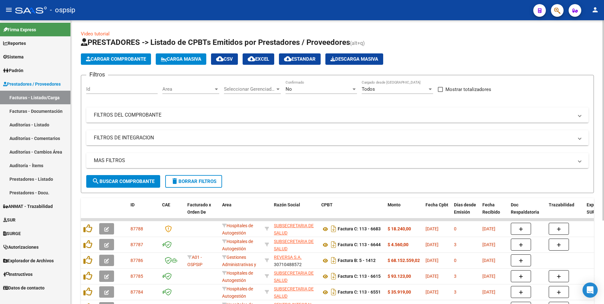
click at [140, 59] on span "Cargar Comprobante" at bounding box center [116, 59] width 60 height 6
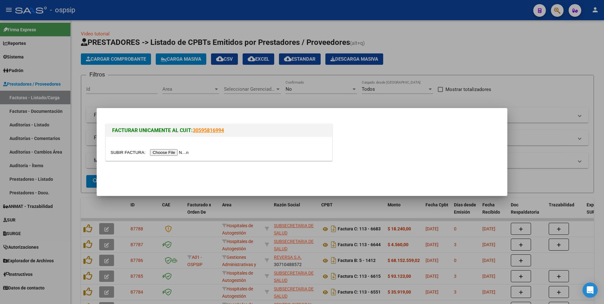
click at [176, 155] on input "file" at bounding box center [150, 152] width 80 height 7
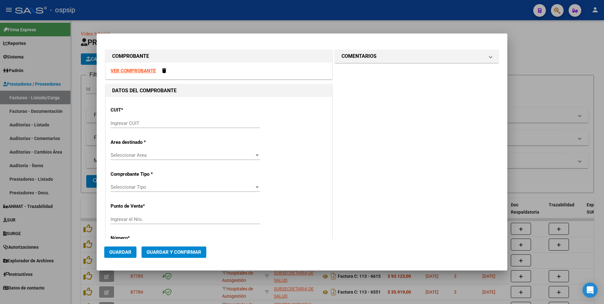
click at [135, 71] on strong "VER COMPROBANTE" at bounding box center [132, 71] width 45 height 6
click at [205, 121] on input "Ingresar CUIT" at bounding box center [184, 123] width 149 height 6
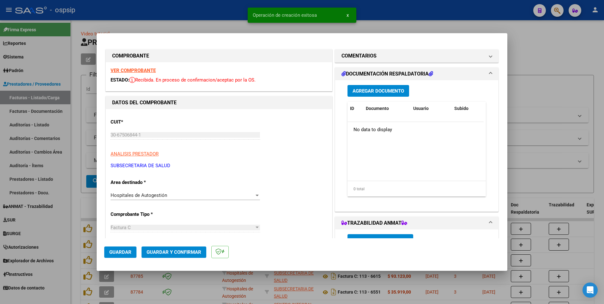
click at [123, 252] on span "Guardar" at bounding box center [120, 252] width 22 height 6
click at [216, 19] on div at bounding box center [302, 152] width 604 height 304
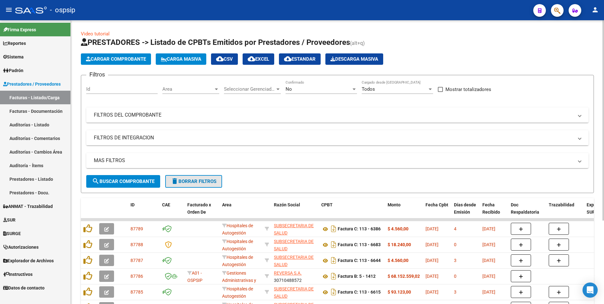
click at [183, 181] on span "delete Borrar Filtros" at bounding box center [193, 181] width 45 height 6
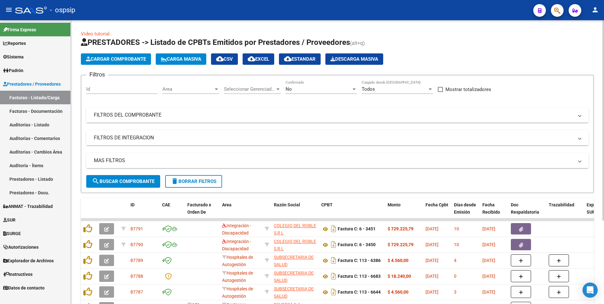
click at [112, 56] on button "Cargar Comprobante" at bounding box center [116, 58] width 70 height 11
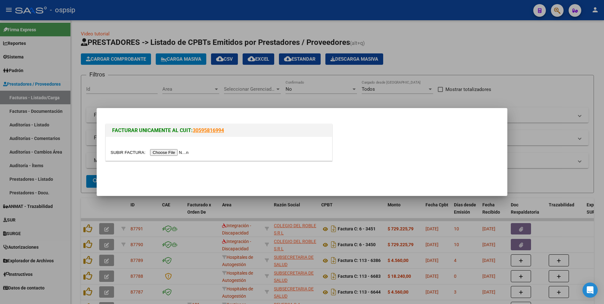
click at [159, 151] on input "file" at bounding box center [150, 152] width 80 height 7
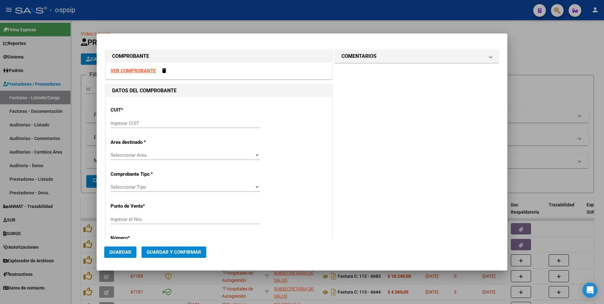
click at [147, 68] on strong "VER COMPROBANTE" at bounding box center [132, 71] width 45 height 6
click at [164, 125] on input "Ingresar CUIT" at bounding box center [184, 123] width 149 height 6
click at [145, 71] on strong "VER COMPROBANTE" at bounding box center [132, 71] width 45 height 6
click at [134, 124] on input "Ingresar CUIT" at bounding box center [184, 123] width 149 height 6
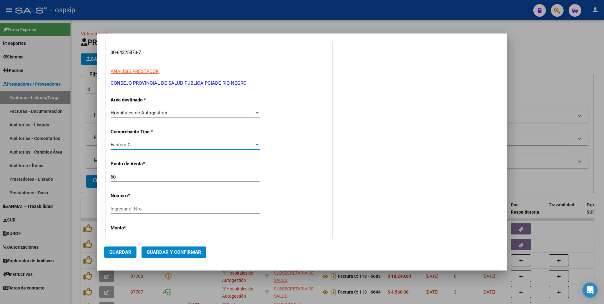
scroll to position [126, 0]
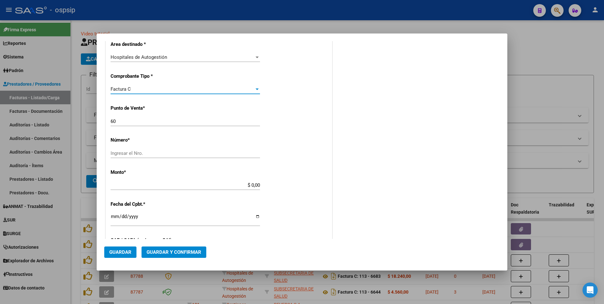
click at [132, 92] on div "Factura C" at bounding box center [182, 89] width 144 height 6
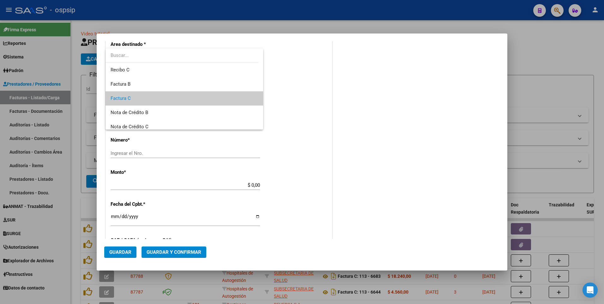
scroll to position [9, 0]
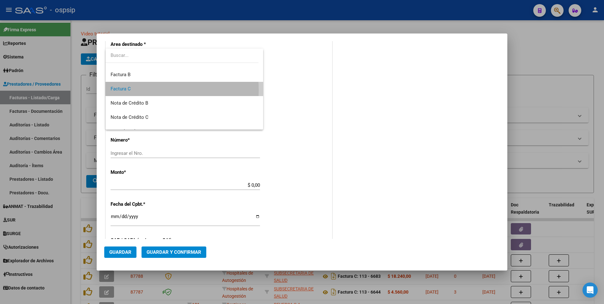
click at [139, 90] on span "Factura C" at bounding box center [183, 89] width 147 height 14
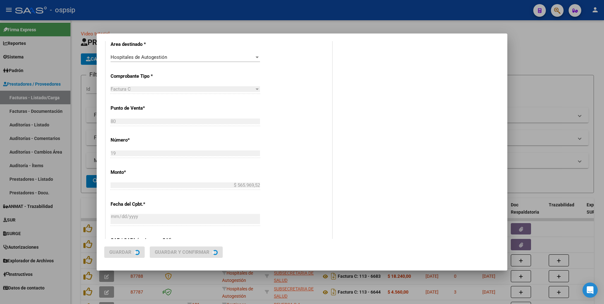
scroll to position [0, 0]
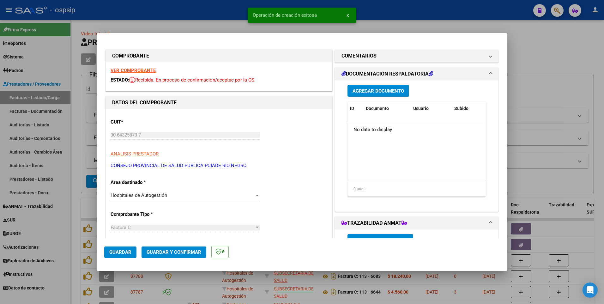
click at [363, 95] on button "Agregar Documento" at bounding box center [378, 91] width 62 height 12
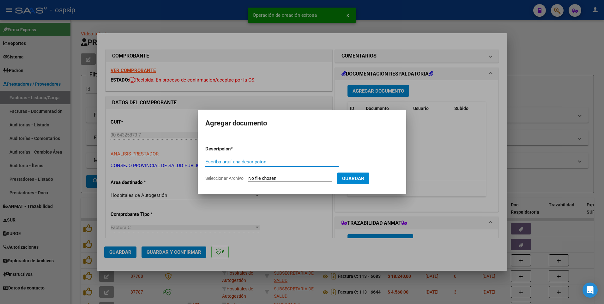
paste input "[EMAIL_ADDRESS][DOMAIN_NAME]"
click at [266, 177] on input "Seleccionar Archivo" at bounding box center [290, 179] width 84 height 6
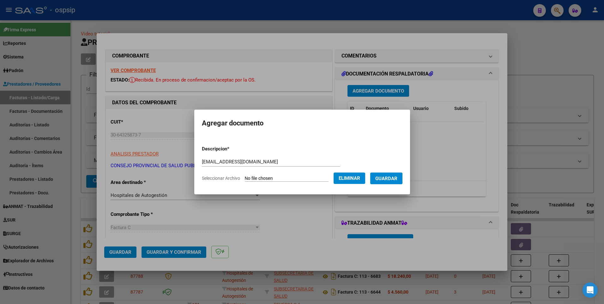
click at [399, 182] on button "Guardar" at bounding box center [386, 178] width 32 height 12
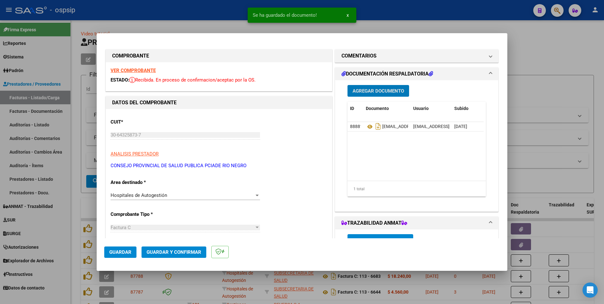
click at [129, 255] on button "Guardar" at bounding box center [120, 251] width 32 height 11
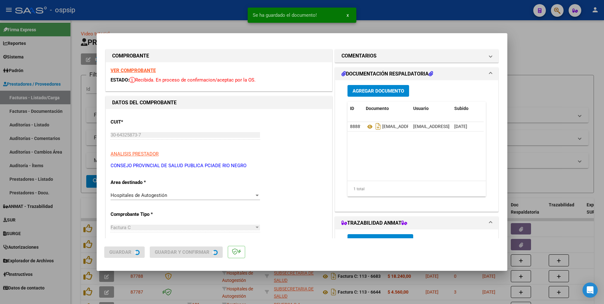
click at [204, 14] on div at bounding box center [302, 152] width 604 height 304
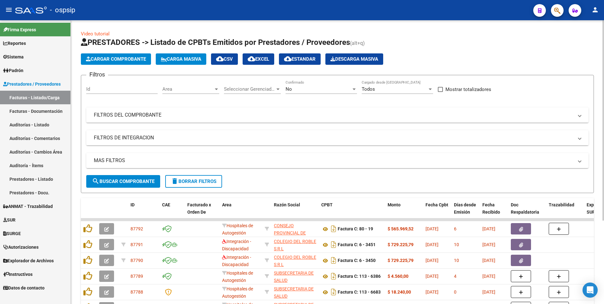
click at [143, 59] on span "Cargar Comprobante" at bounding box center [116, 59] width 60 height 6
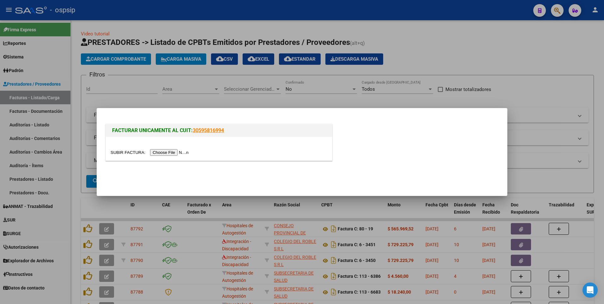
click at [160, 153] on input "file" at bounding box center [150, 152] width 80 height 7
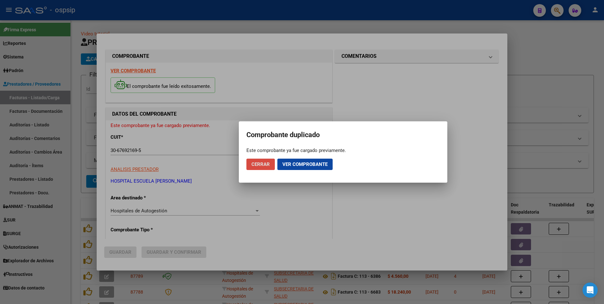
click at [262, 164] on span "Cerrar" at bounding box center [260, 164] width 18 height 6
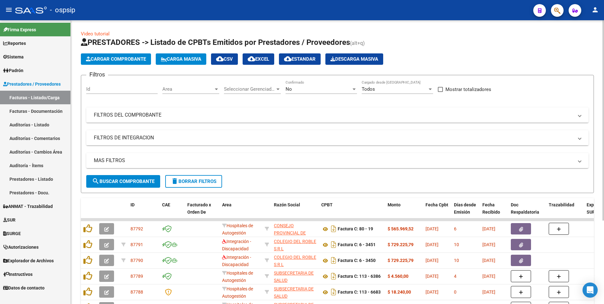
click at [129, 61] on span "Cargar Comprobante" at bounding box center [116, 59] width 60 height 6
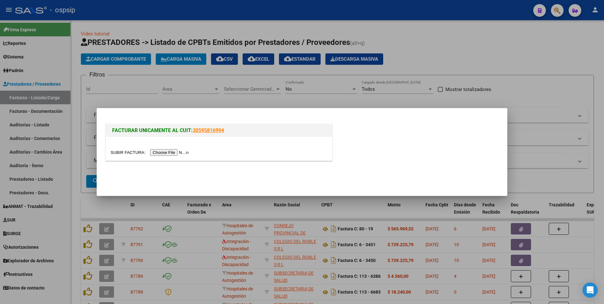
click at [156, 152] on input "file" at bounding box center [150, 152] width 80 height 7
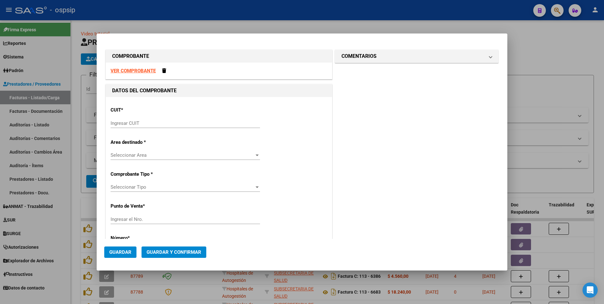
click at [128, 70] on strong "VER COMPROBANTE" at bounding box center [132, 71] width 45 height 6
click at [194, 122] on input "Ingresar CUIT" at bounding box center [184, 123] width 149 height 6
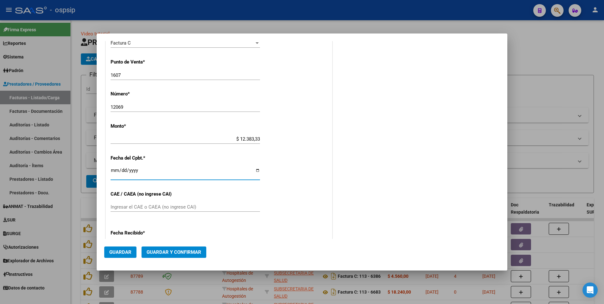
scroll to position [164, 0]
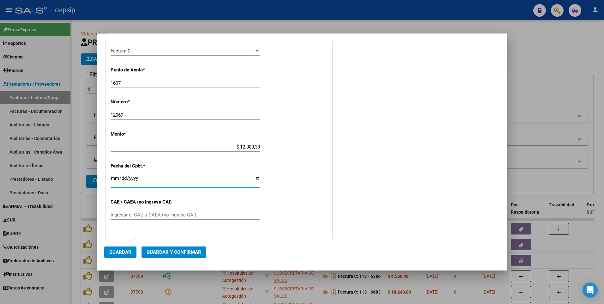
click at [130, 254] on span "Guardar" at bounding box center [120, 252] width 22 height 6
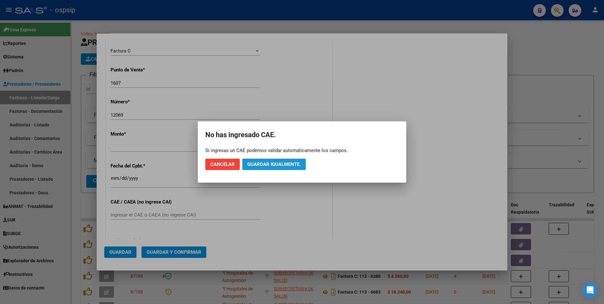
click at [265, 164] on span "Guardar igualmente." at bounding box center [273, 164] width 53 height 6
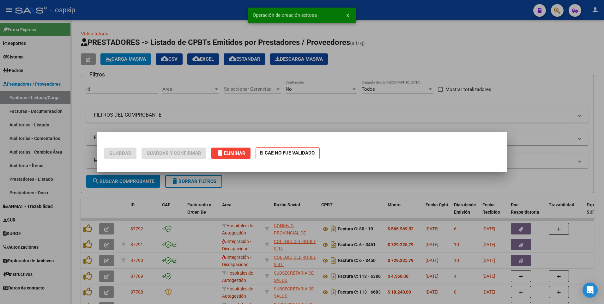
scroll to position [0, 0]
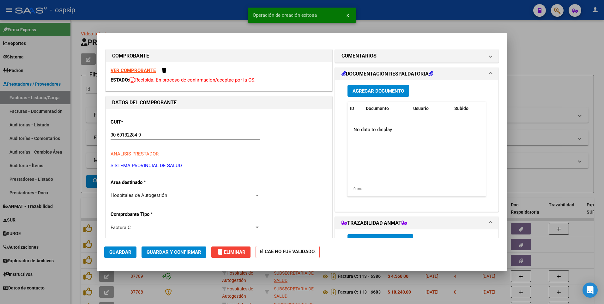
click at [366, 87] on button "Agregar Documento" at bounding box center [378, 91] width 62 height 12
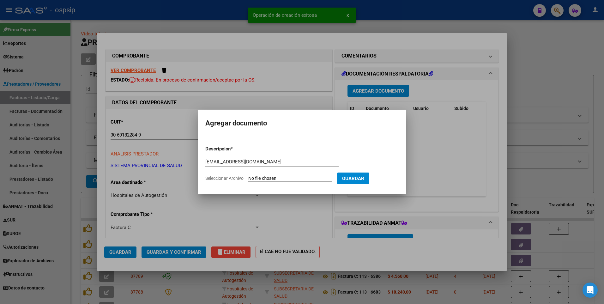
click at [283, 179] on input "Seleccionar Archivo" at bounding box center [290, 179] width 84 height 6
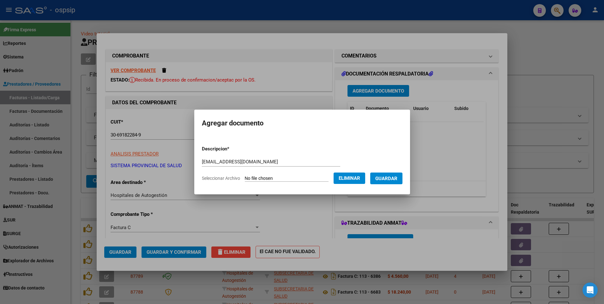
click at [393, 182] on button "Guardar" at bounding box center [386, 178] width 32 height 12
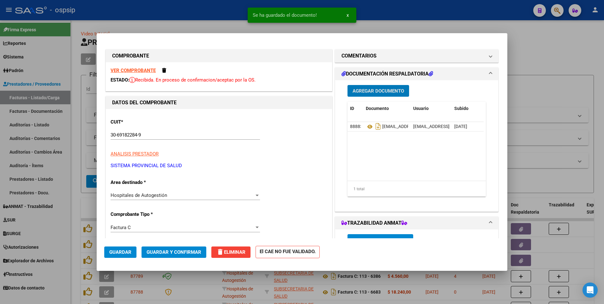
click at [131, 250] on button "Guardar" at bounding box center [120, 251] width 32 height 11
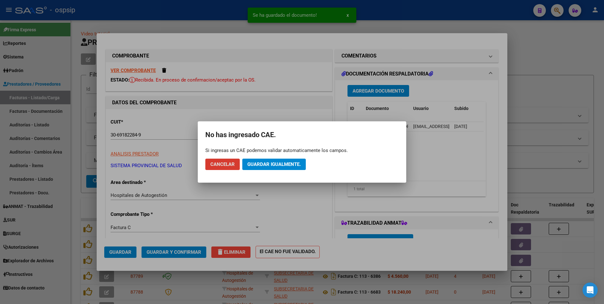
click at [261, 167] on button "Guardar igualmente." at bounding box center [273, 163] width 63 height 11
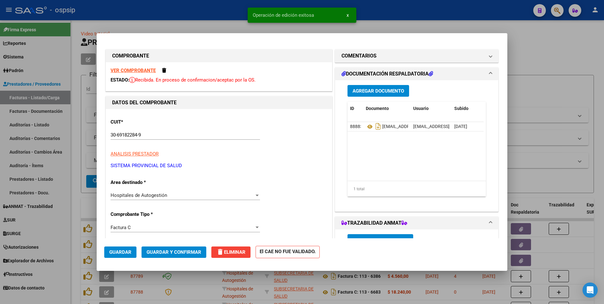
click at [196, 14] on div at bounding box center [302, 152] width 604 height 304
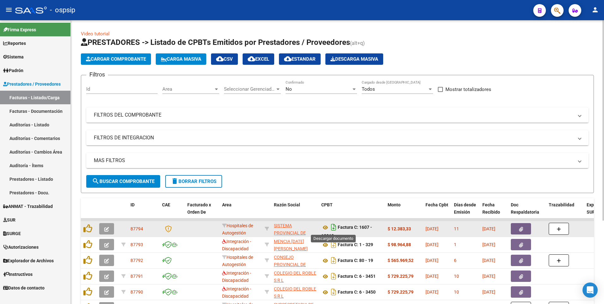
scroll to position [4, 0]
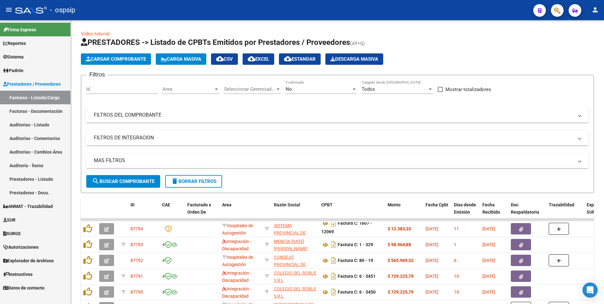
click at [253, 11] on div "- ospsip" at bounding box center [271, 10] width 513 height 14
click at [121, 62] on span "Cargar Comprobante" at bounding box center [116, 59] width 60 height 6
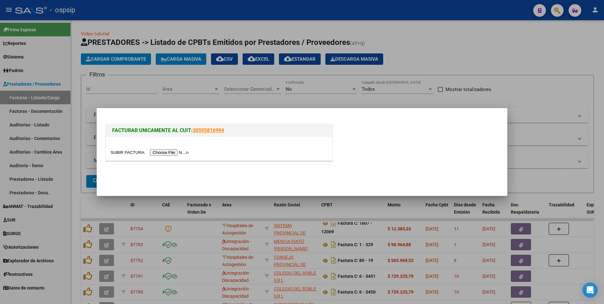
click at [161, 153] on input "file" at bounding box center [150, 152] width 80 height 7
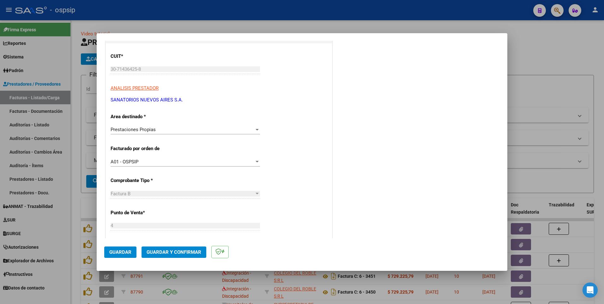
scroll to position [158, 0]
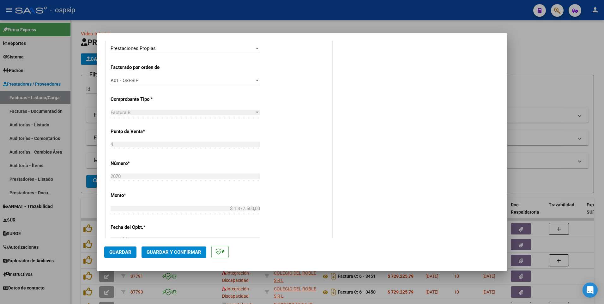
click at [123, 251] on span "Guardar" at bounding box center [120, 252] width 22 height 6
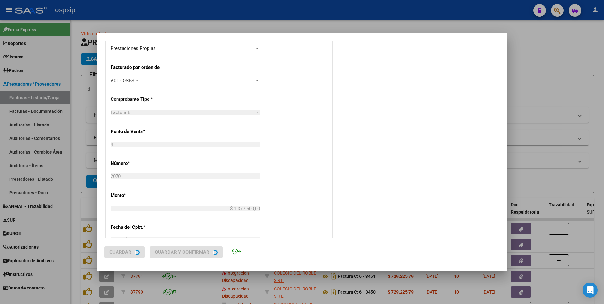
scroll to position [0, 0]
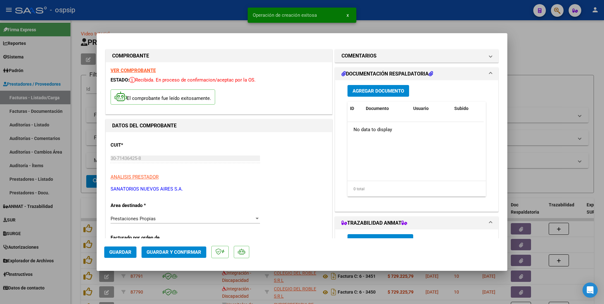
click at [128, 253] on span "Guardar" at bounding box center [120, 252] width 22 height 6
click at [196, 16] on div at bounding box center [302, 152] width 604 height 304
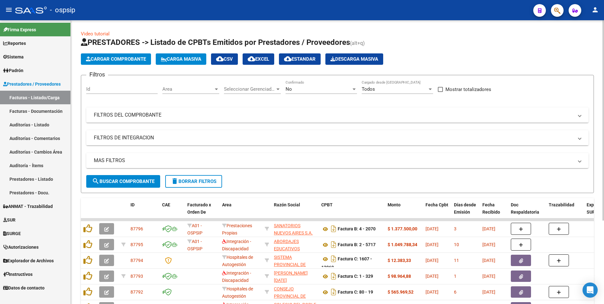
click at [130, 61] on span "Cargar Comprobante" at bounding box center [116, 59] width 60 height 6
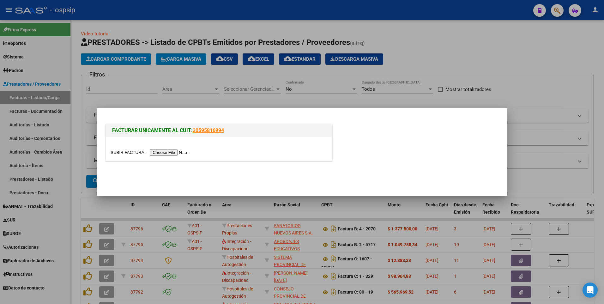
click at [164, 155] on input "file" at bounding box center [150, 152] width 80 height 7
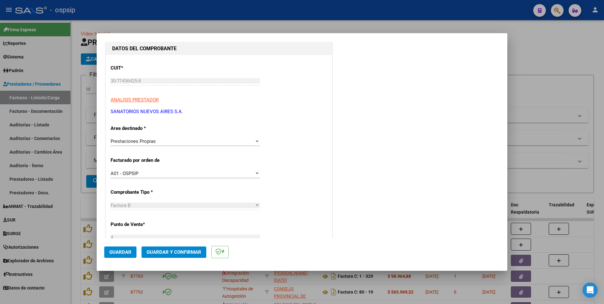
scroll to position [126, 0]
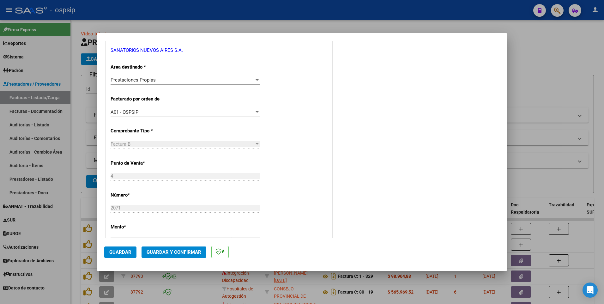
click at [114, 254] on span "Guardar" at bounding box center [120, 252] width 22 height 6
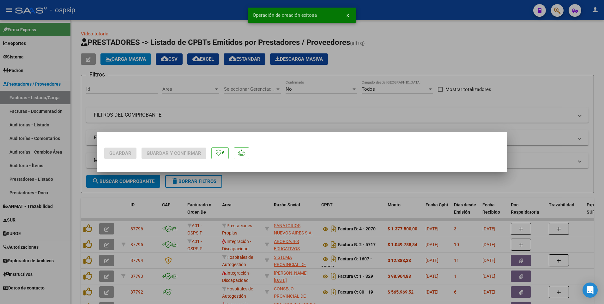
scroll to position [0, 0]
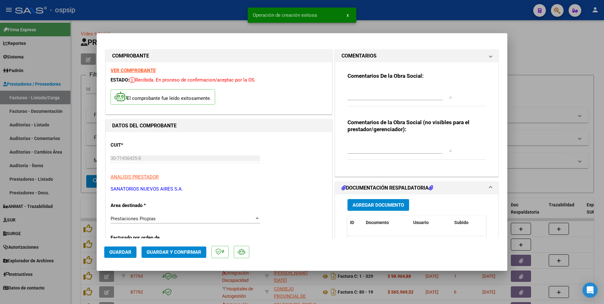
click at [203, 10] on div at bounding box center [302, 152] width 604 height 304
type input "$ 0,00"
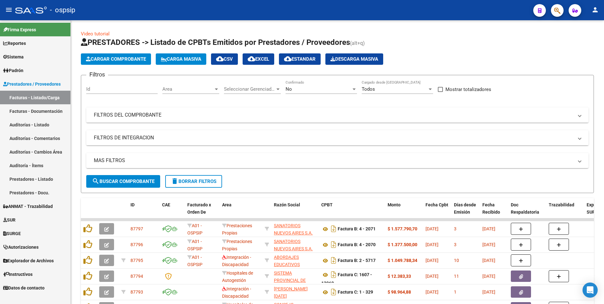
click at [223, 8] on div "- ospsip" at bounding box center [271, 10] width 513 height 14
click at [114, 59] on span "Cargar Comprobante" at bounding box center [116, 59] width 60 height 6
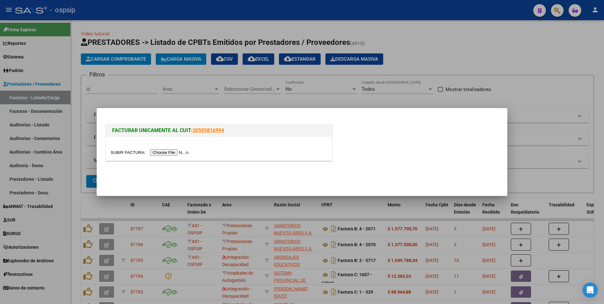
click at [154, 153] on input "file" at bounding box center [150, 152] width 80 height 7
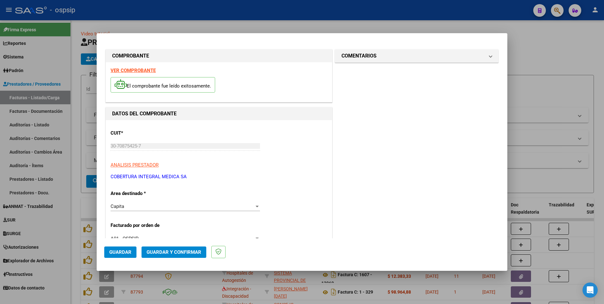
click at [143, 71] on strong "VER COMPROBANTE" at bounding box center [132, 71] width 45 height 6
click at [124, 249] on span "Guardar" at bounding box center [120, 252] width 22 height 6
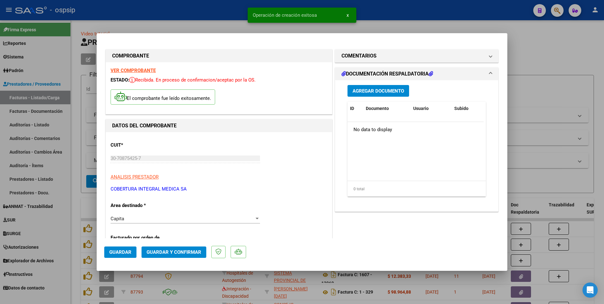
click at [373, 92] on span "Agregar Documento" at bounding box center [377, 91] width 51 height 6
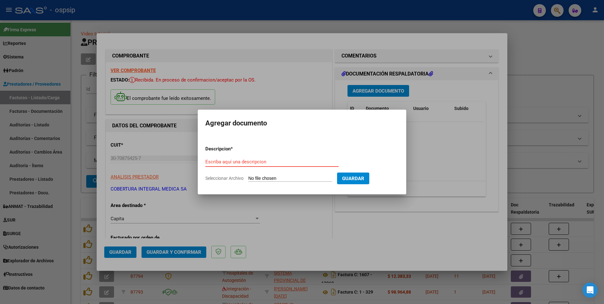
paste input "cobintmed@gmail.com"
type input "cobintmed@gmail.com"
click at [260, 177] on input "Seleccionar Archivo" at bounding box center [290, 179] width 84 height 6
type input "C:\fakepath\ESTADISTICAS 2025-07.docx"
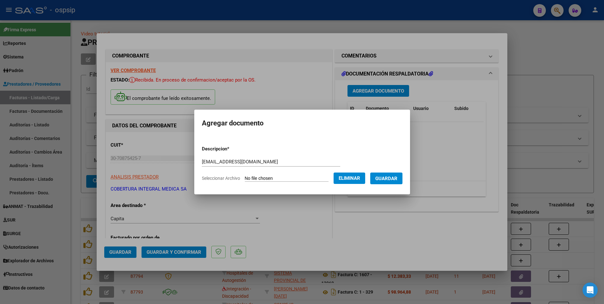
click at [394, 182] on button "Guardar" at bounding box center [386, 178] width 32 height 12
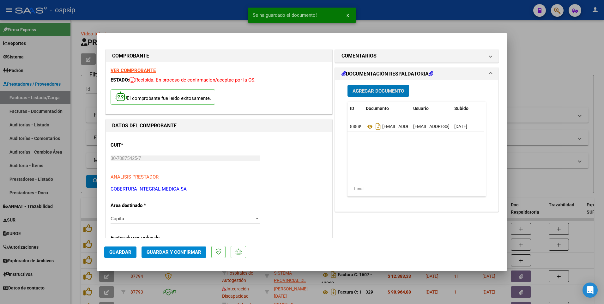
click at [129, 254] on span "Guardar" at bounding box center [120, 252] width 22 height 6
click at [202, 14] on div at bounding box center [302, 152] width 604 height 304
type input "$ 0,00"
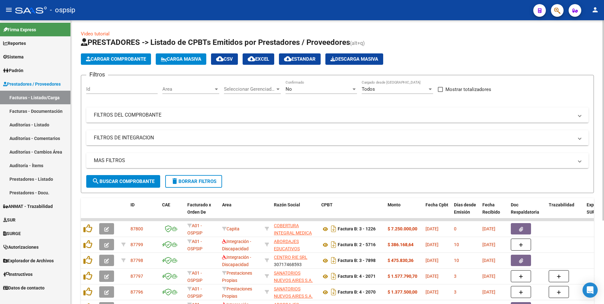
click at [118, 57] on span "Cargar Comprobante" at bounding box center [116, 59] width 60 height 6
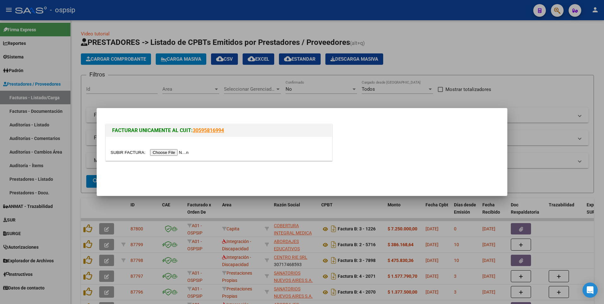
click at [158, 151] on input "file" at bounding box center [150, 152] width 80 height 7
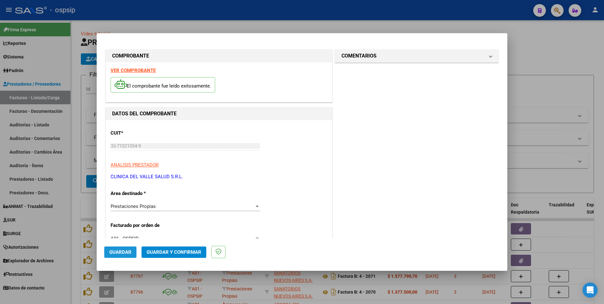
click at [122, 253] on span "Guardar" at bounding box center [120, 252] width 22 height 6
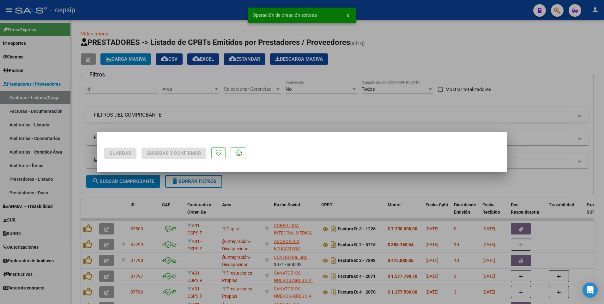
click at [214, 14] on div at bounding box center [302, 152] width 604 height 304
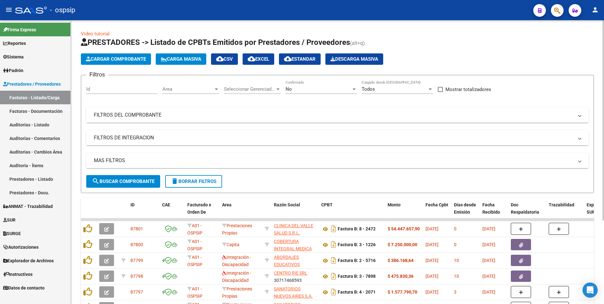
click at [336, 113] on mat-panel-title "FILTROS DEL COMPROBANTE" at bounding box center [333, 114] width 479 height 7
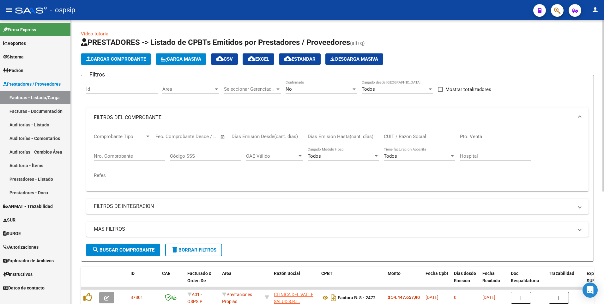
click at [397, 136] on input "CUIT / Razón Social" at bounding box center [419, 137] width 71 height 6
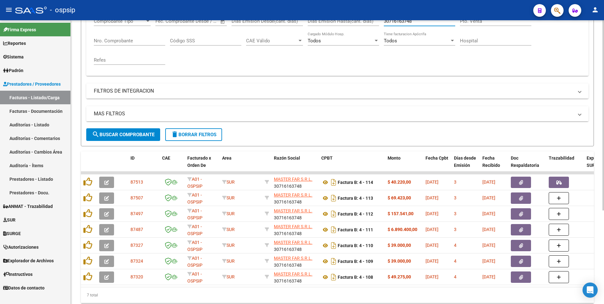
scroll to position [139, 0]
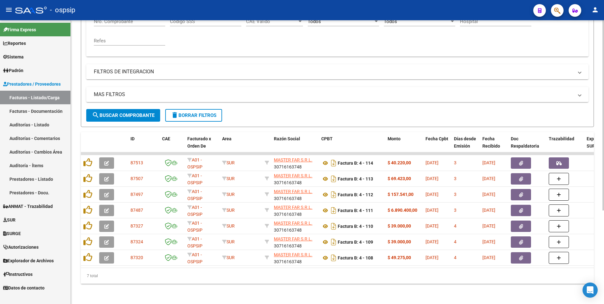
type input "30716163748"
click at [243, 17] on mat-toolbar "menu - ospsip person" at bounding box center [302, 10] width 604 height 20
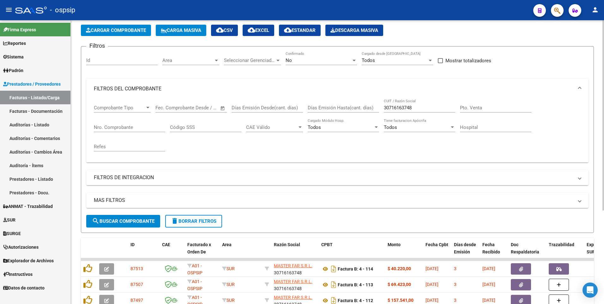
scroll to position [0, 0]
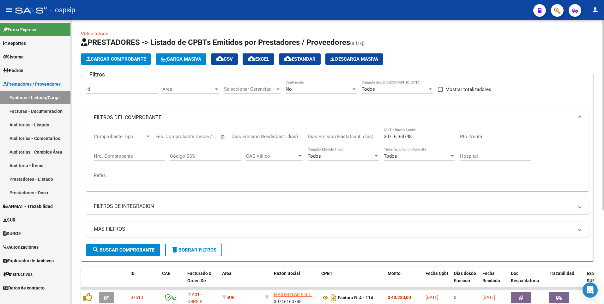
click at [188, 249] on span "delete Borrar Filtros" at bounding box center [193, 250] width 45 height 6
click at [399, 138] on input "CUIT / Razón Social" at bounding box center [419, 137] width 71 height 6
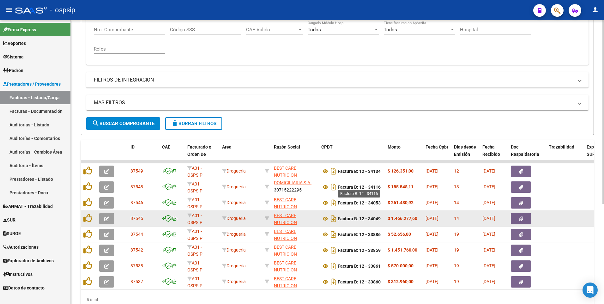
scroll to position [155, 0]
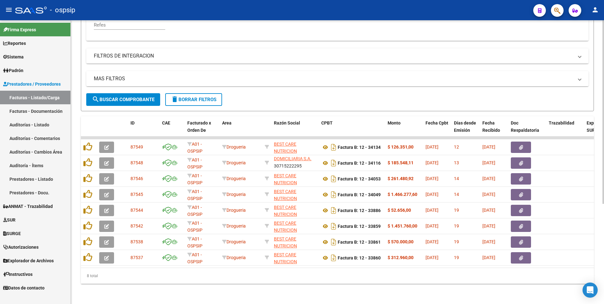
type input "30715222295"
click at [259, 11] on div "- ospsip" at bounding box center [271, 10] width 513 height 14
click at [211, 97] on span "delete Borrar Filtros" at bounding box center [193, 100] width 45 height 6
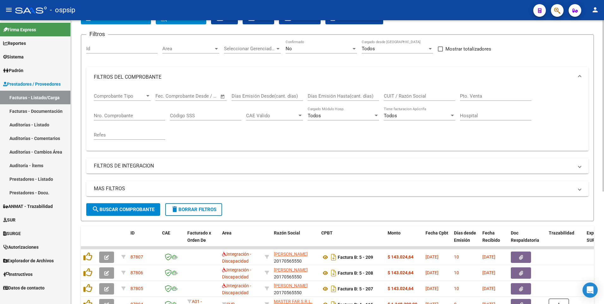
scroll to position [0, 0]
